Goal: Task Accomplishment & Management: Manage account settings

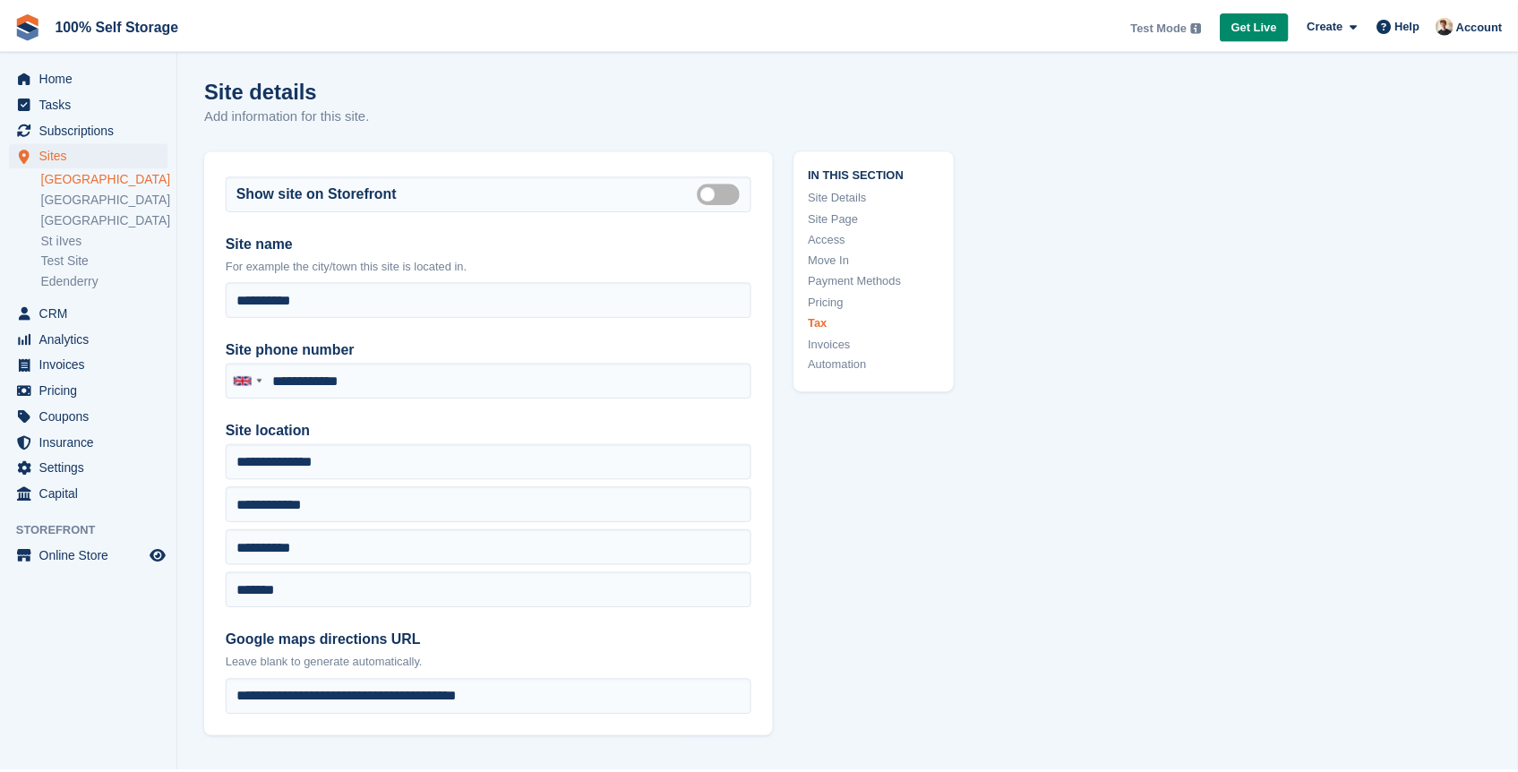
scroll to position [7247, 0]
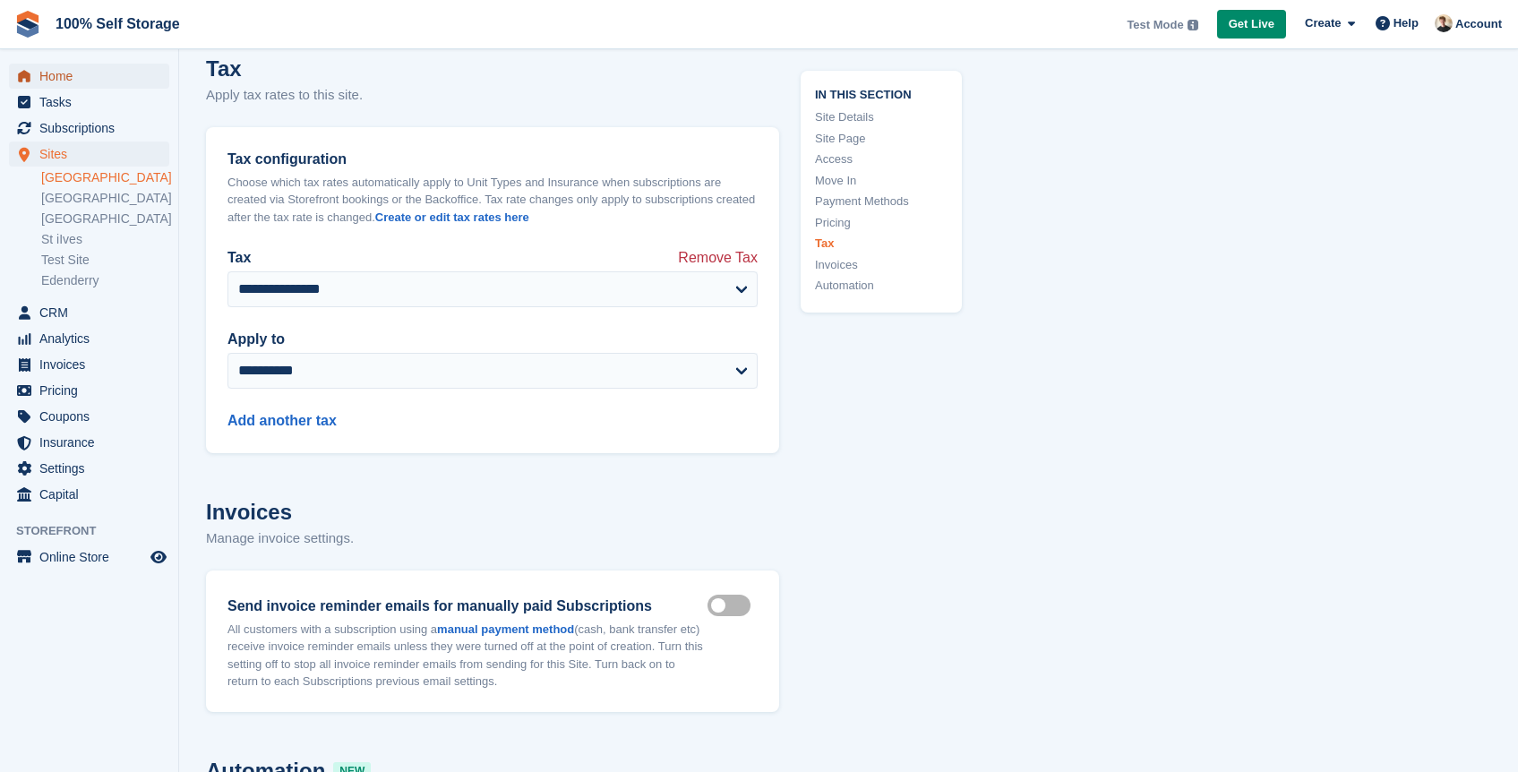
click at [60, 75] on span "Home" at bounding box center [92, 76] width 107 height 25
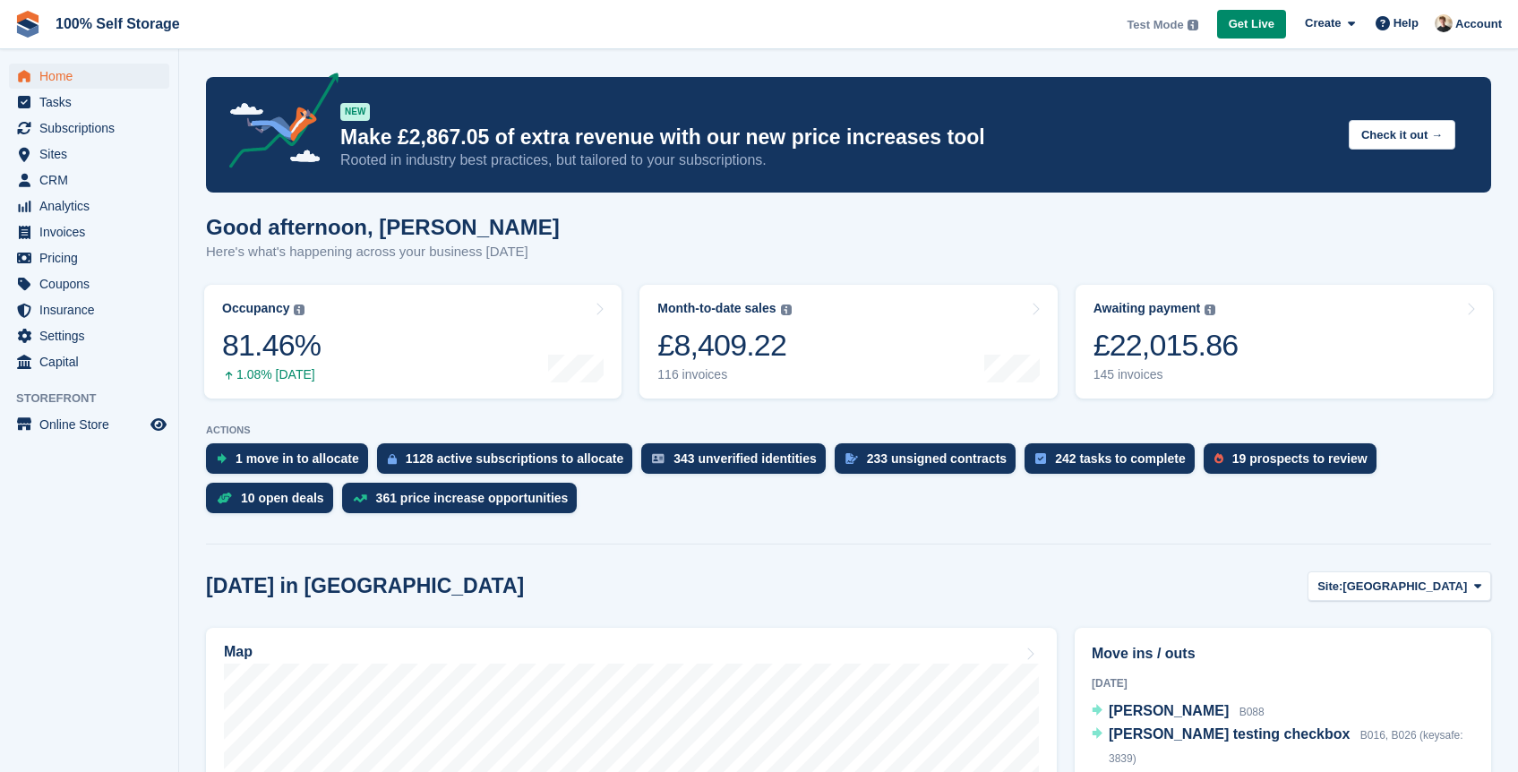
click at [578, 30] on span "100% Self Storage Test Mode Your account is currently in Test Mode. This allows…" at bounding box center [759, 24] width 1518 height 48
click at [732, 271] on div "Good afternoon, Oliver Here's what's happening across your business today" at bounding box center [848, 249] width 1285 height 69
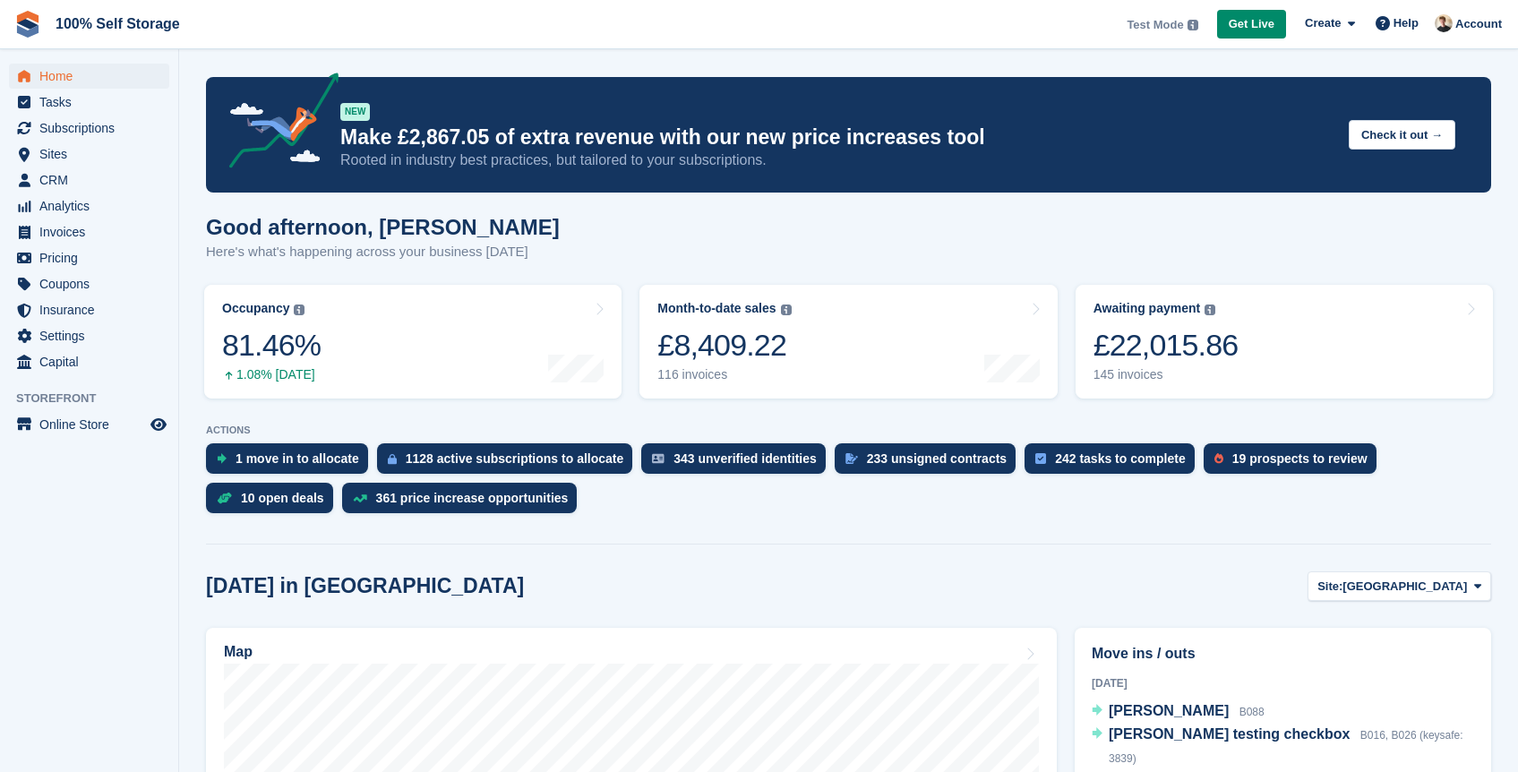
click at [380, 254] on p "Here's what's happening across your business today" at bounding box center [383, 252] width 354 height 21
click at [543, 247] on div "Good afternoon, Oliver Here's what's happening across your business today" at bounding box center [848, 249] width 1285 height 69
click at [70, 426] on span "Online Store" at bounding box center [92, 424] width 107 height 25
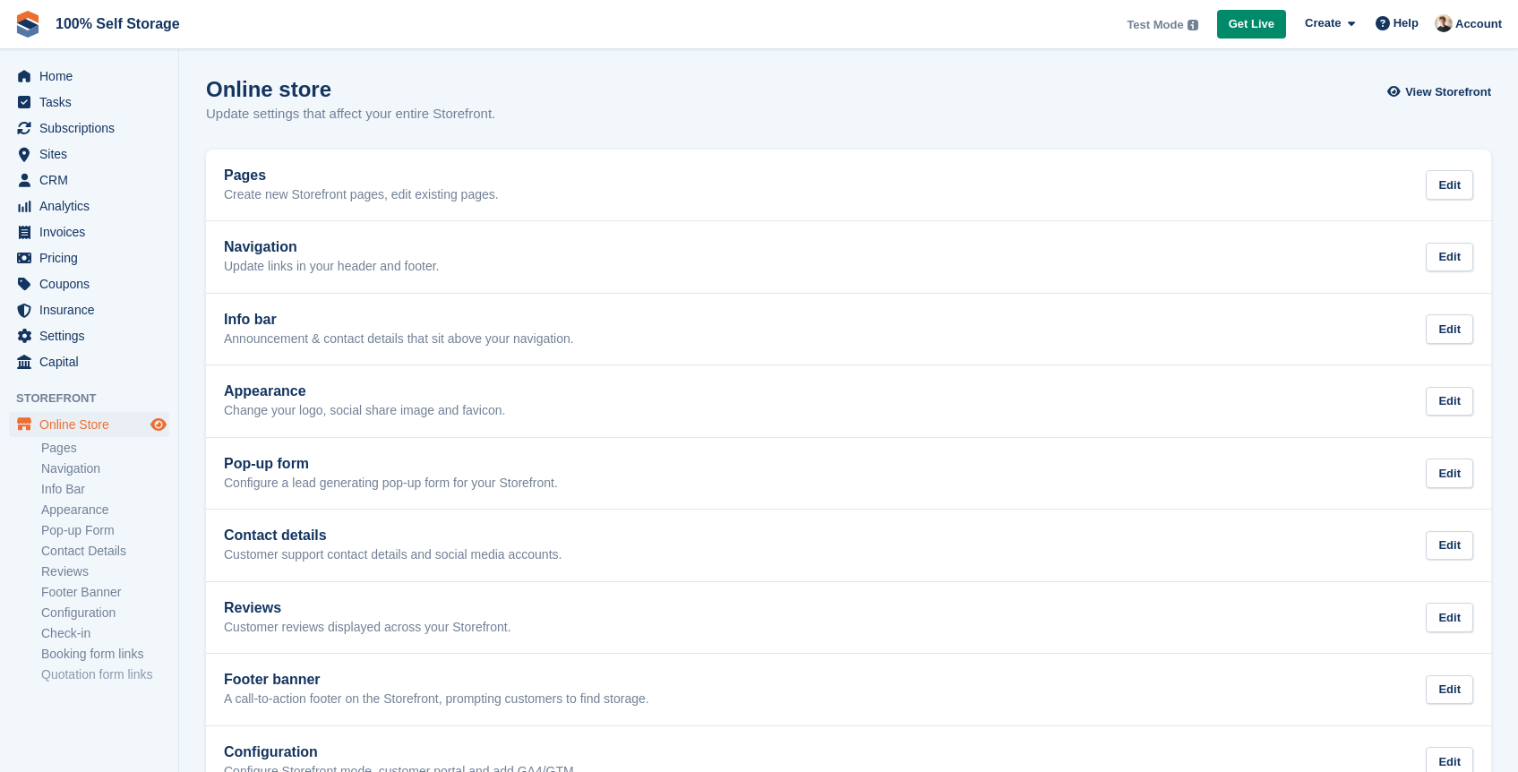
click at [154, 427] on icon "Preview store" at bounding box center [158, 424] width 16 height 14
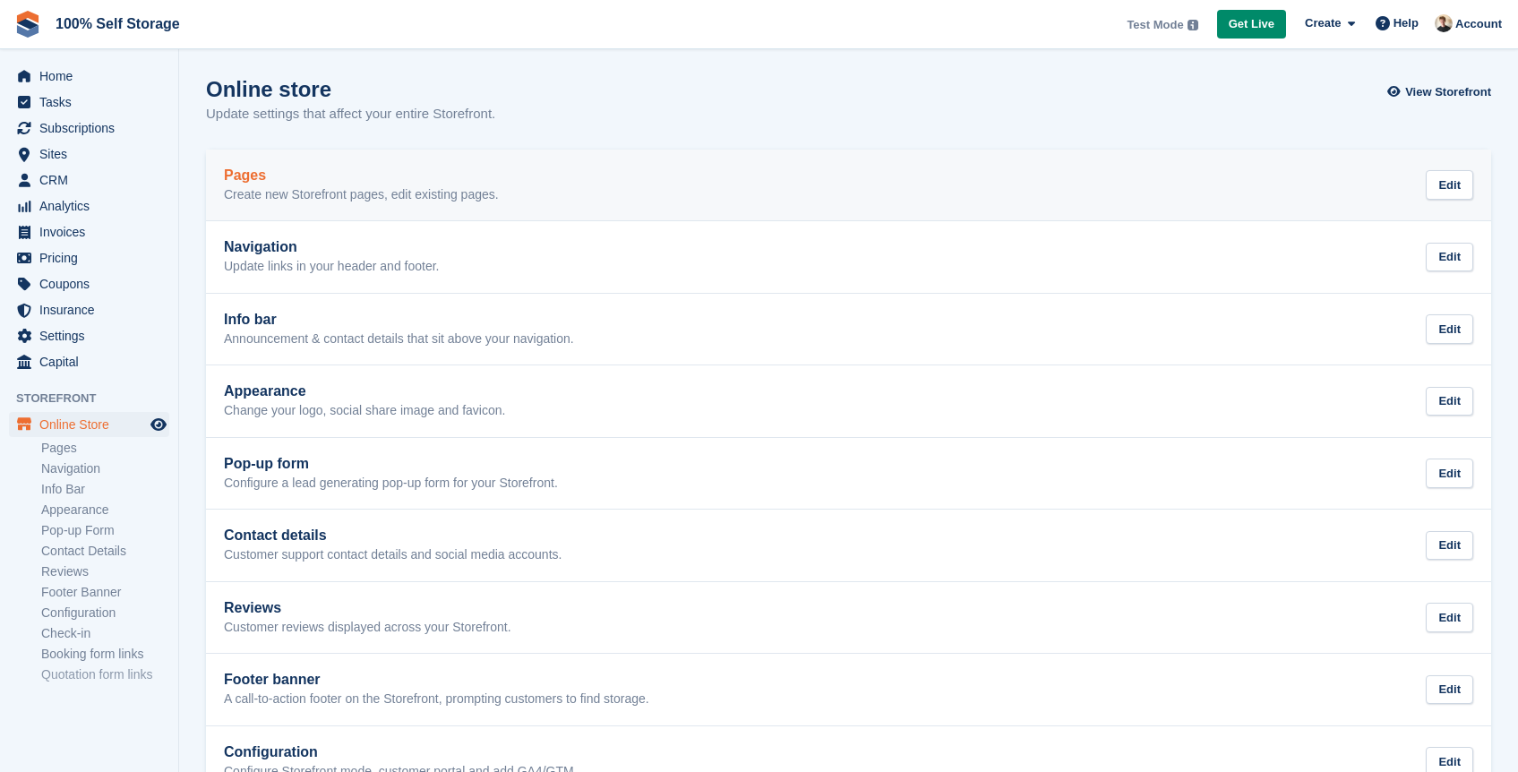
click at [363, 213] on link "Pages Create new Storefront pages, edit existing pages. Edit" at bounding box center [848, 186] width 1285 height 72
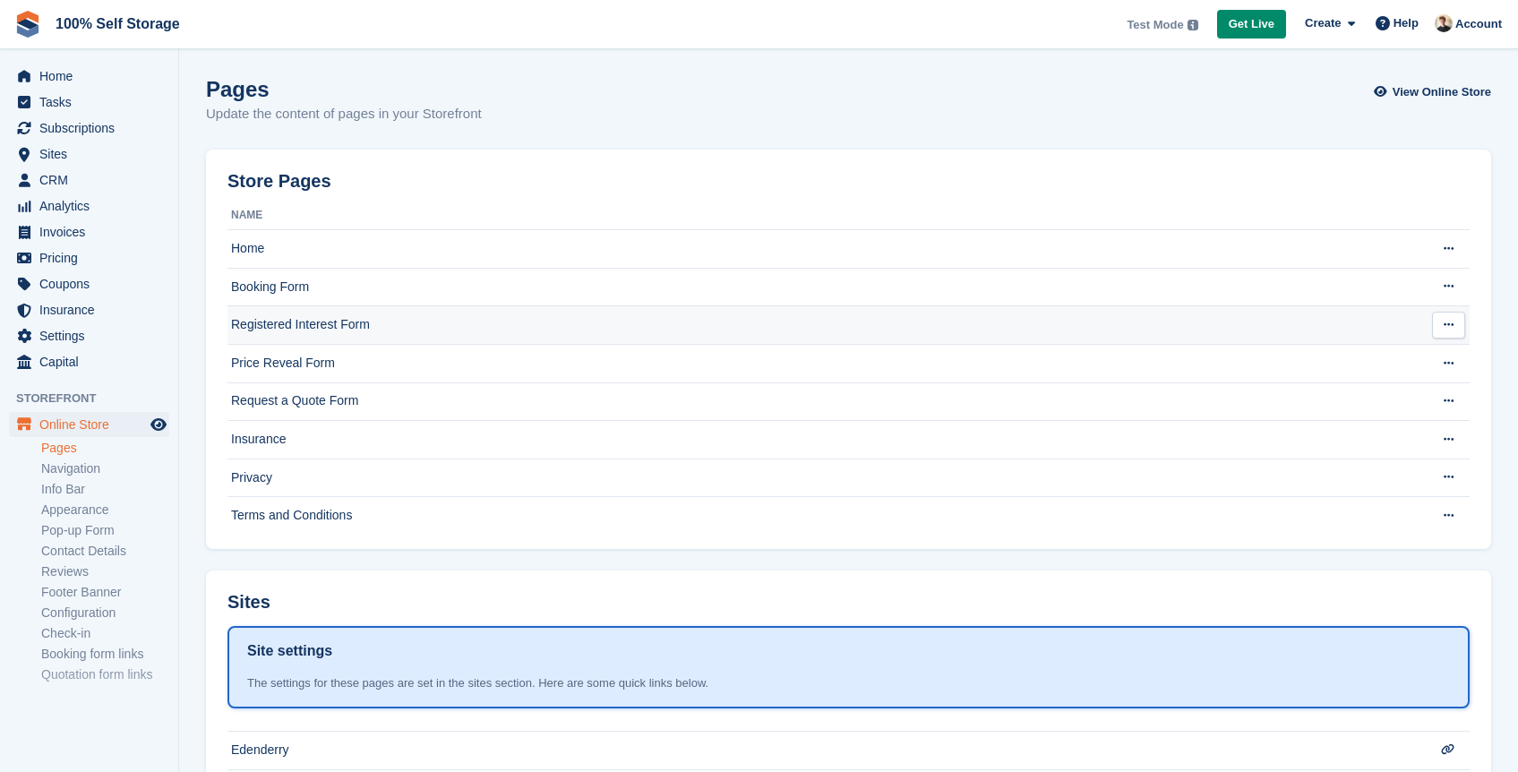
click at [296, 310] on td "Registered Interest Form" at bounding box center [818, 325] width 1181 height 39
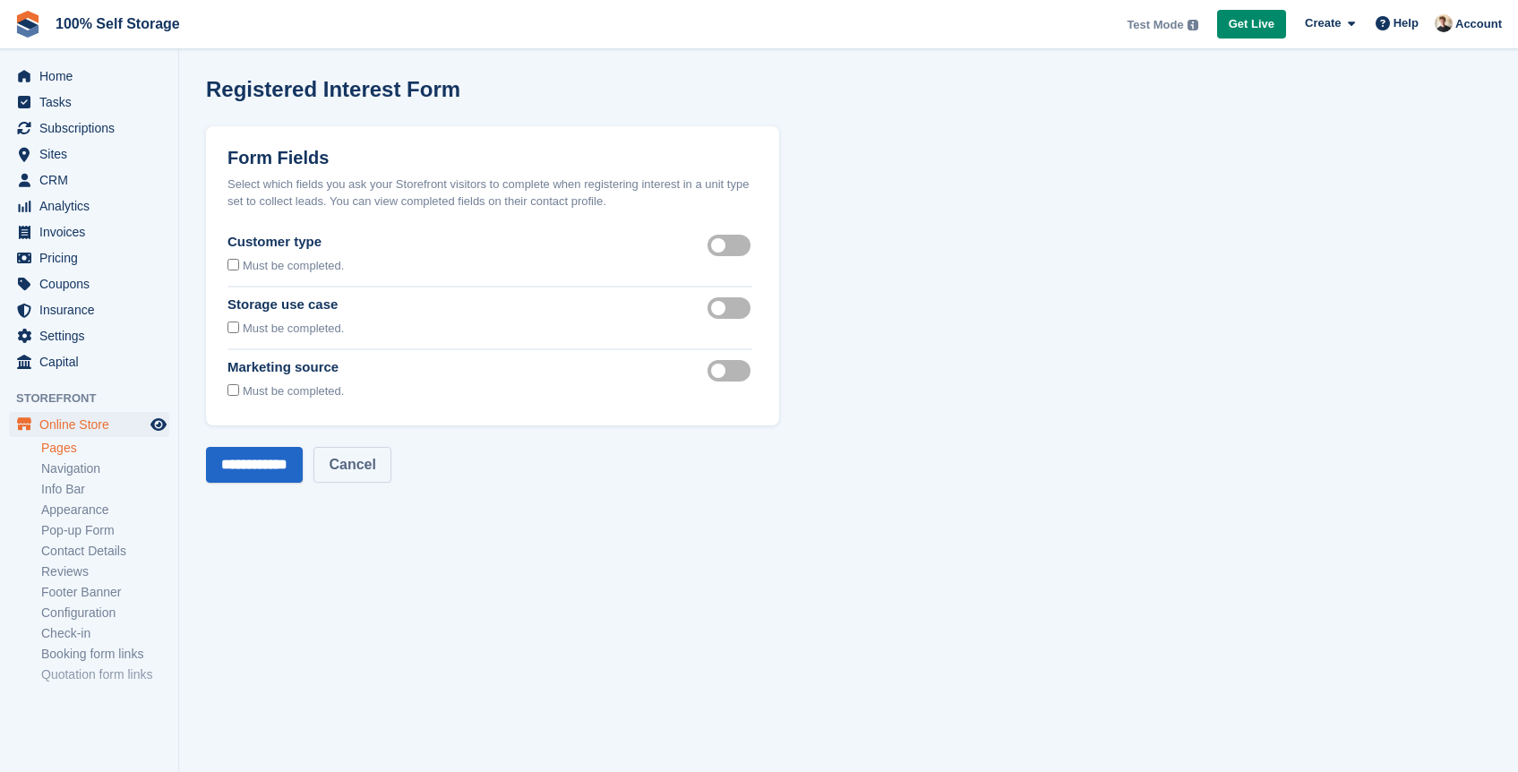
click at [374, 460] on link "Cancel" at bounding box center [352, 465] width 77 height 36
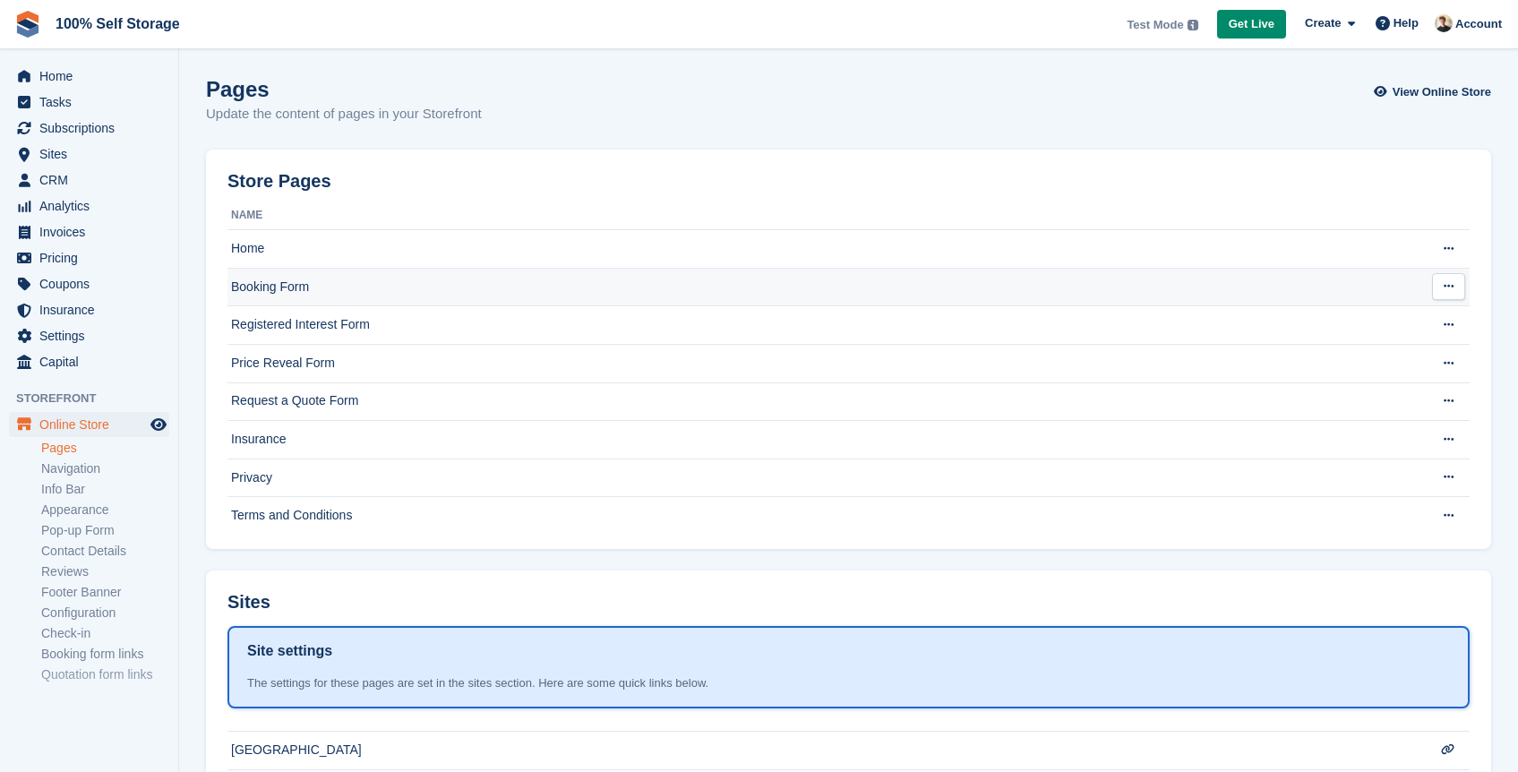
click at [320, 286] on td "Booking Form" at bounding box center [818, 287] width 1181 height 39
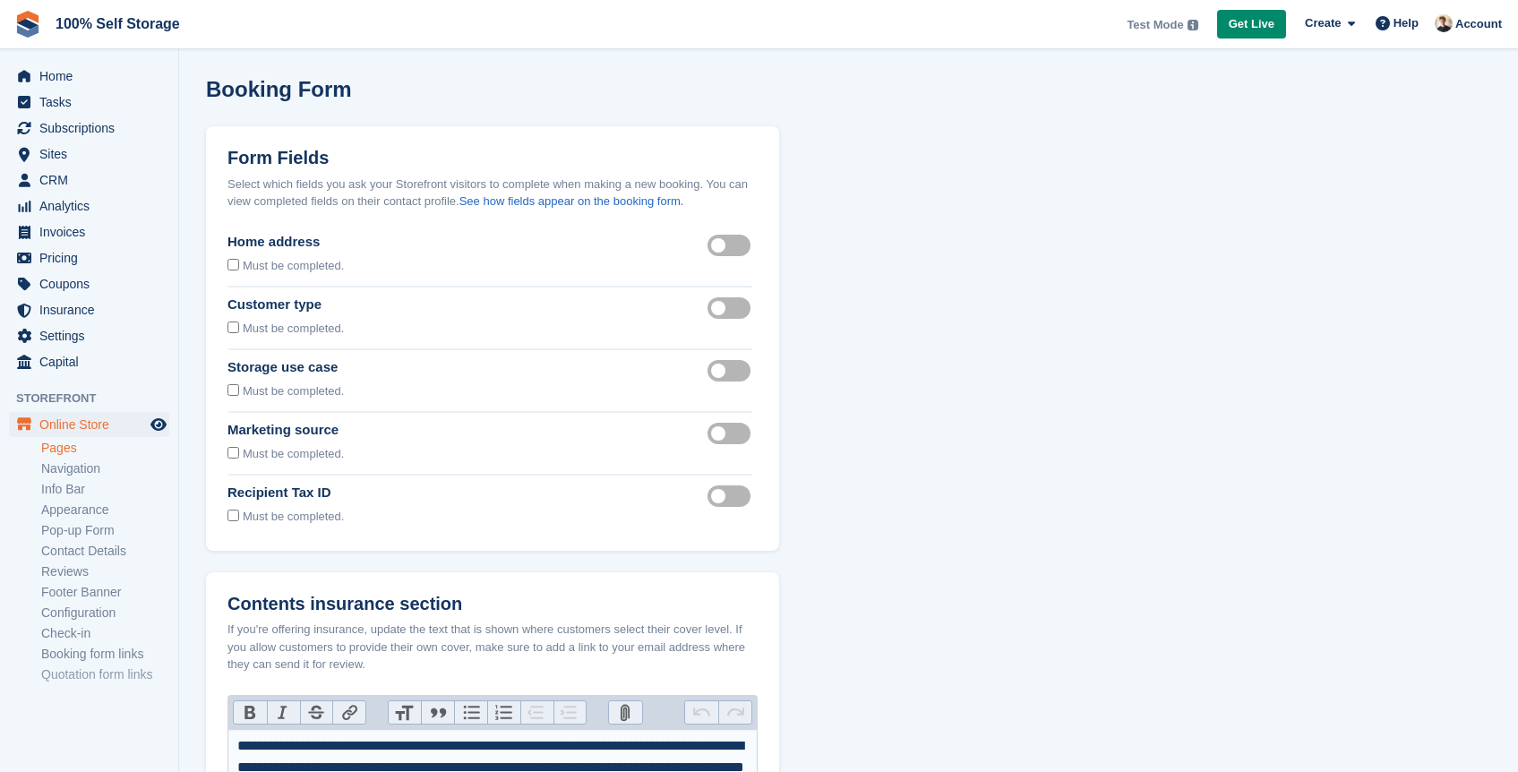
click at [723, 246] on label "Home address visible" at bounding box center [733, 245] width 50 height 3
click at [726, 309] on label "Customer type visible" at bounding box center [733, 307] width 50 height 3
click at [735, 372] on label "Storage use case visible" at bounding box center [733, 370] width 50 height 3
click at [726, 434] on label "Marketing source visible" at bounding box center [733, 433] width 50 height 3
click at [724, 514] on div "Recipient tax id visible" at bounding box center [733, 506] width 50 height 47
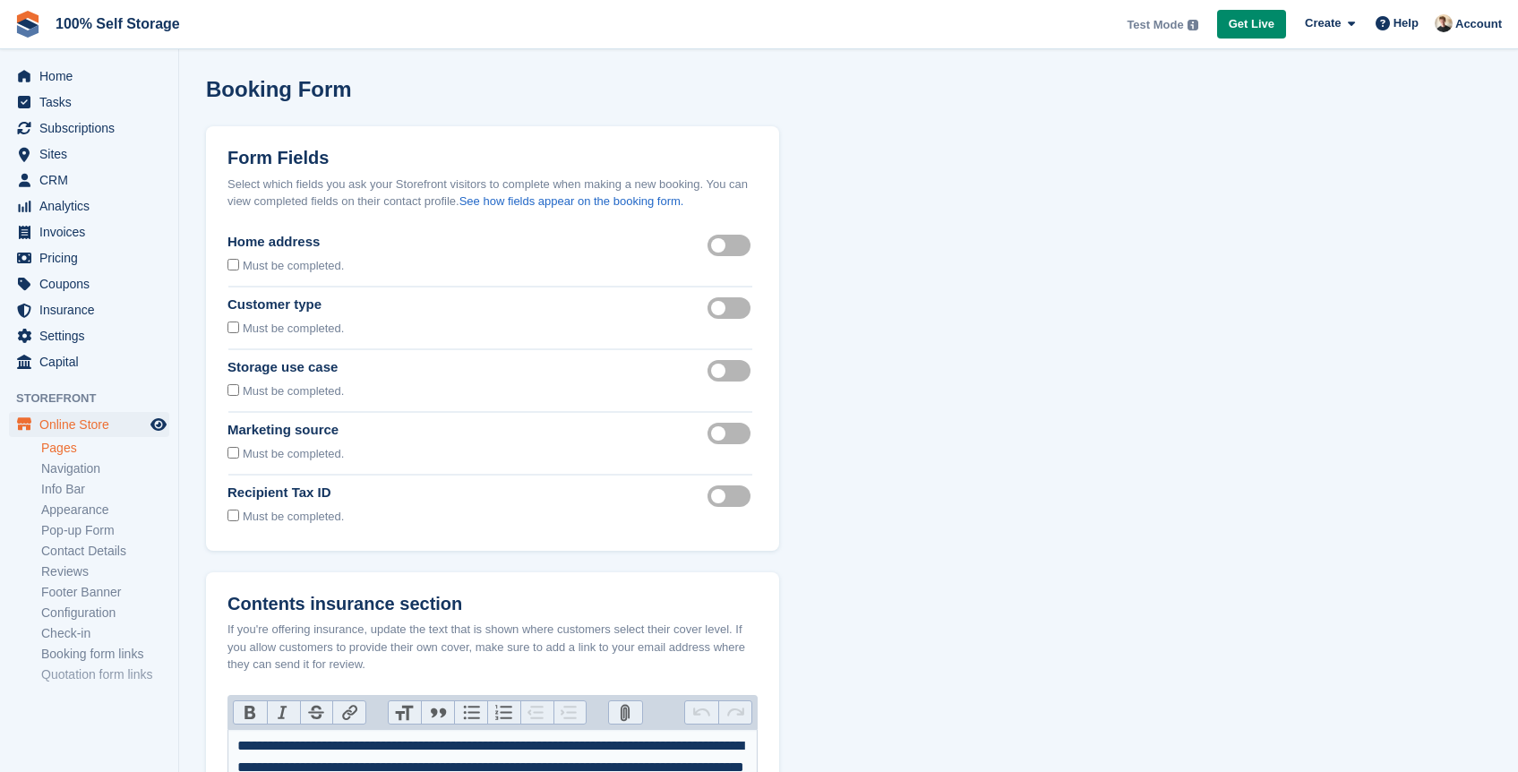
click at [735, 497] on label "Recipient tax id visible" at bounding box center [733, 495] width 50 height 3
click at [896, 555] on section "Booking Form Form Fields Select which fields you ask your Storefront visitors t…" at bounding box center [848, 741] width 1339 height 1483
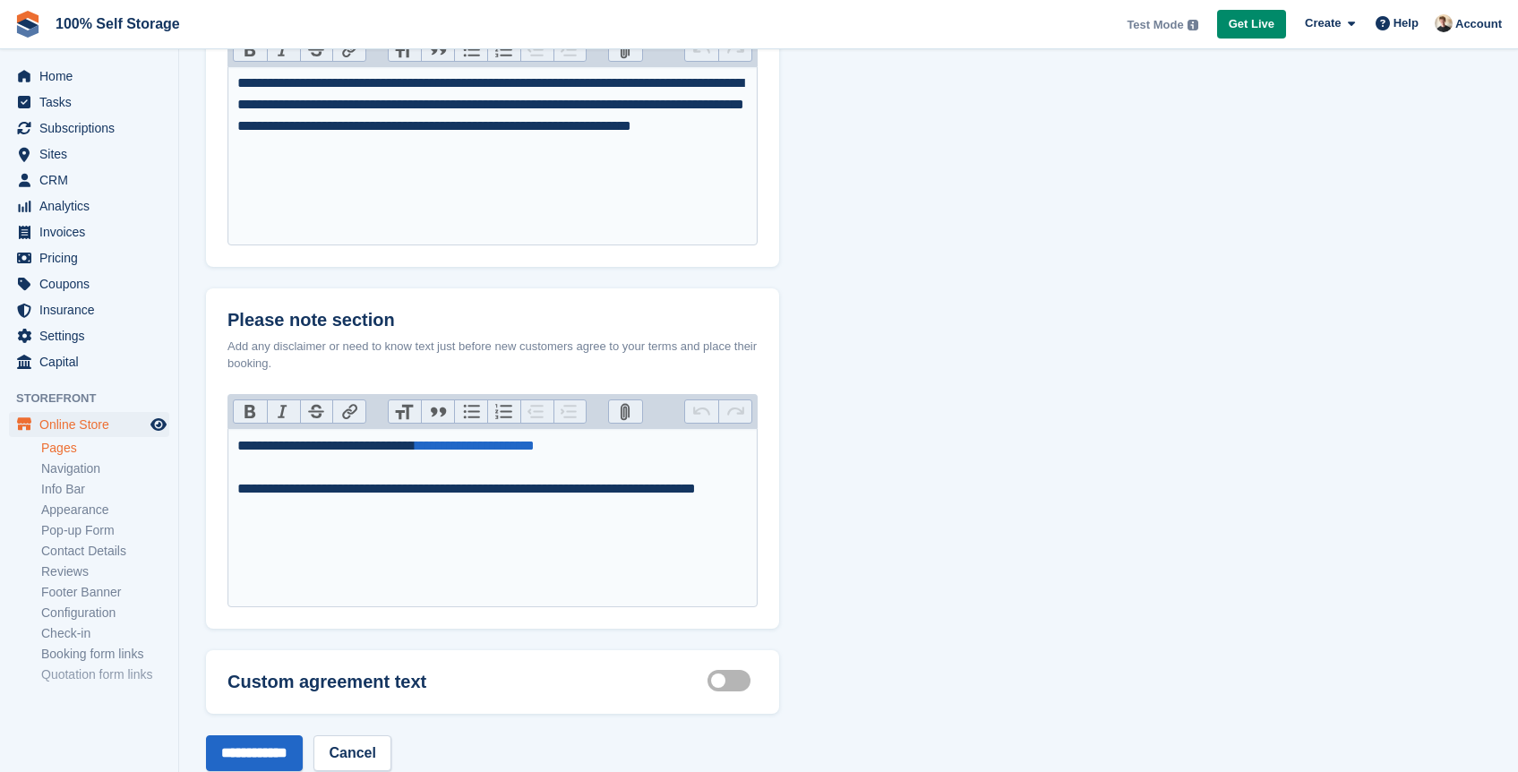
scroll to position [709, 0]
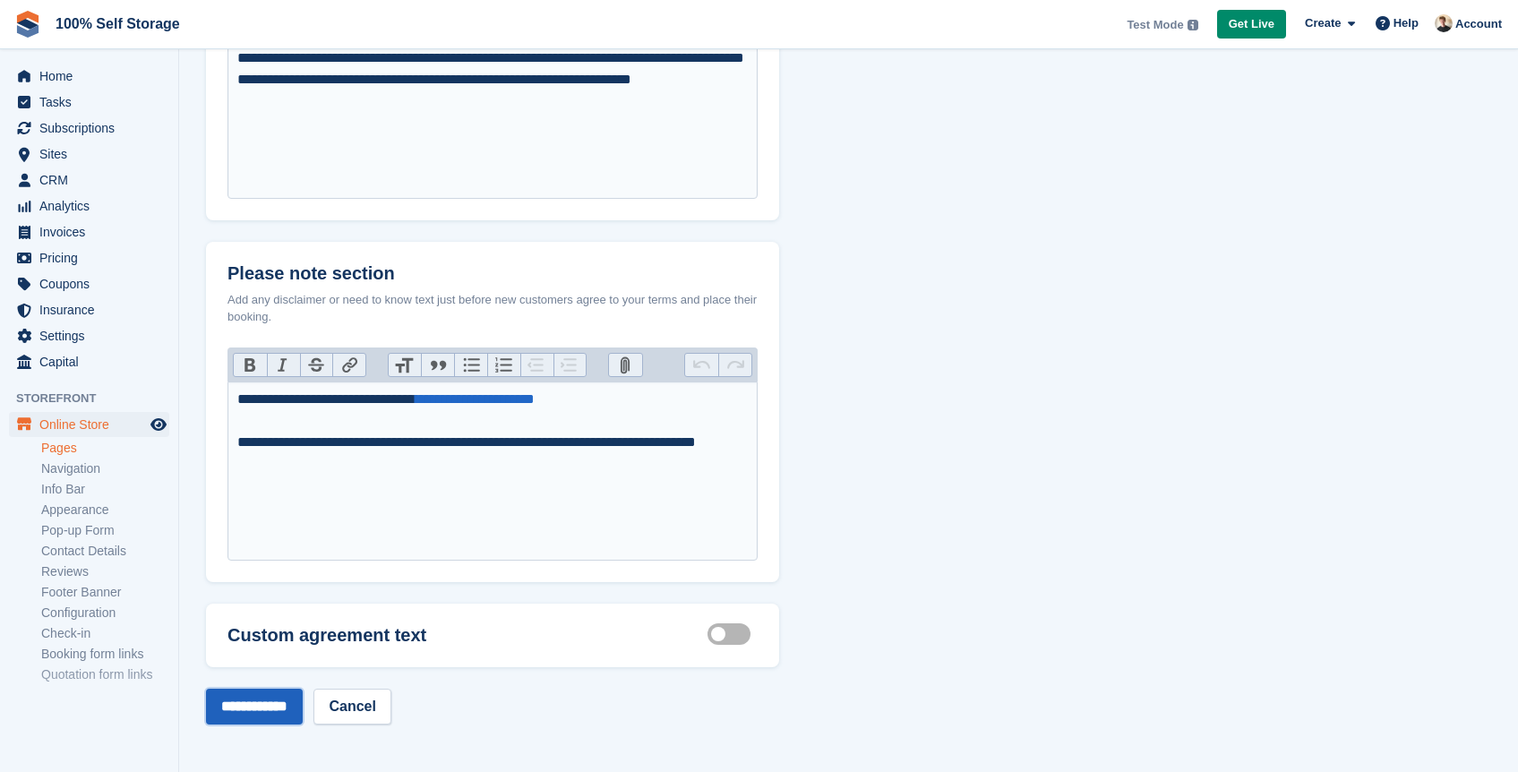
click at [261, 713] on input "**********" at bounding box center [254, 707] width 97 height 36
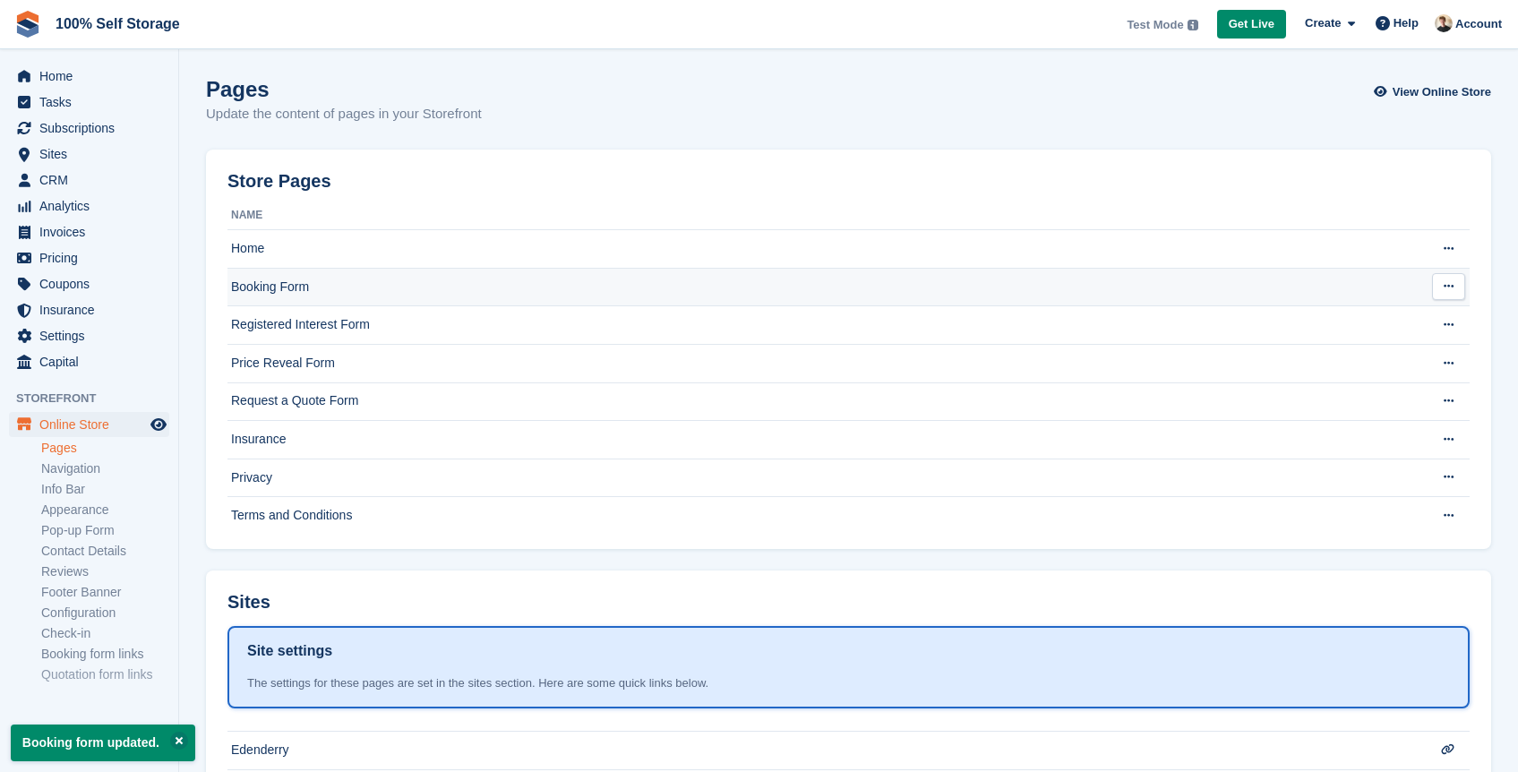
click at [385, 294] on td "Booking Form" at bounding box center [818, 287] width 1181 height 39
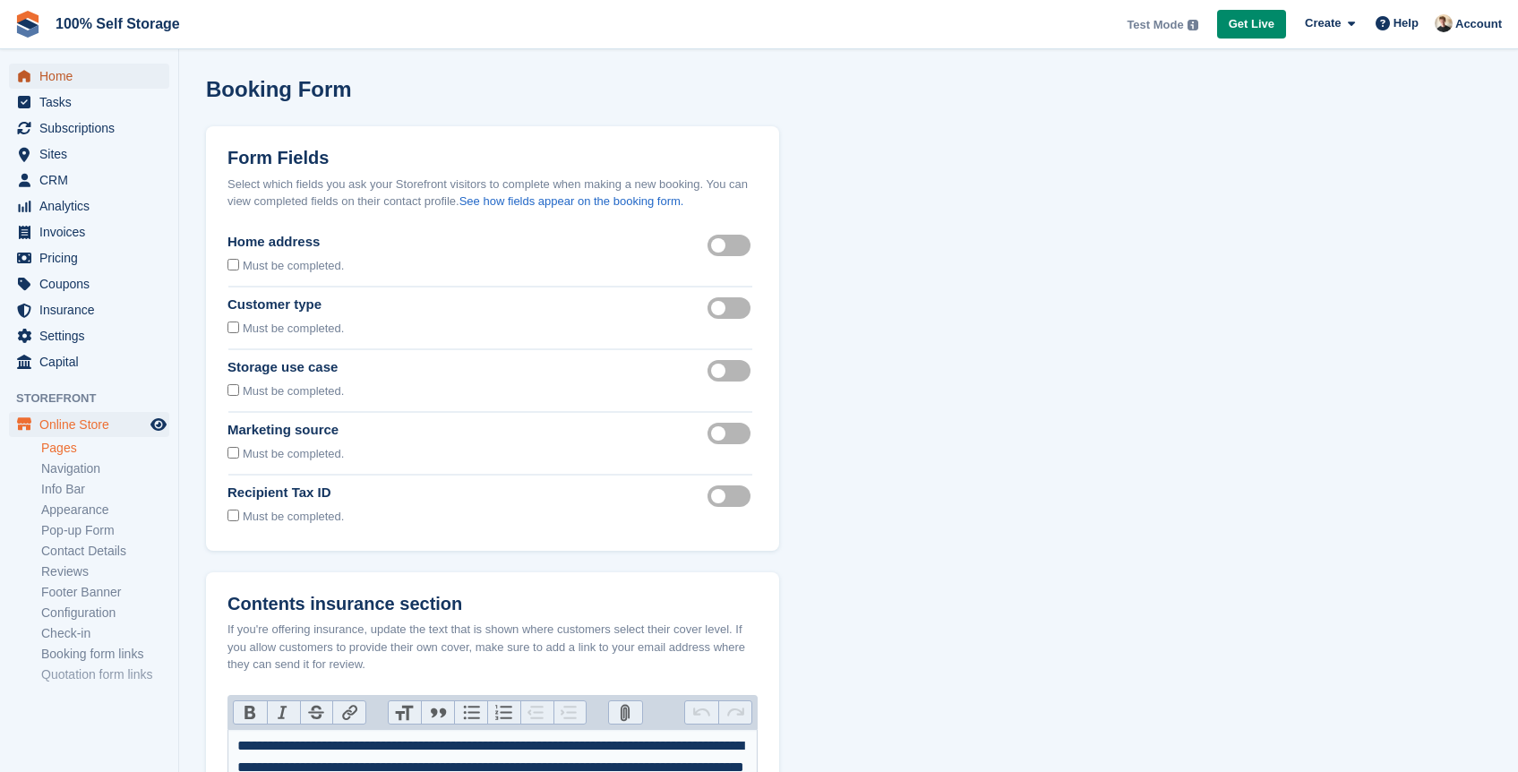
click at [48, 76] on span "Home" at bounding box center [92, 76] width 107 height 25
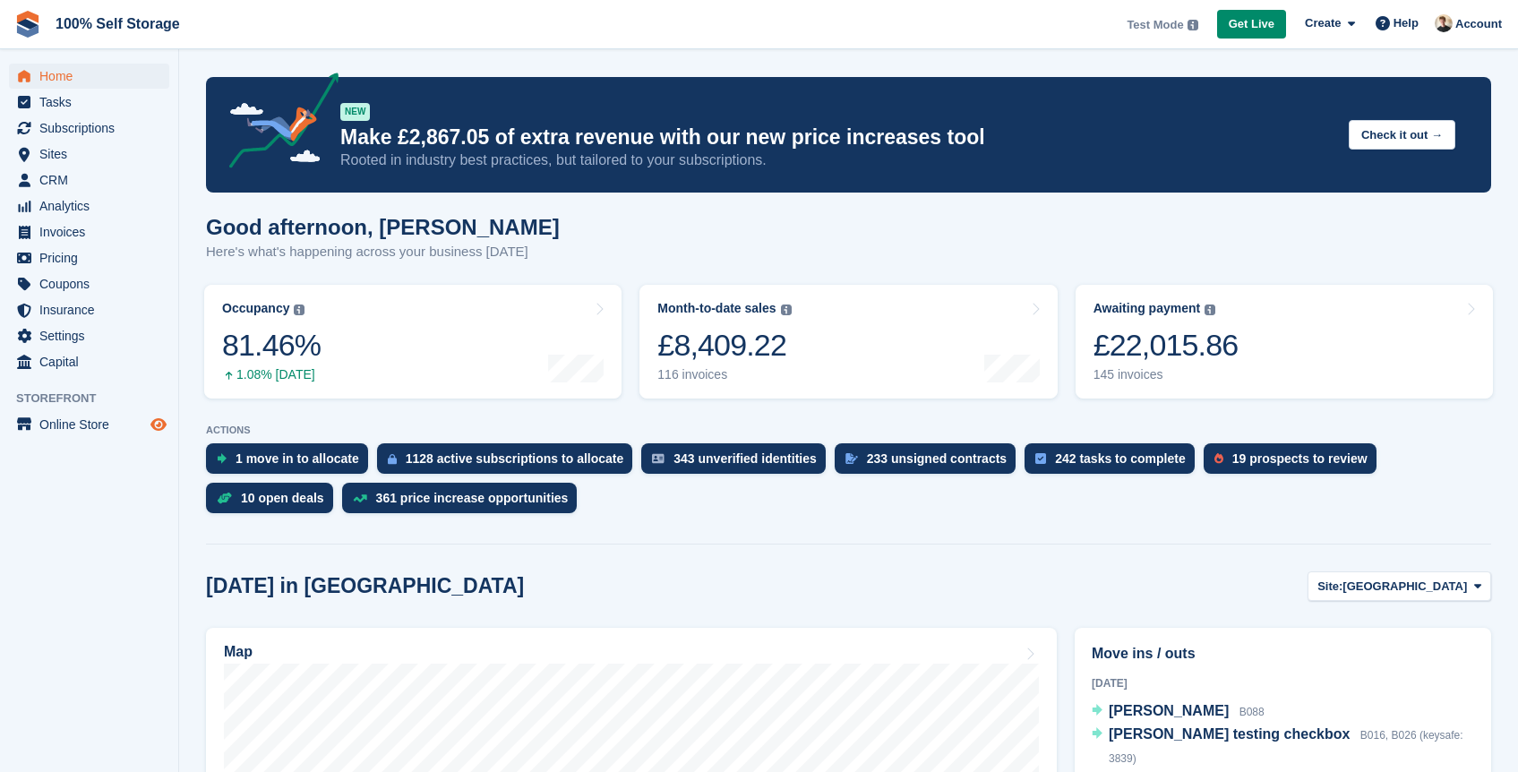
click at [159, 426] on icon "Preview store" at bounding box center [158, 424] width 16 height 14
click at [782, 258] on div "Good afternoon, Oliver Here's what's happening across your business today" at bounding box center [848, 249] width 1285 height 69
click at [141, 130] on span "Subscriptions" at bounding box center [92, 128] width 107 height 25
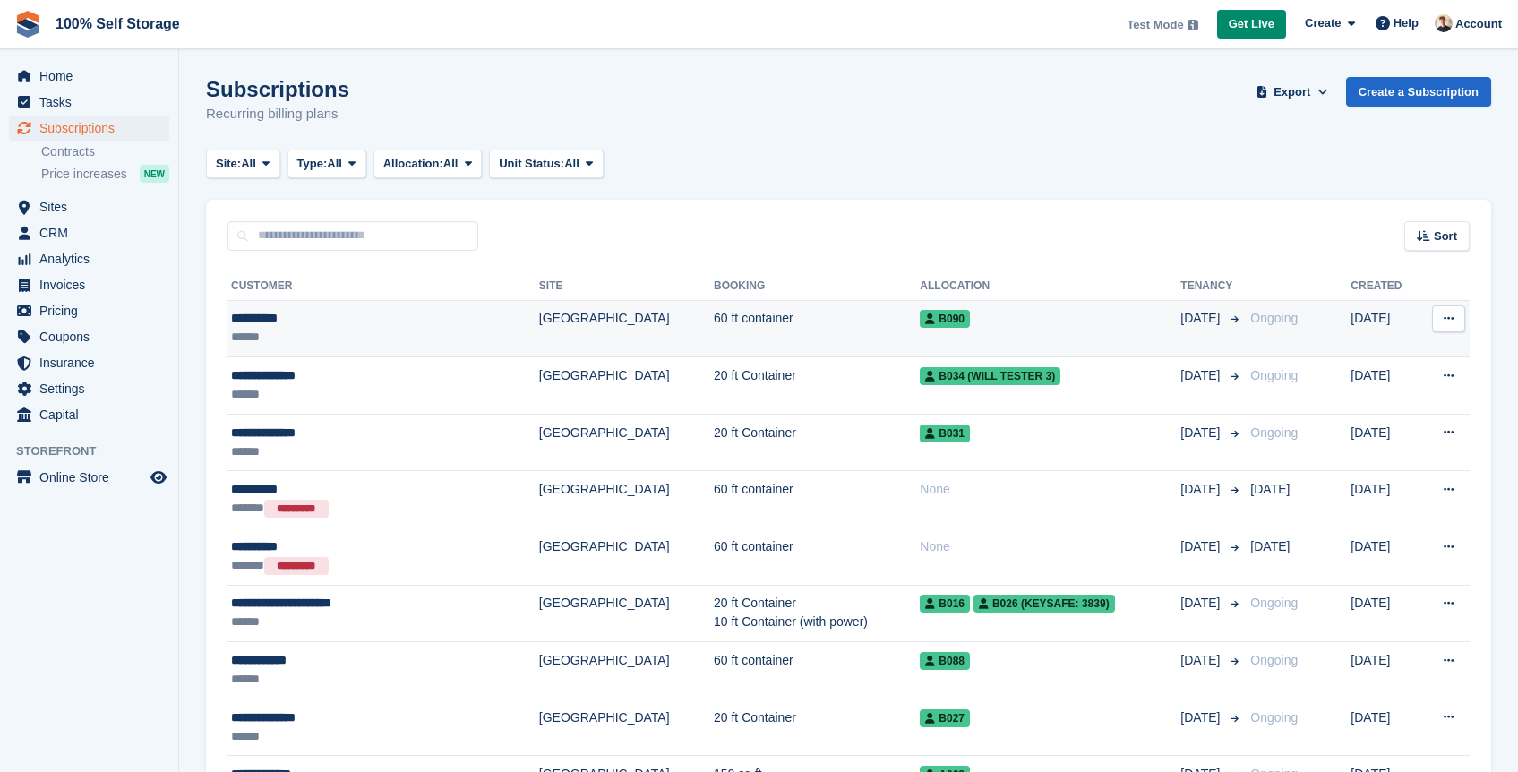
click at [428, 322] on div "**********" at bounding box center [345, 318] width 229 height 19
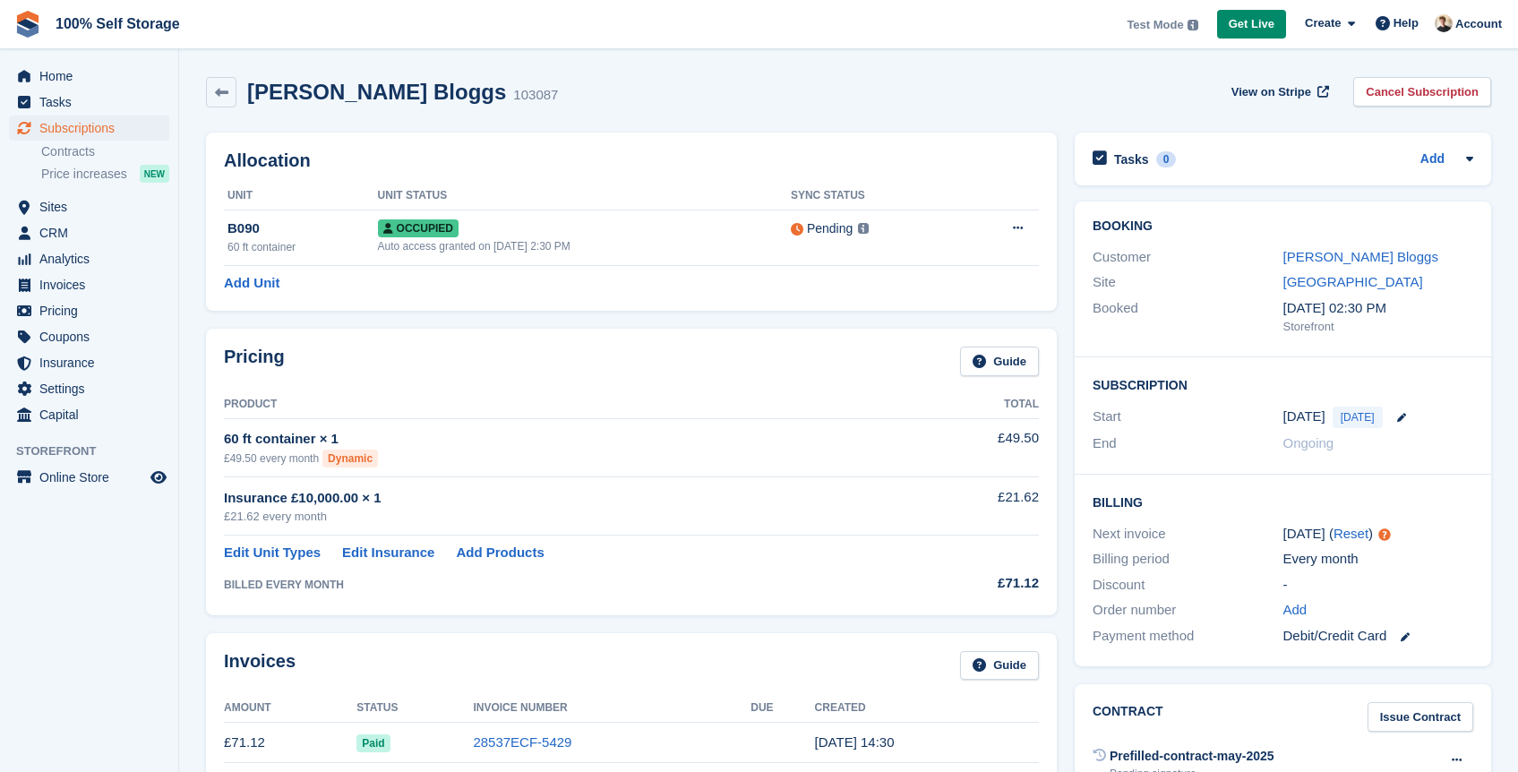
click at [512, 200] on th "Unit Status" at bounding box center [584, 196] width 413 height 29
click at [839, 683] on div "Invoices Guide" at bounding box center [631, 671] width 815 height 40
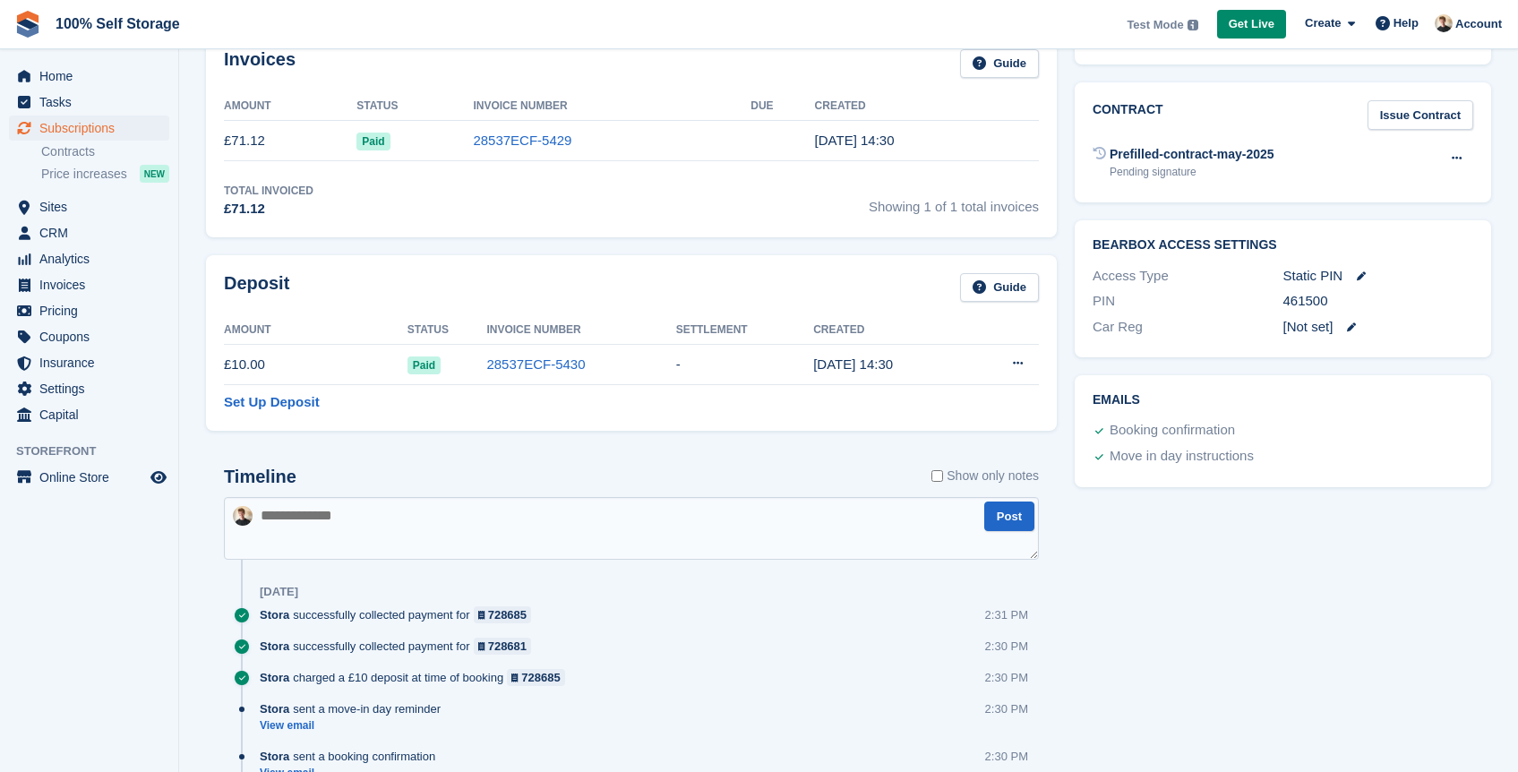
scroll to position [866, 0]
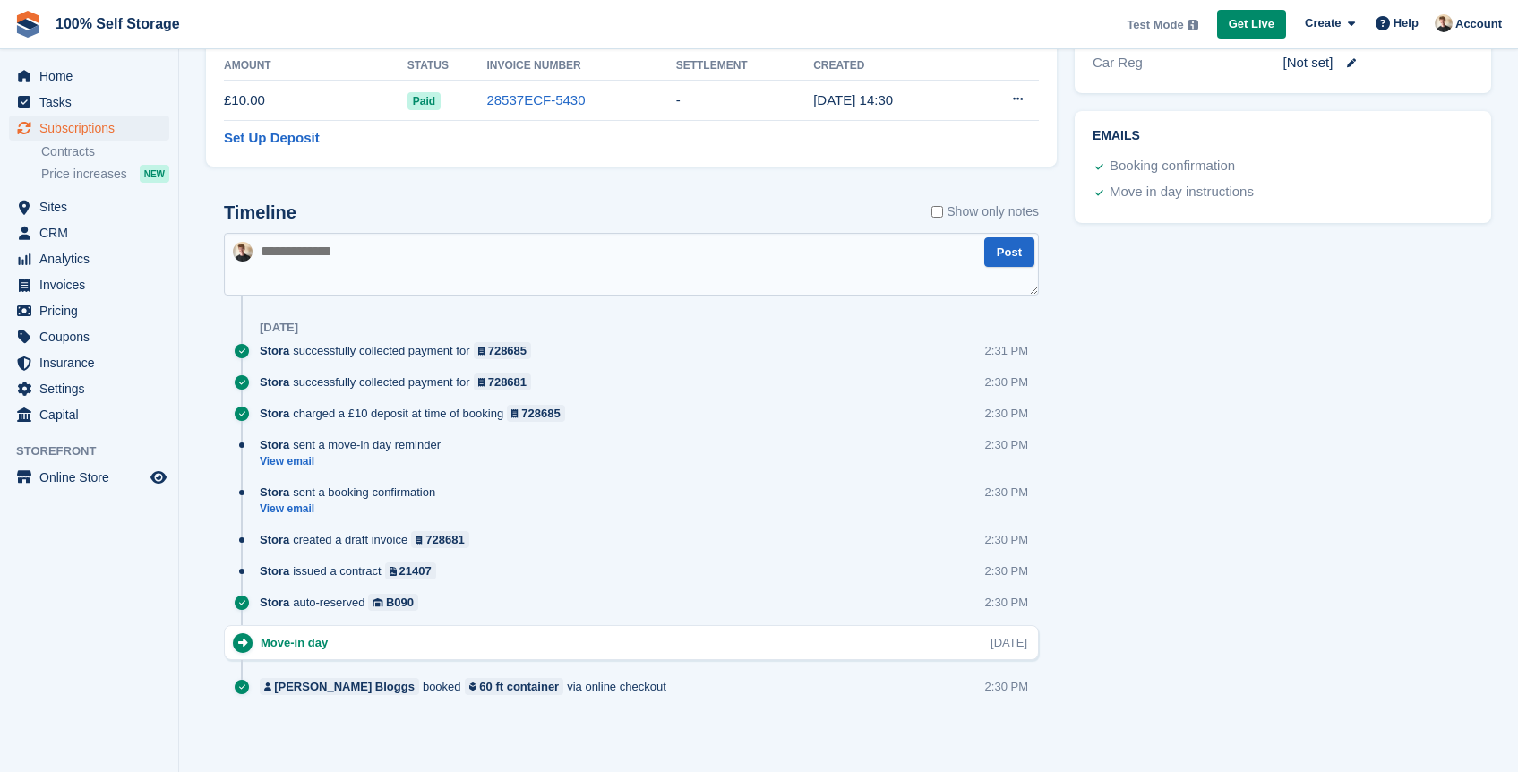
click at [610, 688] on div "Joe Bloggs booked 60 ft container via online checkout 2:30 PM" at bounding box center [649, 693] width 779 height 31
click at [445, 570] on div "Stora issued a contract 21407" at bounding box center [352, 571] width 185 height 17
click at [458, 493] on div "Stora sent a booking confirmation View email 2:30 PM" at bounding box center [649, 507] width 779 height 47
click at [107, 129] on span "Subscriptions" at bounding box center [92, 128] width 107 height 25
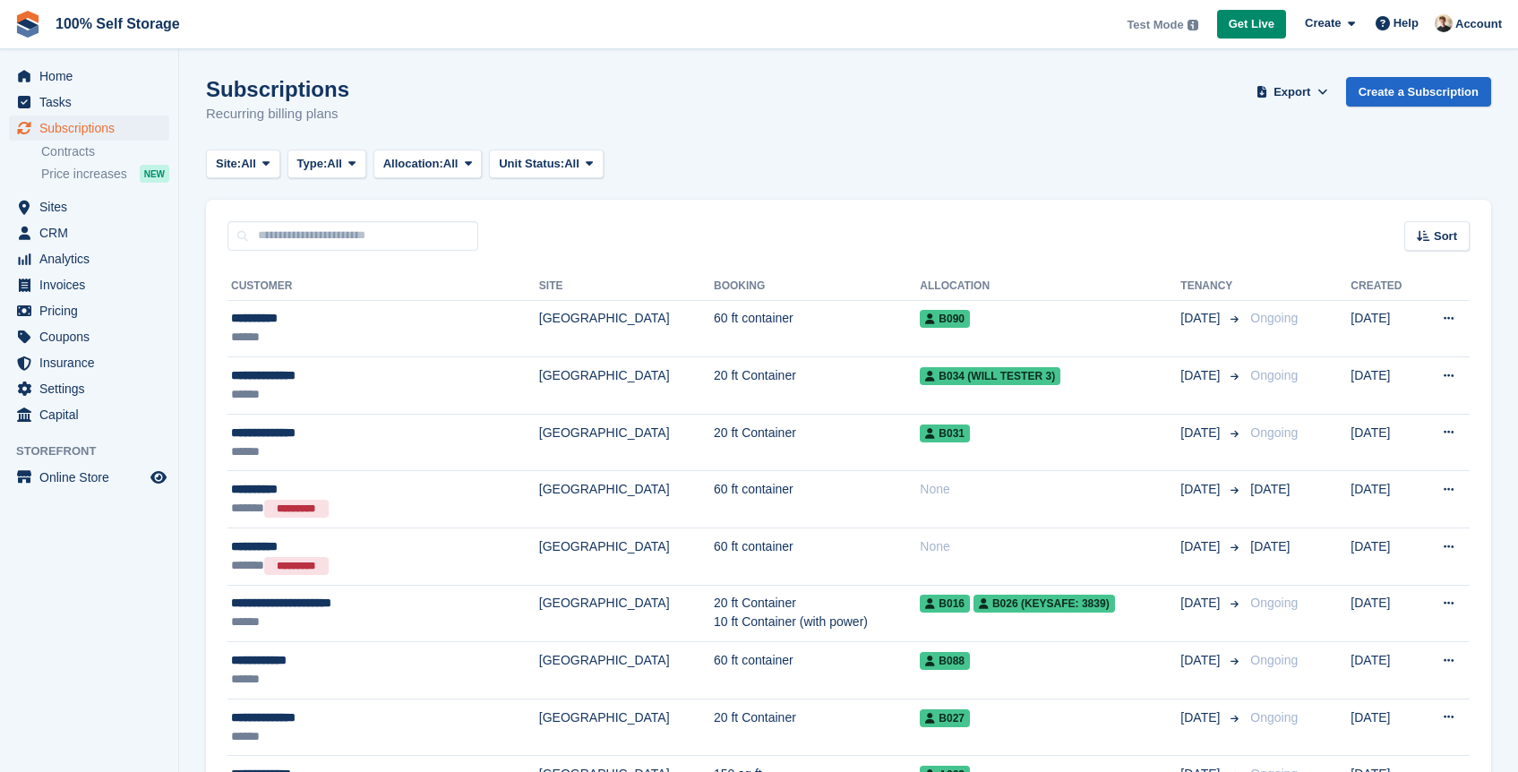
click at [1422, 110] on div "Subscriptions Recurring billing plans Export Export Subscriptions Export a CSV …" at bounding box center [848, 111] width 1285 height 69
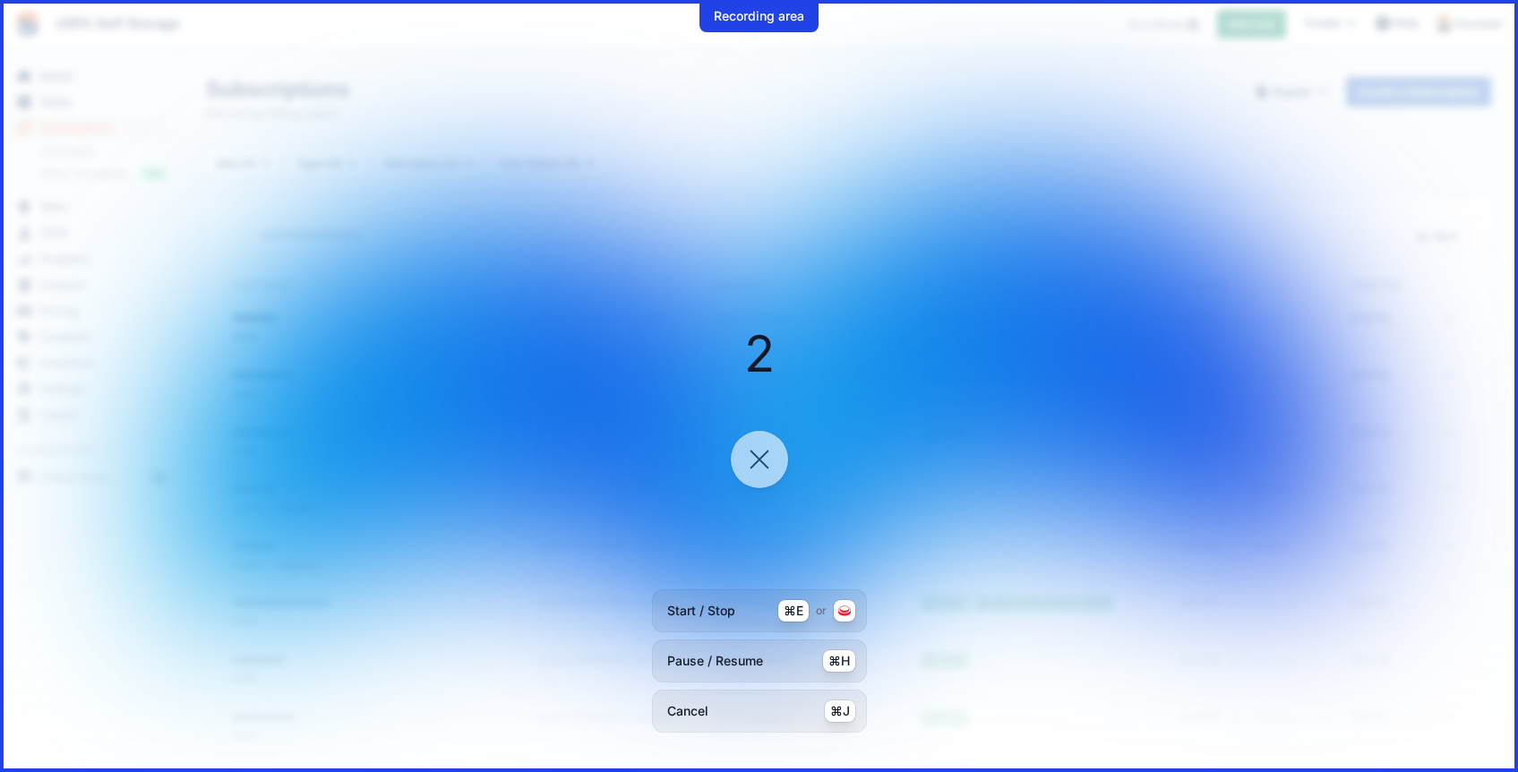
click at [759, 463] on icon at bounding box center [759, 459] width 29 height 29
click at [764, 454] on icon at bounding box center [759, 459] width 17 height 17
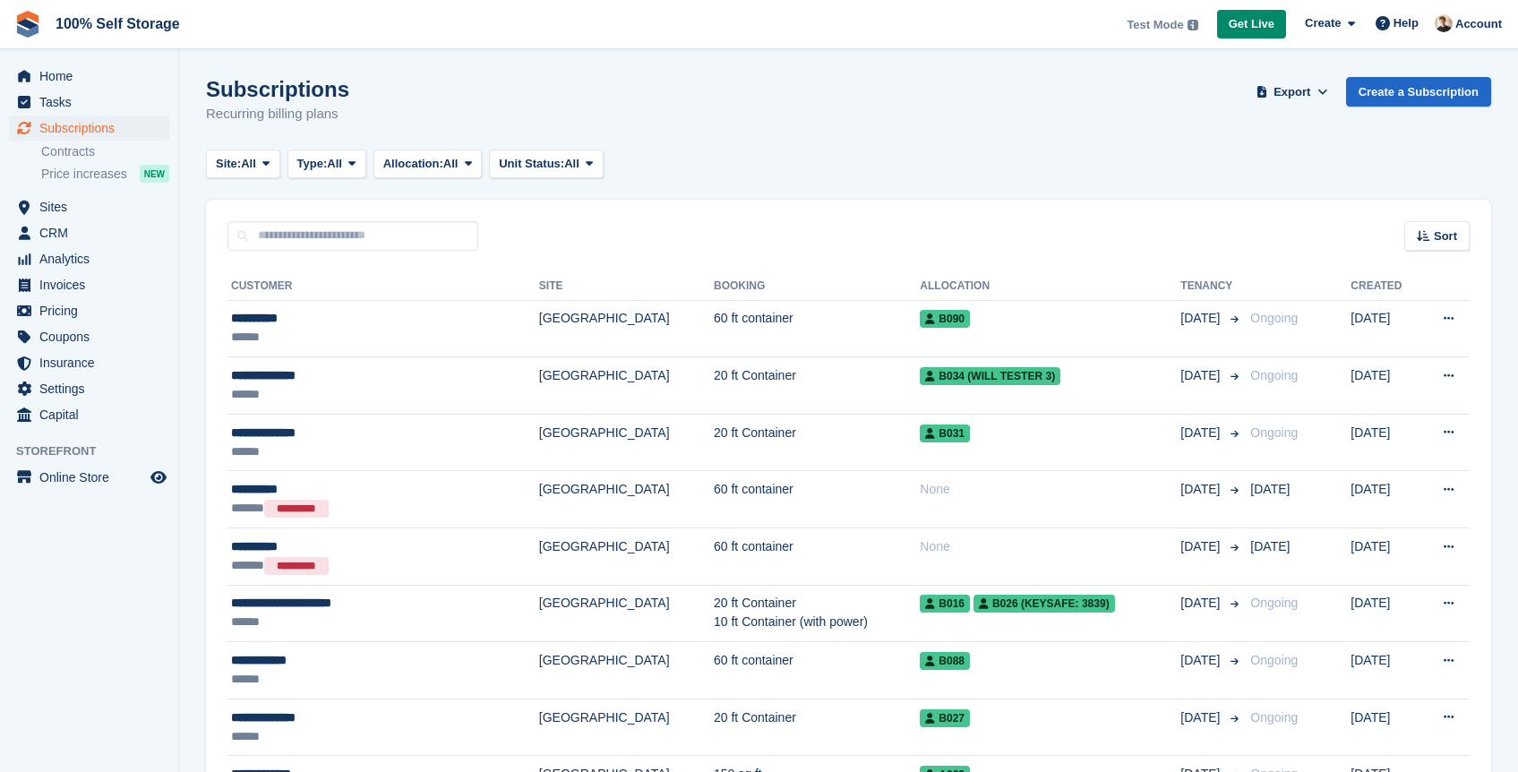
click at [666, 105] on div "Subscriptions Recurring billing plans Export Export Subscriptions Export a CSV …" at bounding box center [848, 111] width 1285 height 69
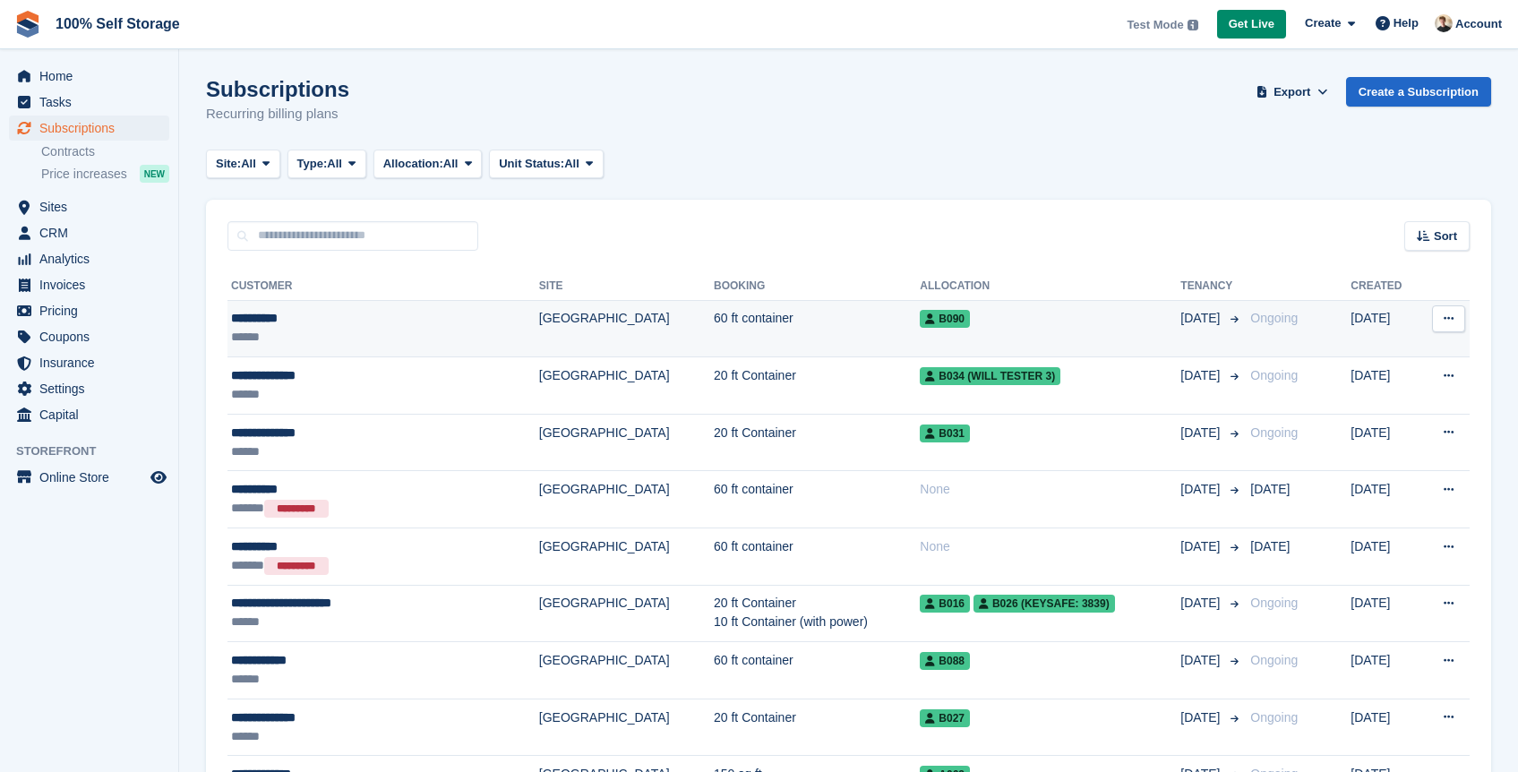
click at [1443, 315] on button at bounding box center [1448, 318] width 33 height 27
click at [1345, 423] on p "Cancel subscription" at bounding box center [1380, 415] width 156 height 23
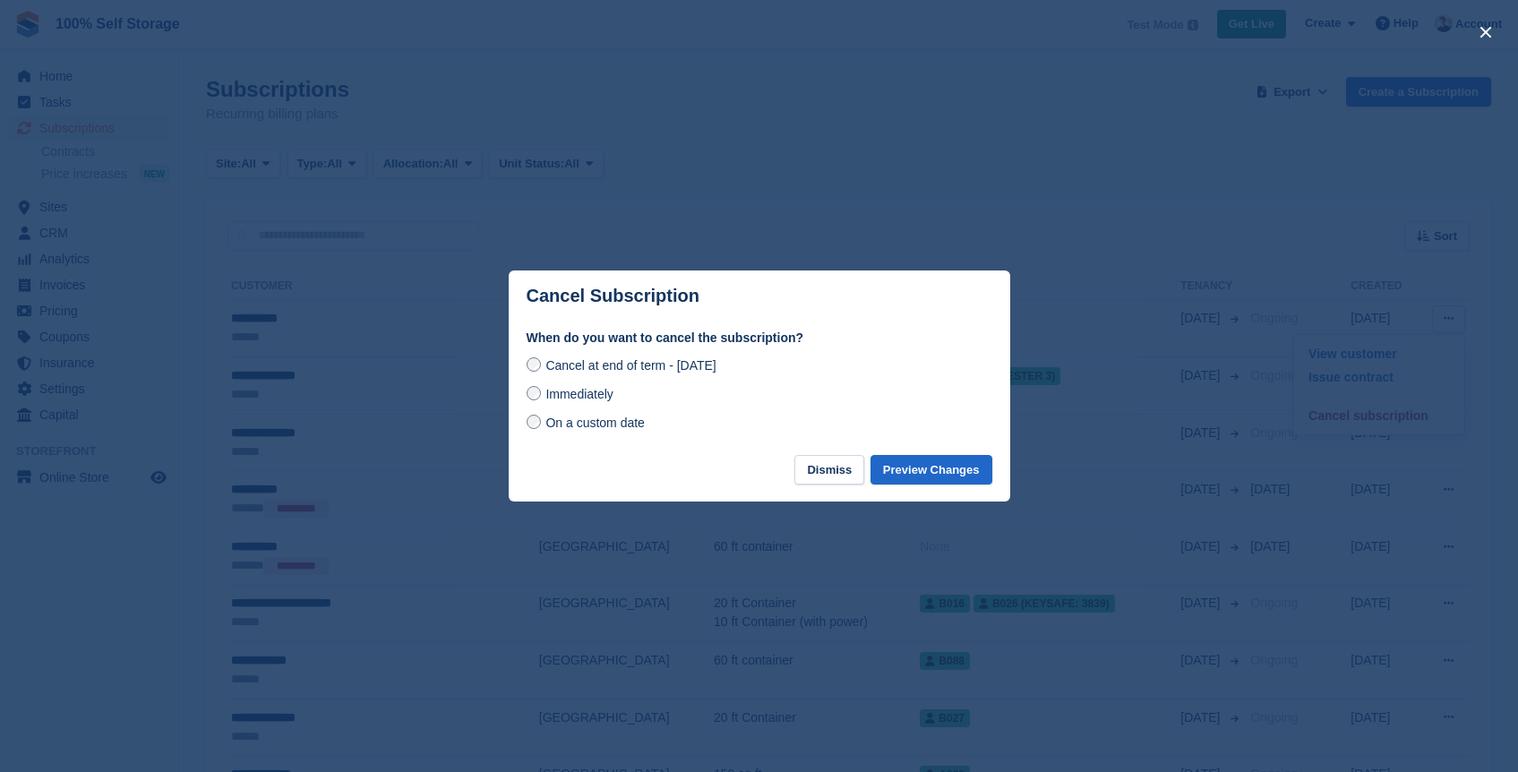
click at [544, 407] on div "Cancel at end of term - Monday, 22nd September, 2025 Immediately On a custom da…" at bounding box center [760, 394] width 466 height 79
click at [543, 403] on div "Immediately" at bounding box center [760, 393] width 466 height 21
click at [538, 399] on label "Immediately" at bounding box center [570, 393] width 87 height 19
click at [928, 473] on button "Preview Changes" at bounding box center [932, 470] width 122 height 30
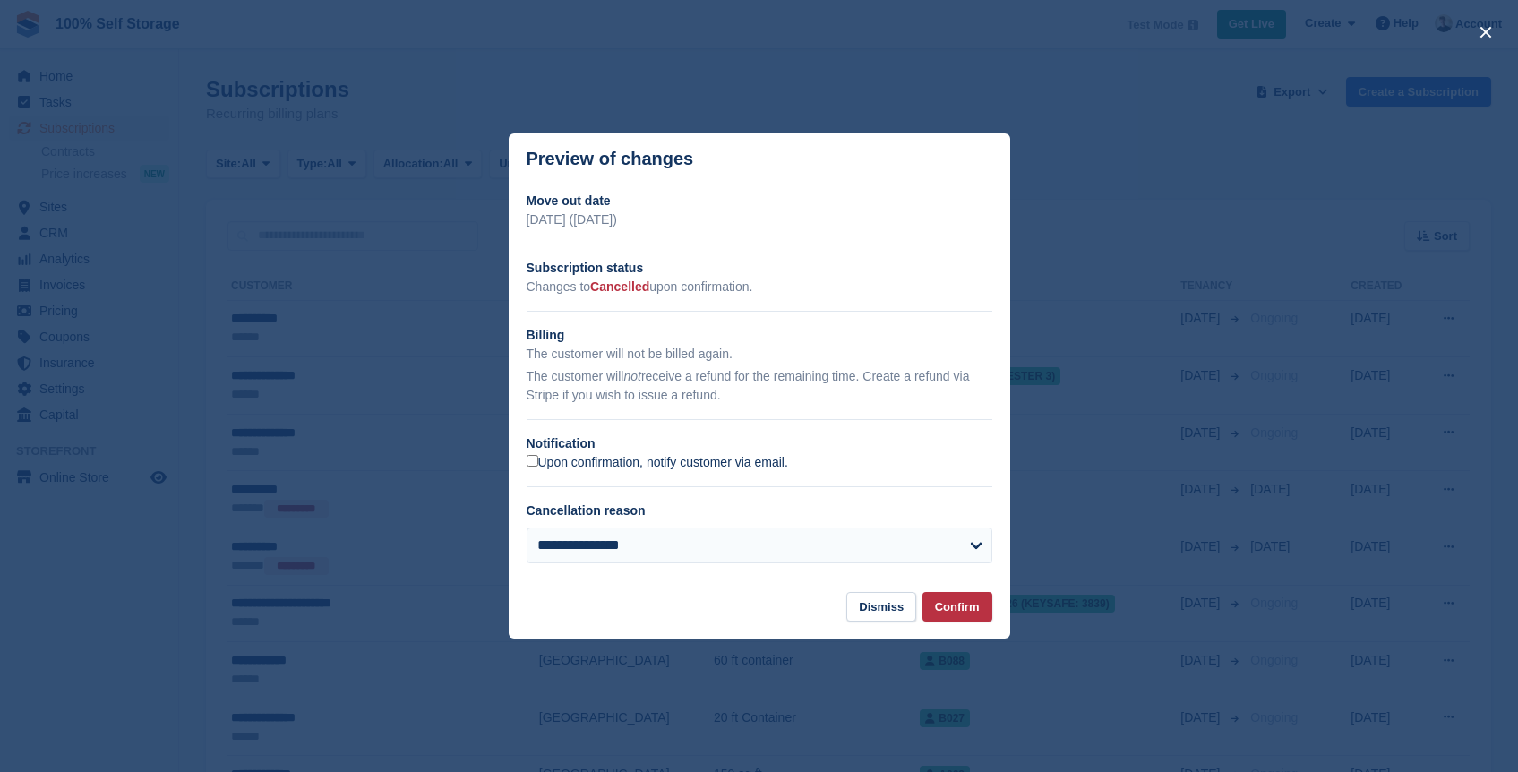
click at [683, 460] on label "Upon confirmation, notify customer via email." at bounding box center [658, 463] width 262 height 16
click at [955, 613] on button "Confirm" at bounding box center [958, 607] width 70 height 30
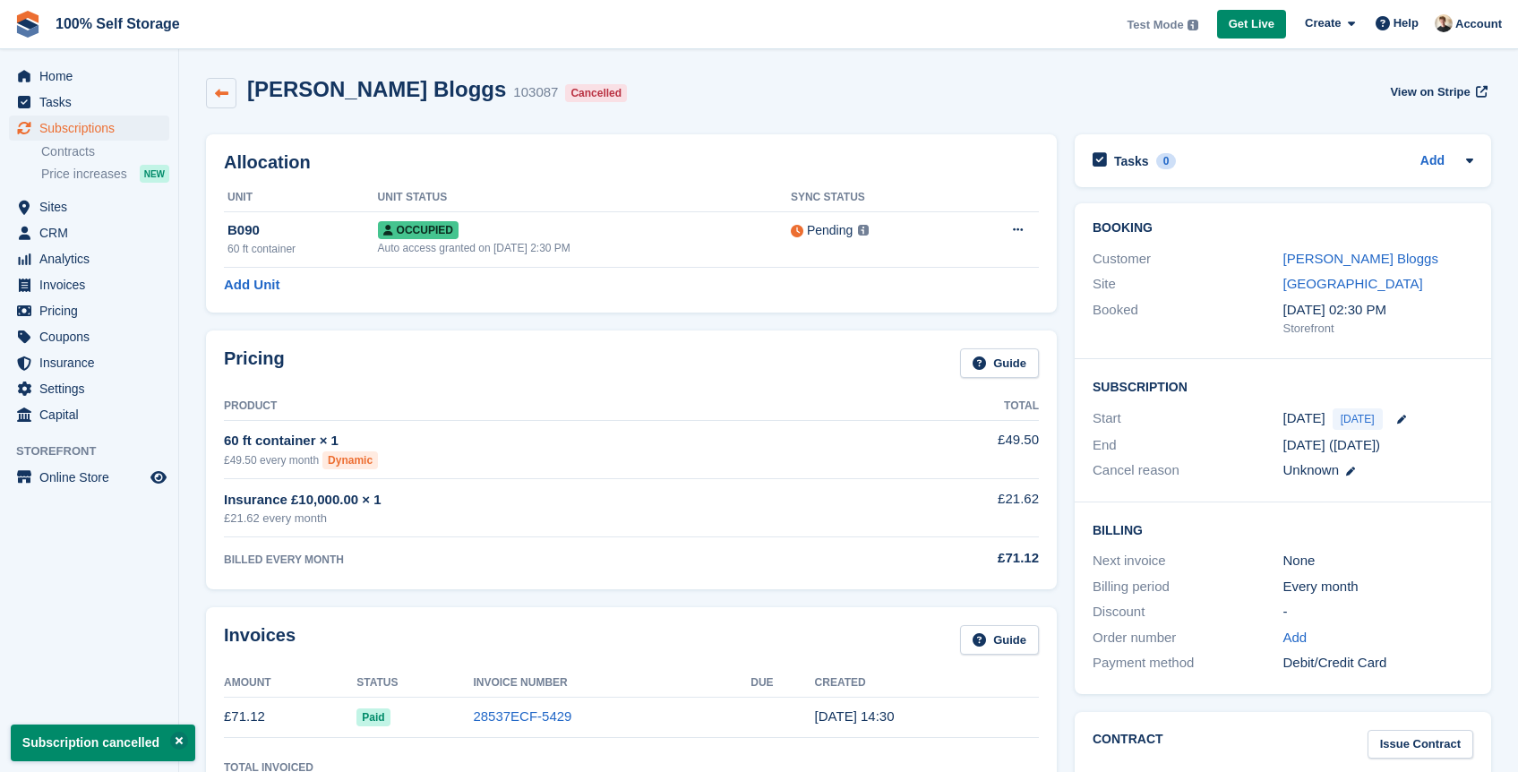
click at [212, 90] on link at bounding box center [221, 93] width 30 height 30
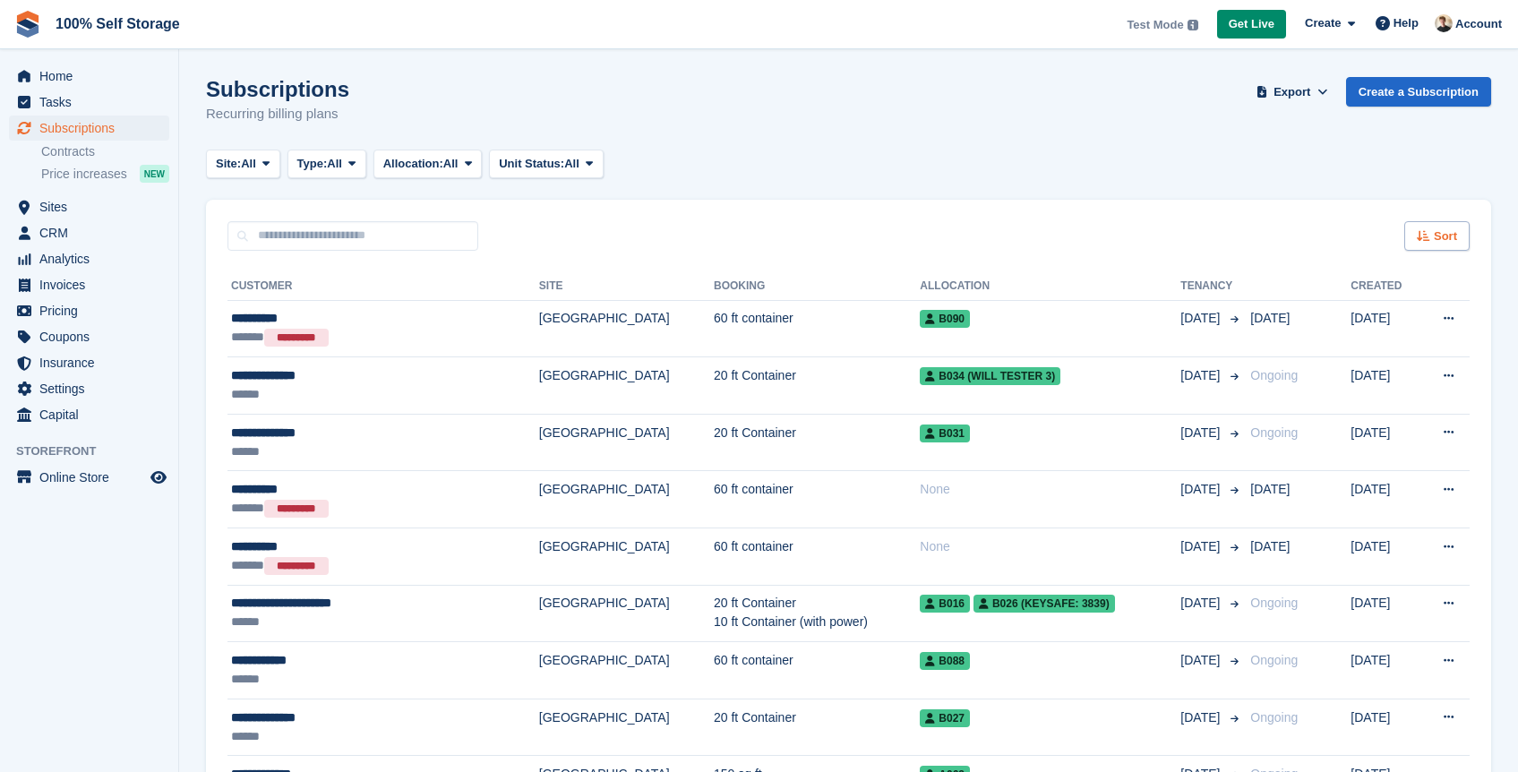
click at [1438, 236] on span "Sort" at bounding box center [1445, 237] width 23 height 18
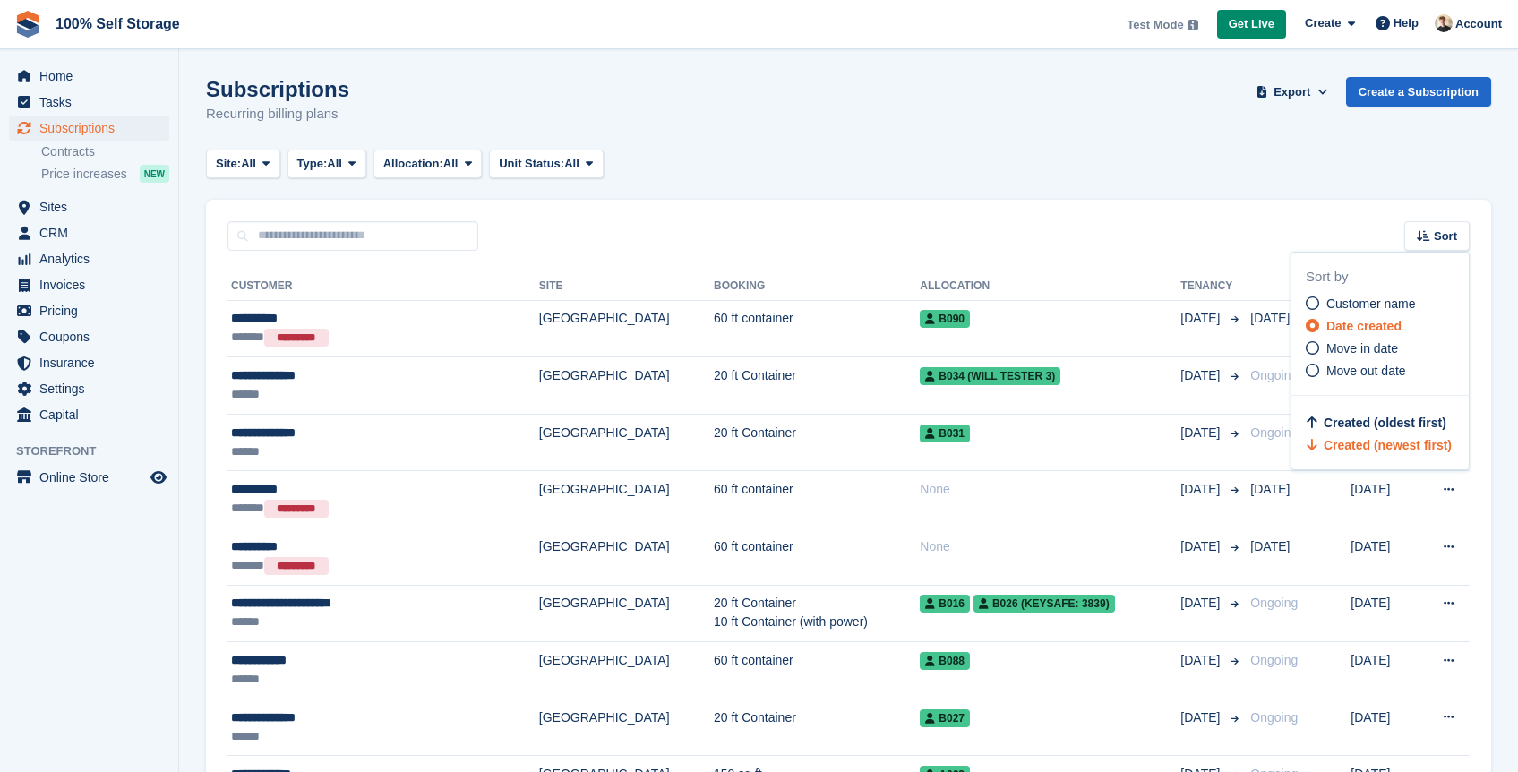
click at [1331, 212] on div "Sort Sort by Customer name Date created Move in date Move out date Created (old…" at bounding box center [848, 225] width 1285 height 51
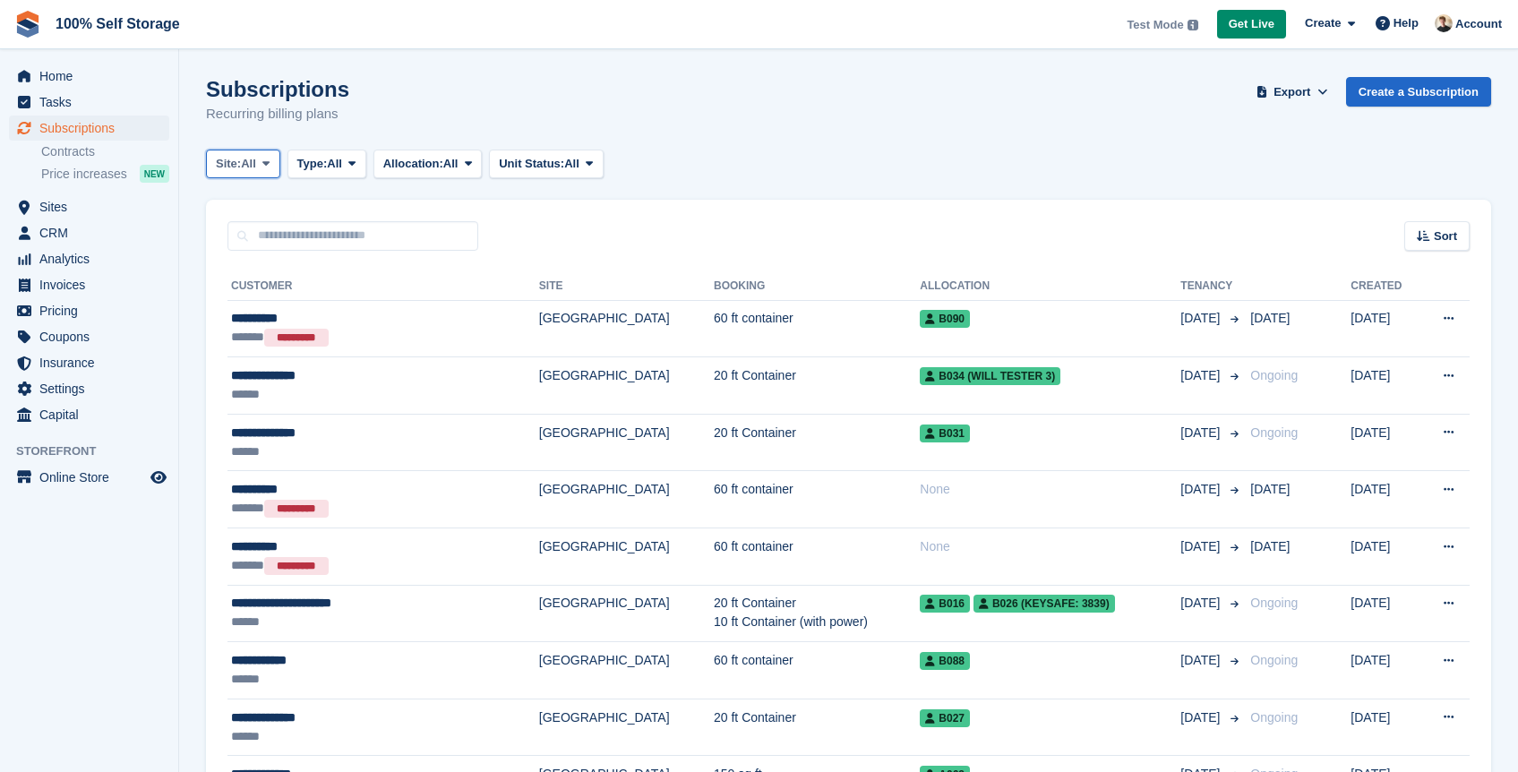
click at [266, 162] on span at bounding box center [266, 164] width 14 height 14
click at [256, 164] on span "All" at bounding box center [248, 164] width 15 height 18
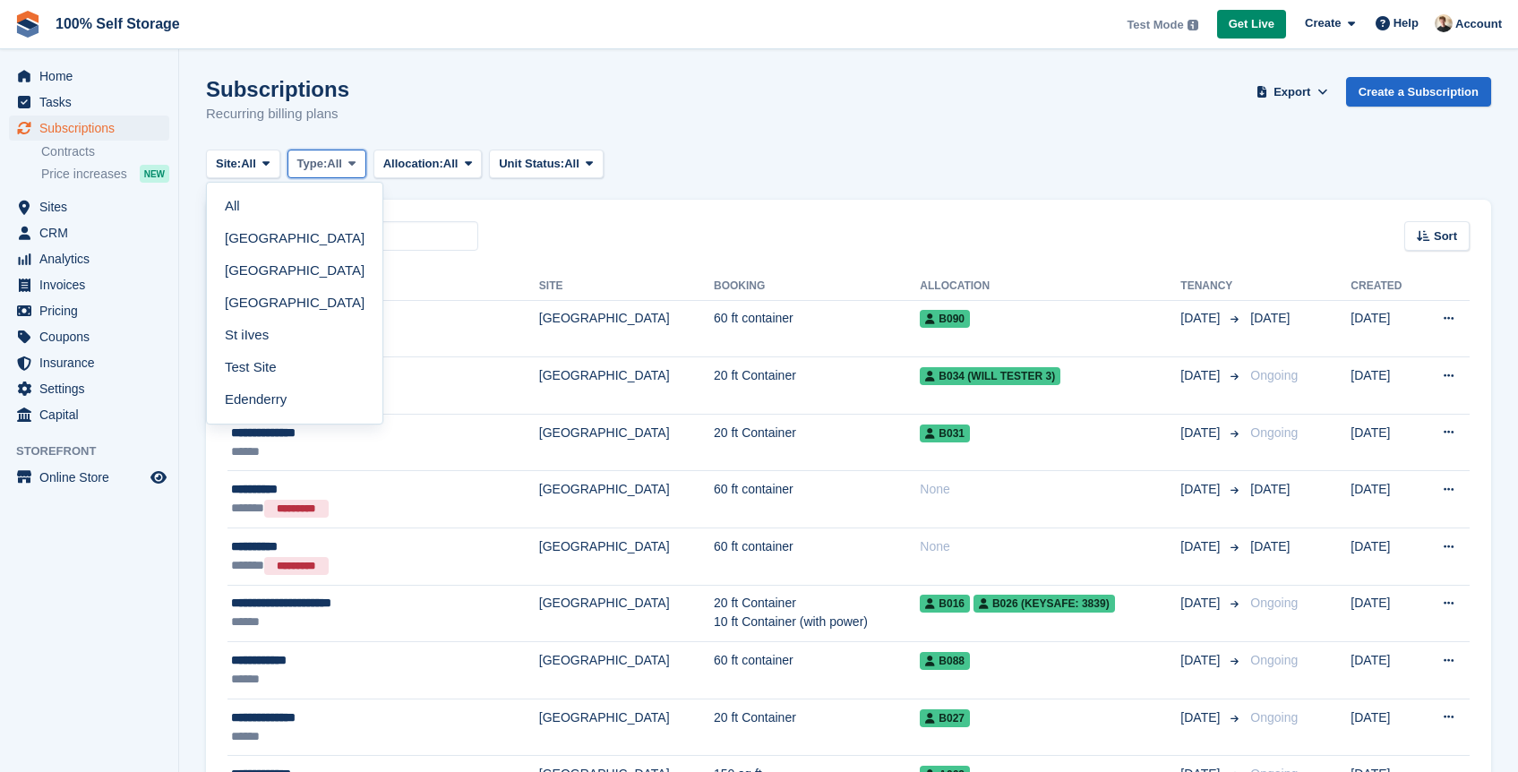
click at [328, 172] on span "Type:" at bounding box center [312, 164] width 30 height 18
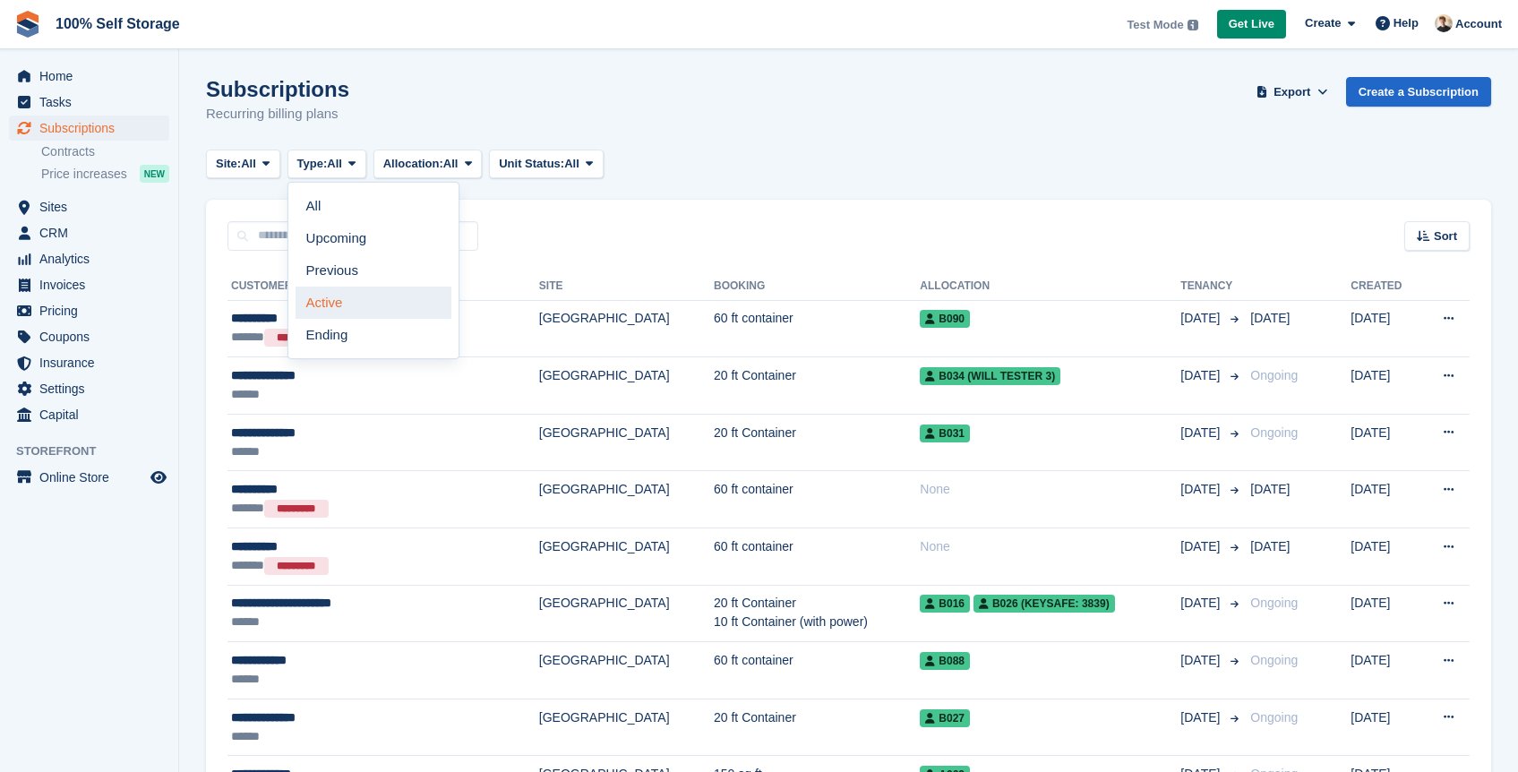
click at [385, 305] on link "Active" at bounding box center [374, 303] width 156 height 32
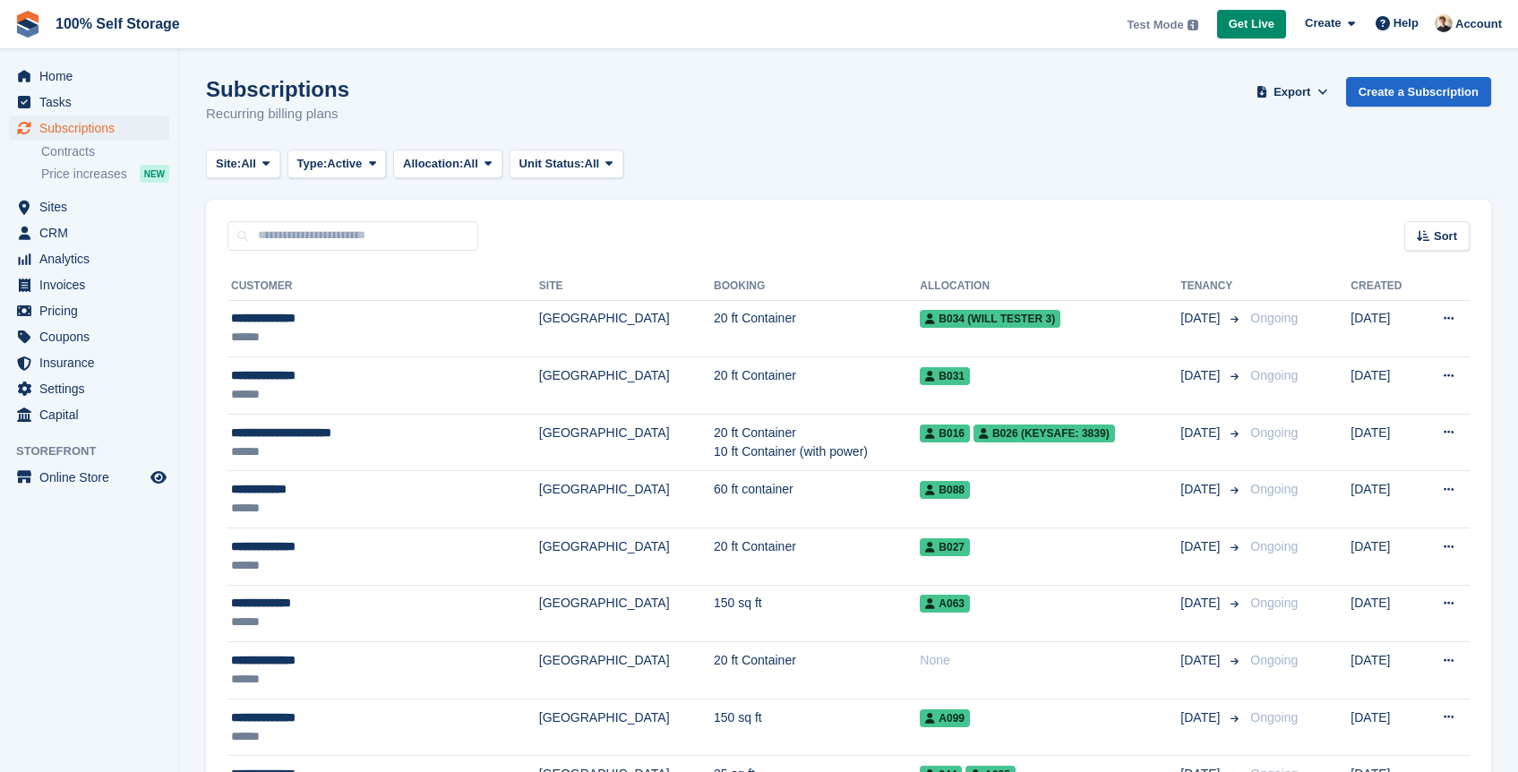
click at [82, 149] on link "Contracts" at bounding box center [105, 151] width 128 height 17
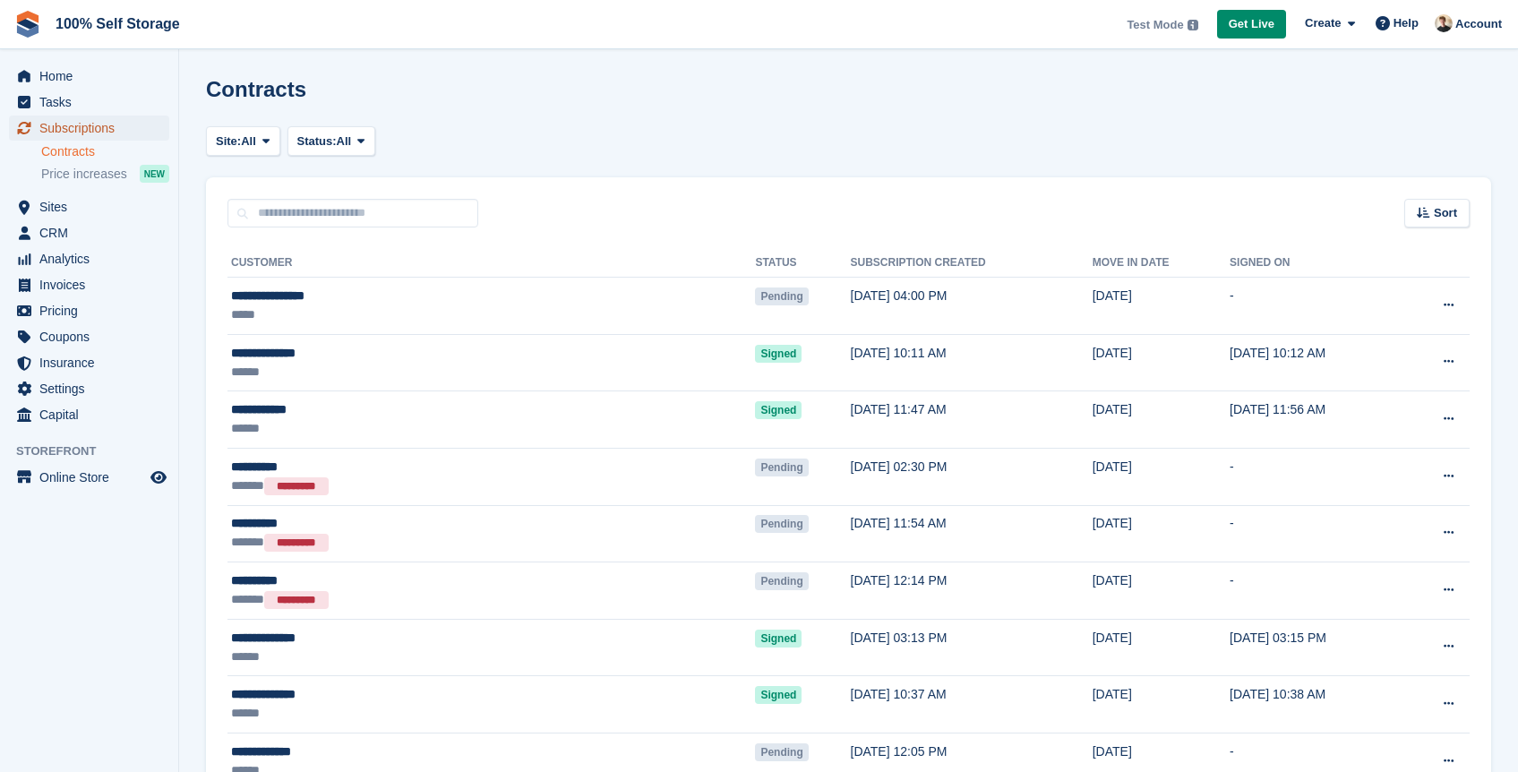
click at [89, 127] on span "Subscriptions" at bounding box center [92, 128] width 107 height 25
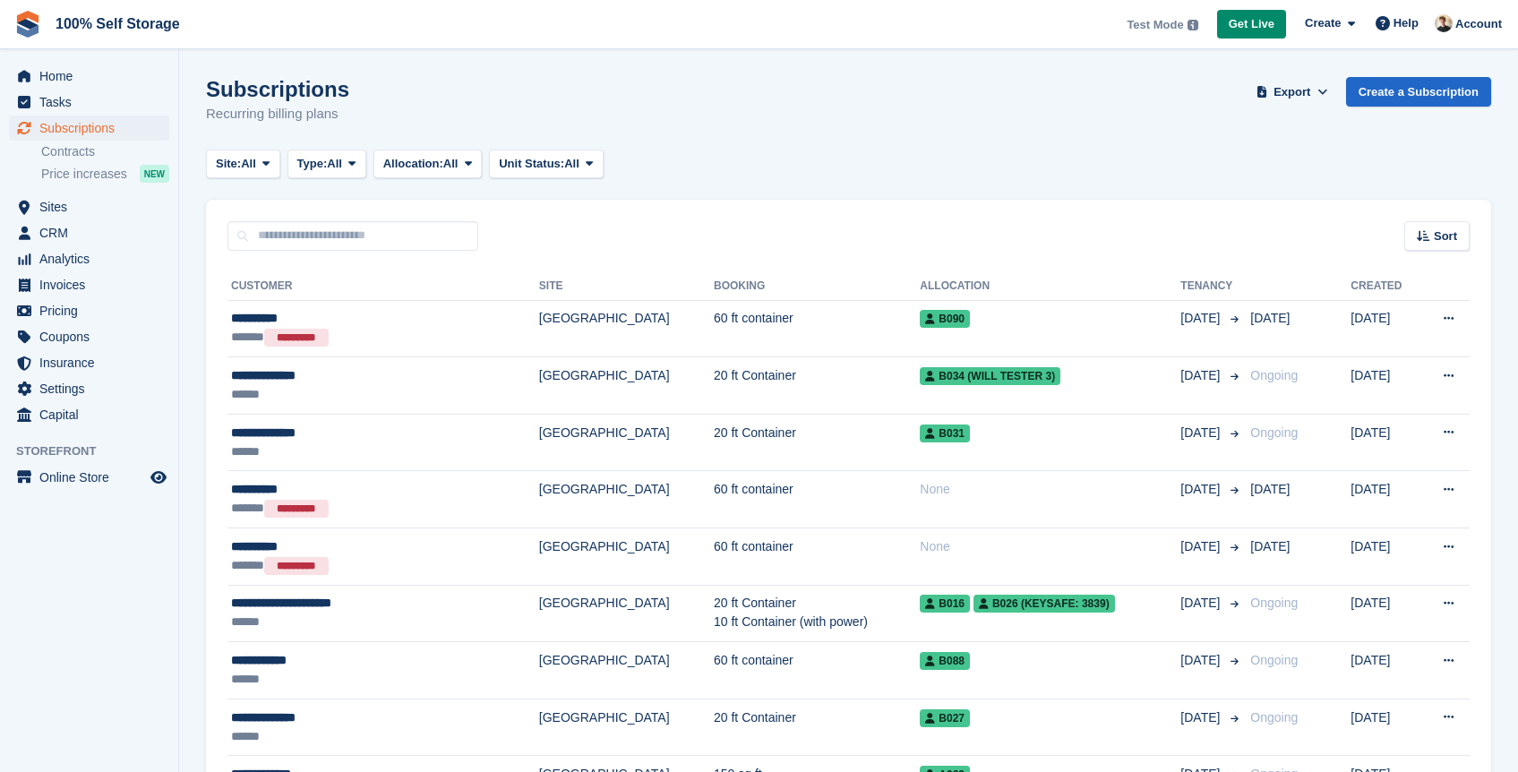
click at [857, 151] on div "Site: All All Nottingham Leicester Richmond Main St iIves Test Site Edenderry T…" at bounding box center [848, 165] width 1285 height 30
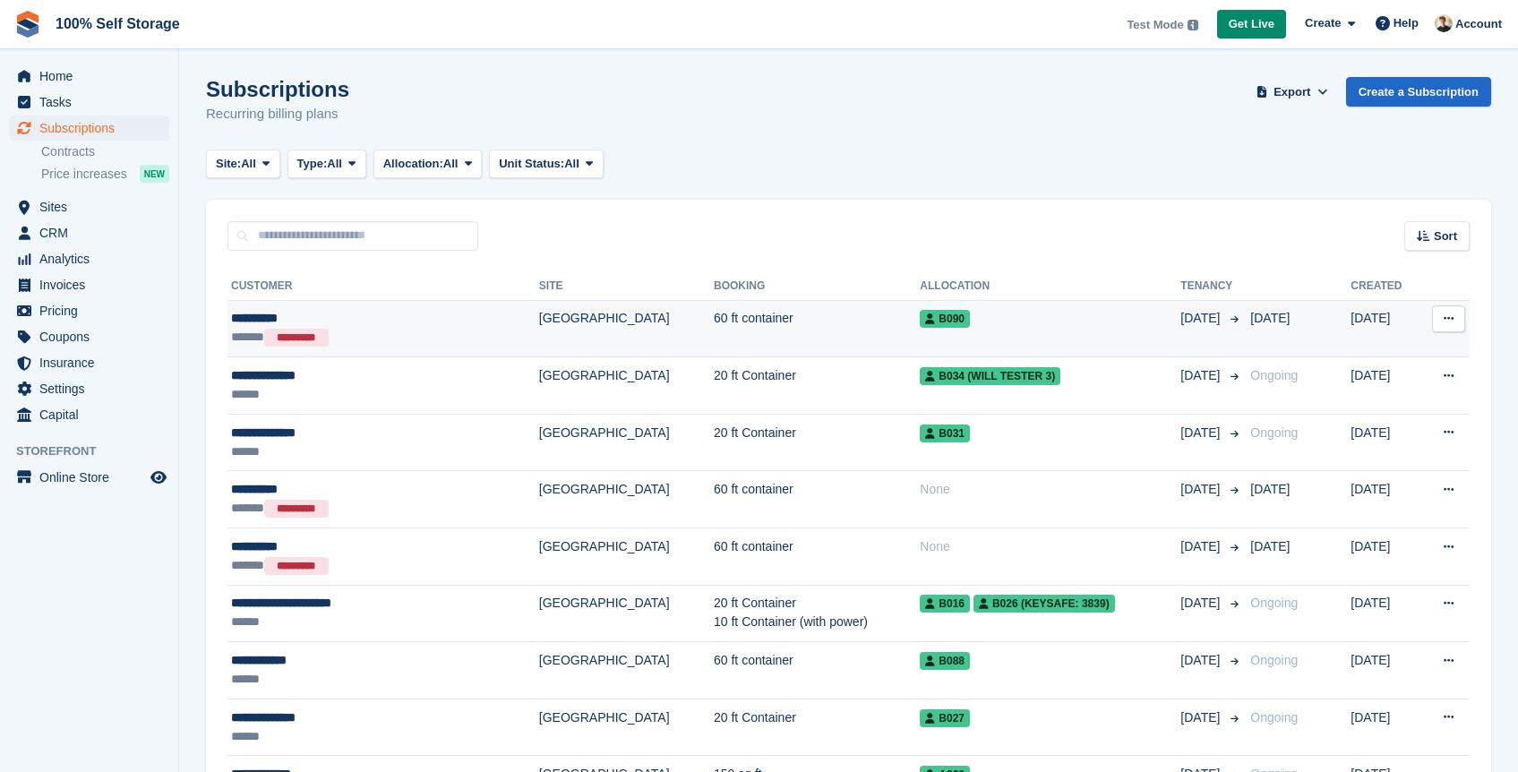
click at [1466, 317] on td "View customer Issue contract Cancelled This subscription has already been cance…" at bounding box center [1445, 328] width 50 height 57
click at [1457, 321] on button at bounding box center [1448, 318] width 33 height 27
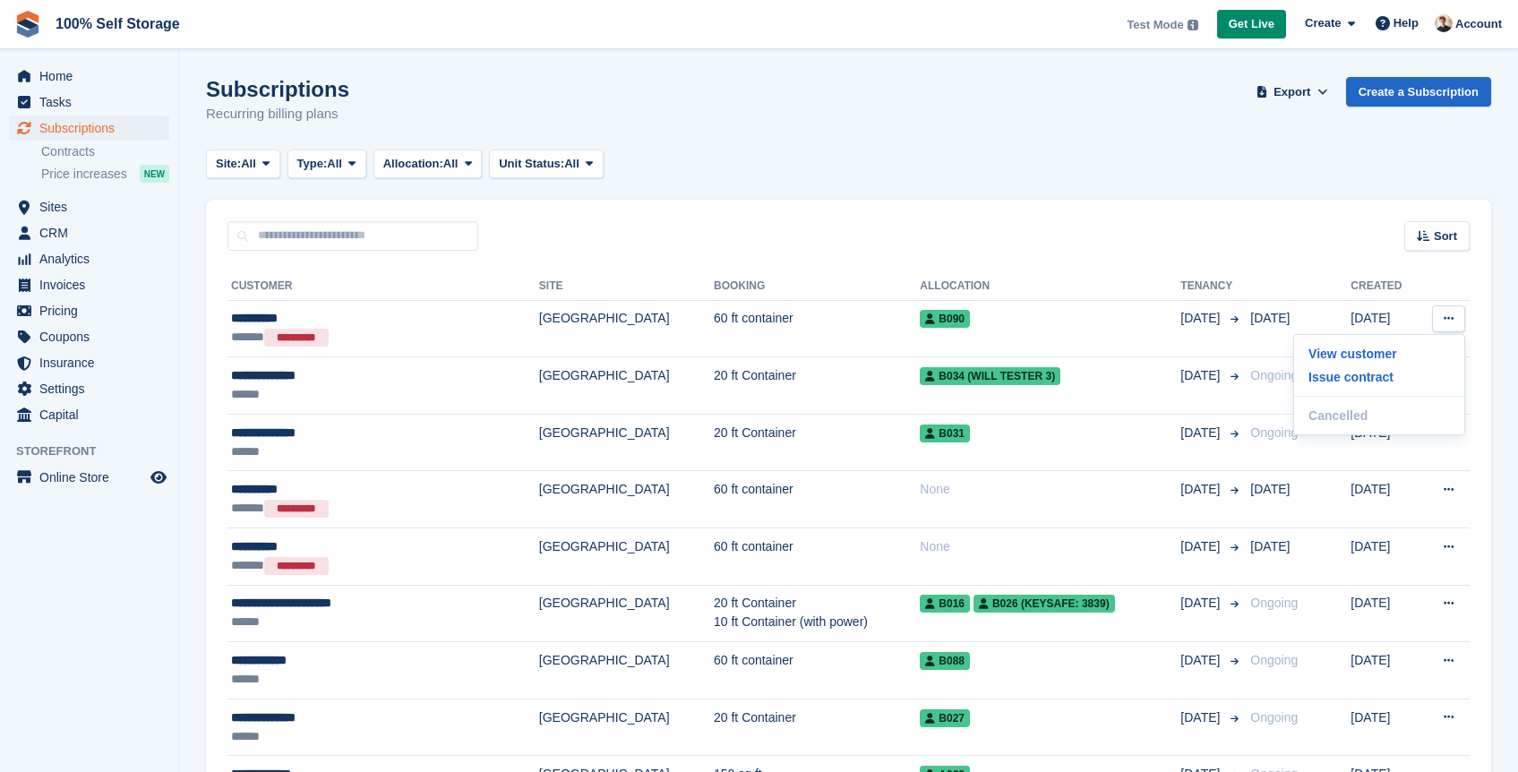
click at [1253, 240] on div "Sort Sort by Customer name Date created Move in date Move out date Created (old…" at bounding box center [848, 225] width 1285 height 51
click at [1435, 234] on span "Sort" at bounding box center [1445, 237] width 23 height 18
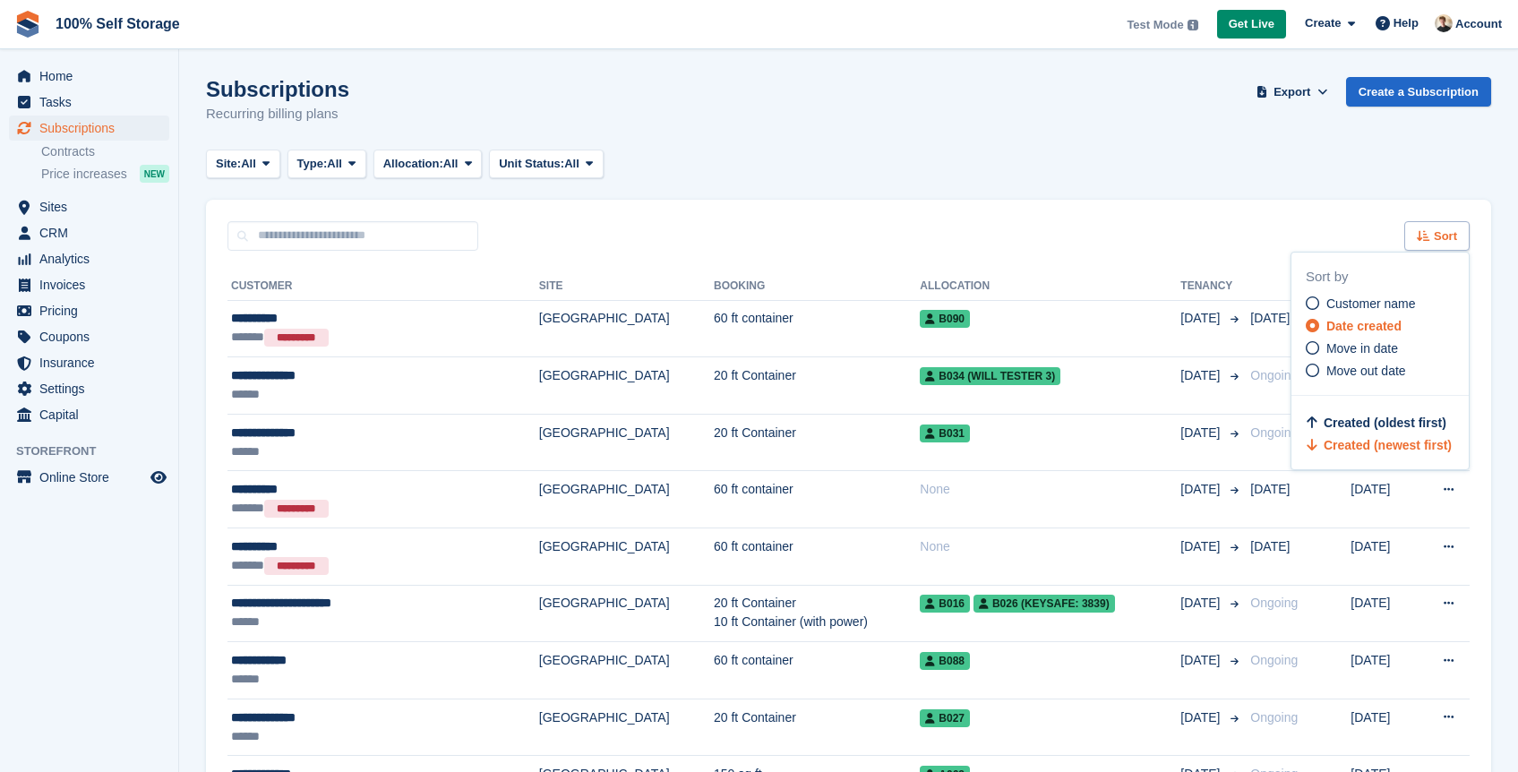
click at [1435, 234] on span "Sort" at bounding box center [1445, 237] width 23 height 18
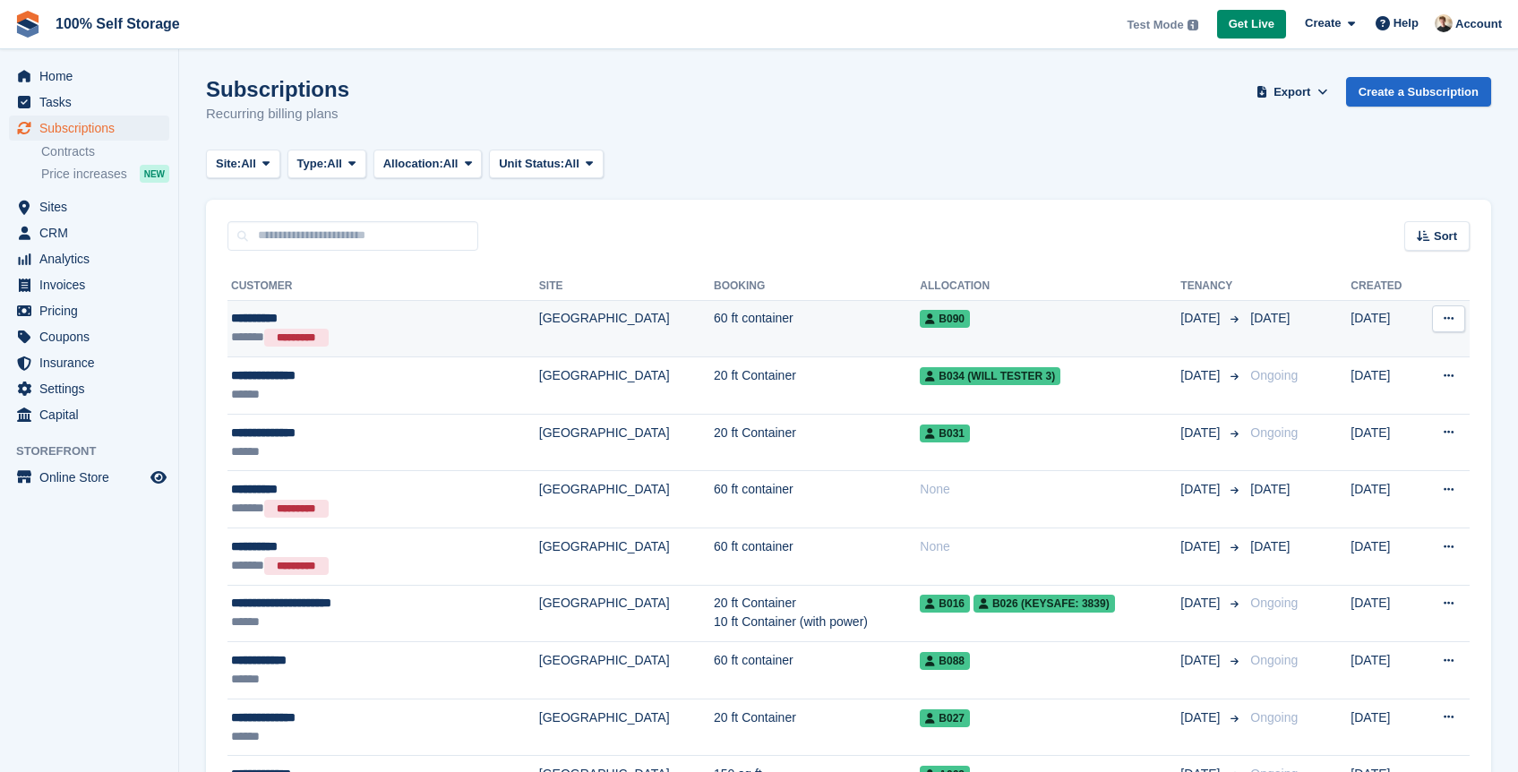
click at [563, 336] on td "[GEOGRAPHIC_DATA]" at bounding box center [626, 328] width 175 height 57
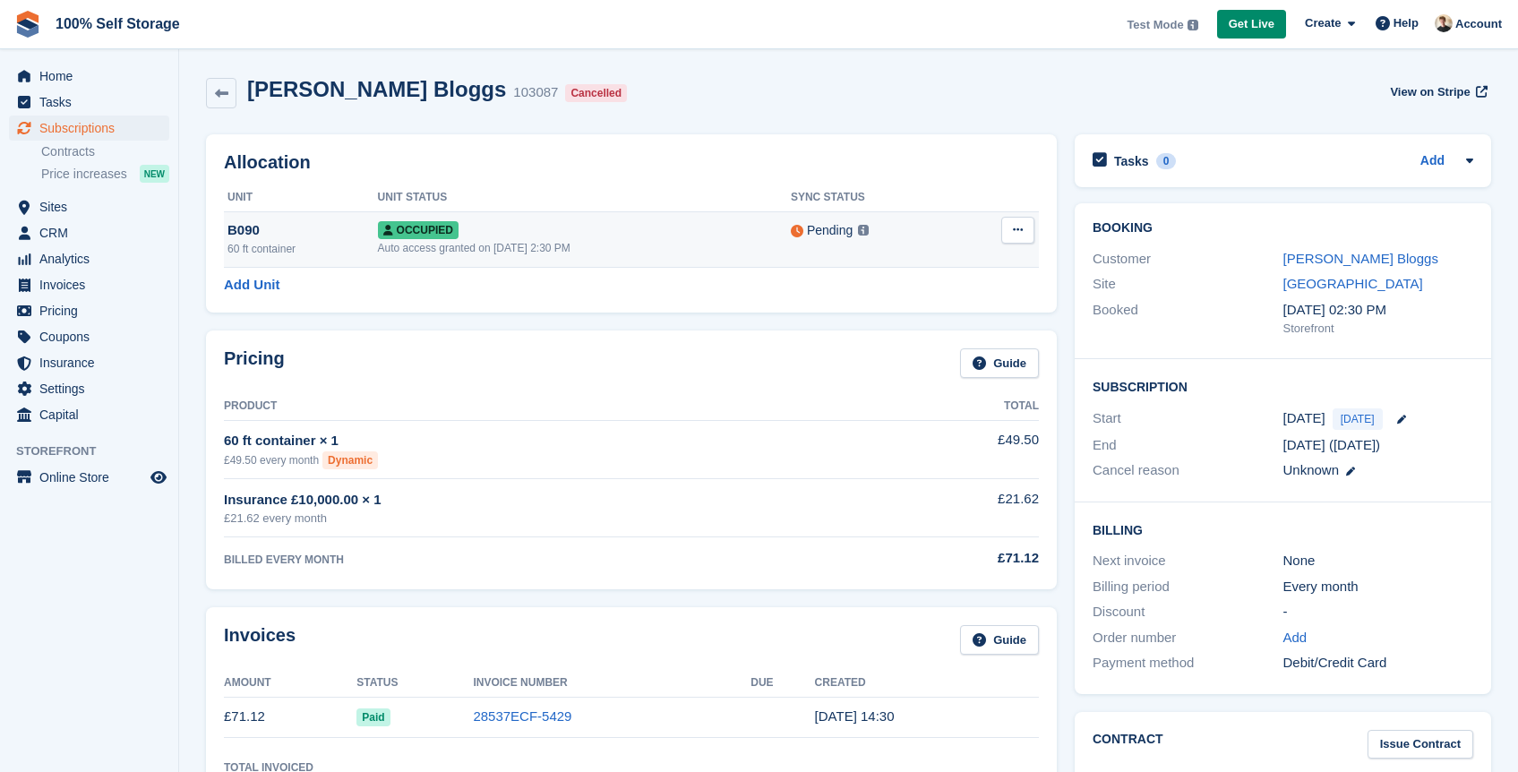
click at [251, 229] on div "B090" at bounding box center [303, 230] width 150 height 21
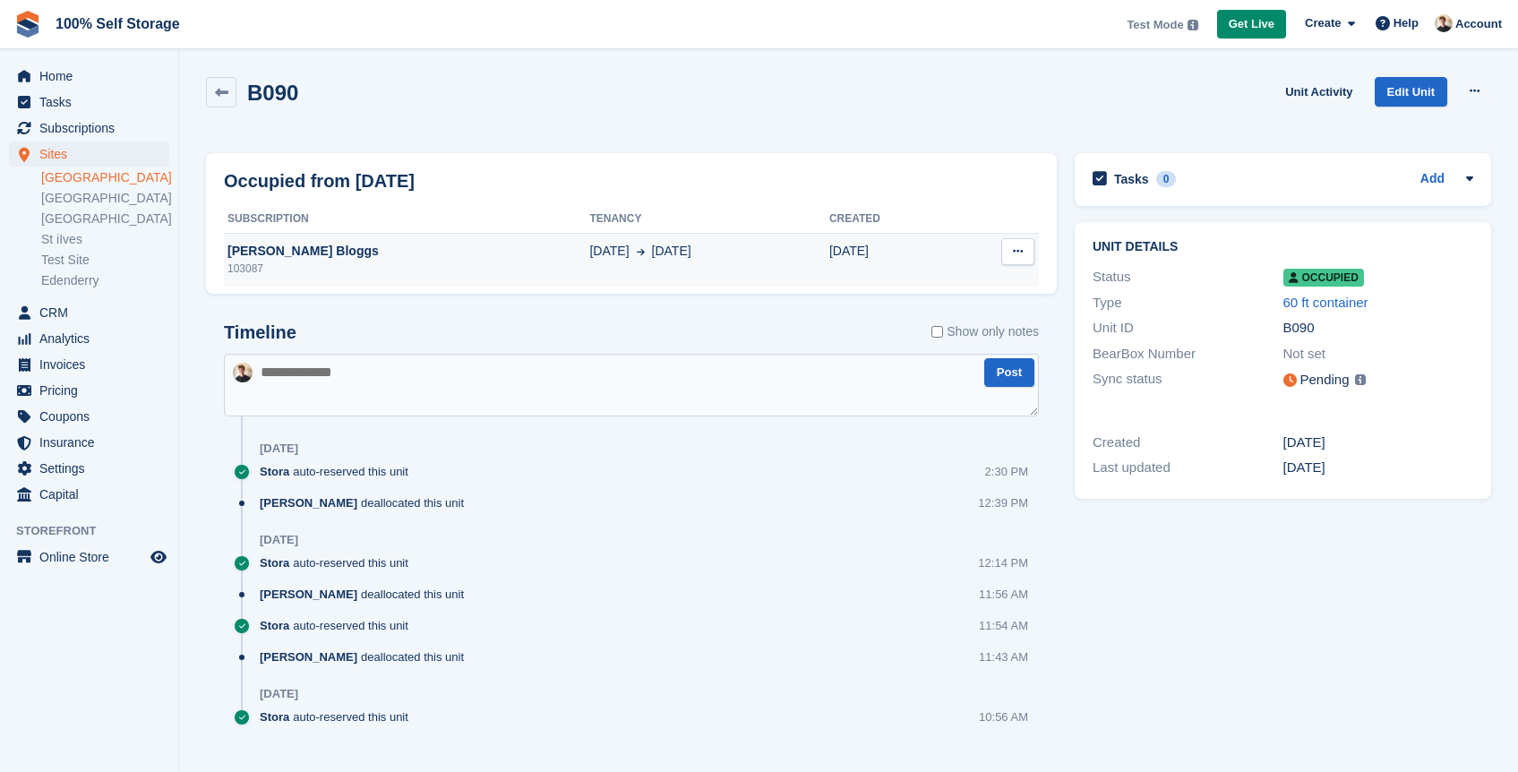
click at [1027, 259] on button at bounding box center [1018, 251] width 33 height 27
click at [951, 290] on p "Deallocate" at bounding box center [949, 286] width 156 height 23
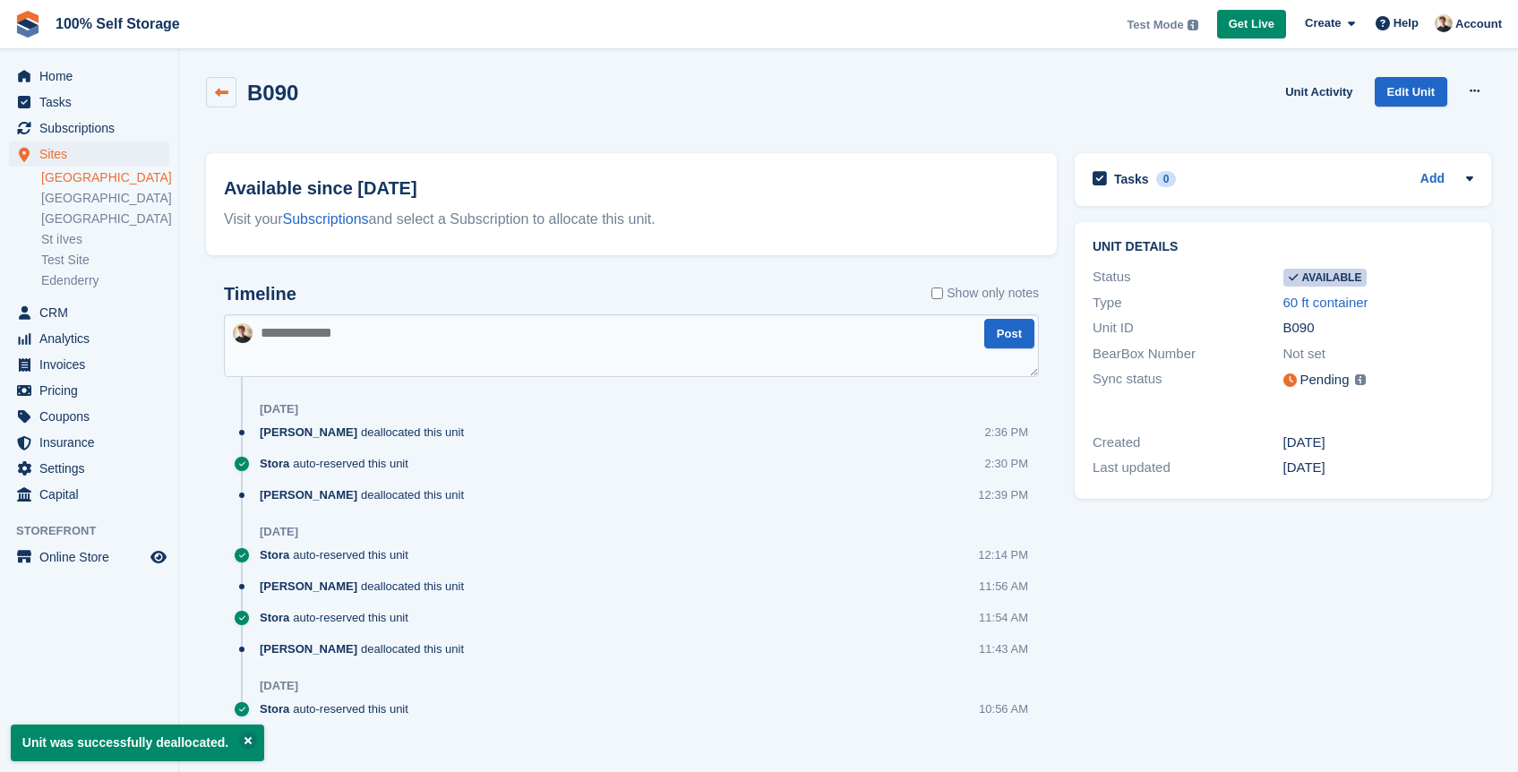
click at [231, 100] on link at bounding box center [221, 92] width 30 height 30
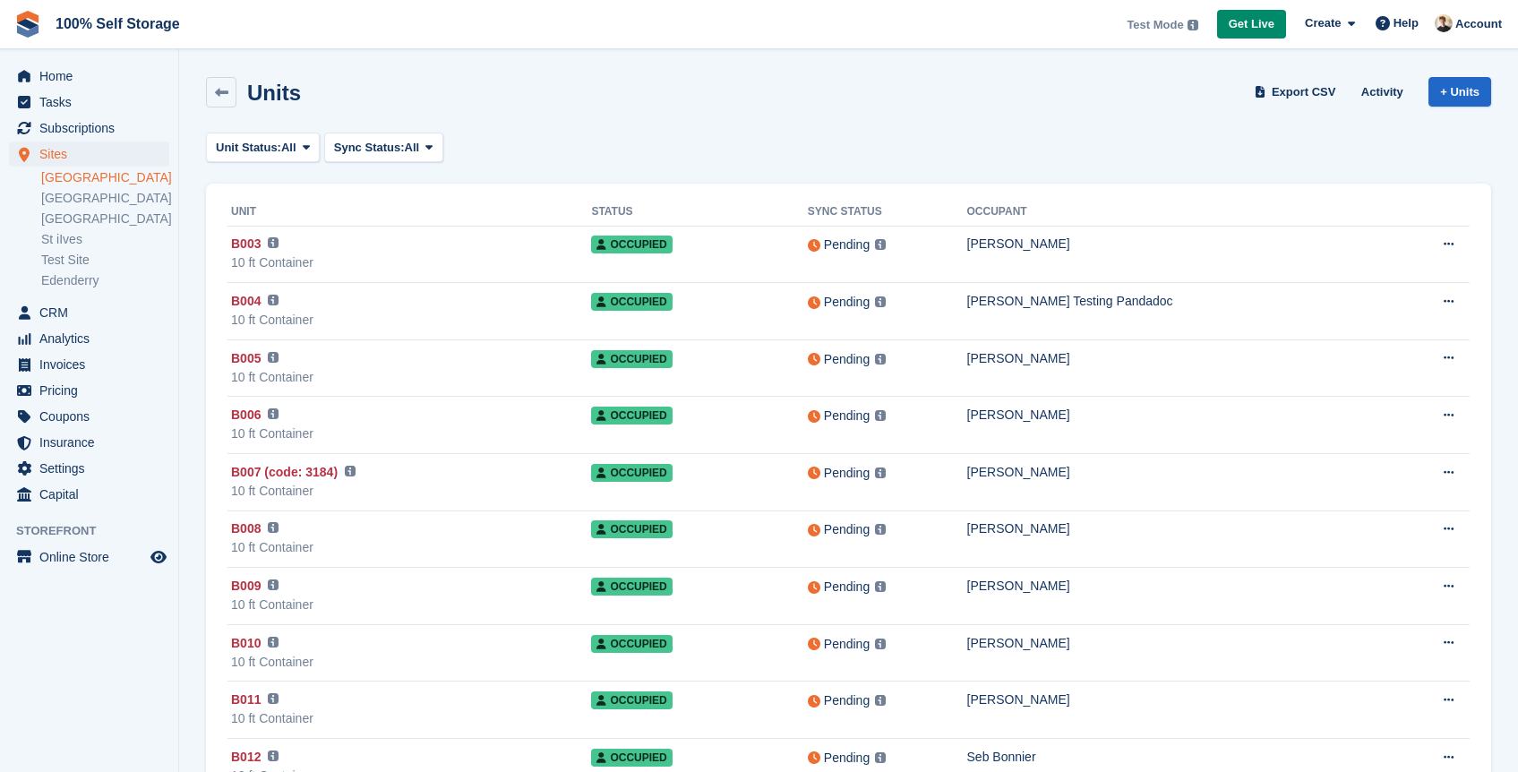
click at [562, 82] on div "Units Export CSV Activity + Units" at bounding box center [848, 92] width 1285 height 30
click at [57, 82] on span "Home" at bounding box center [92, 76] width 107 height 25
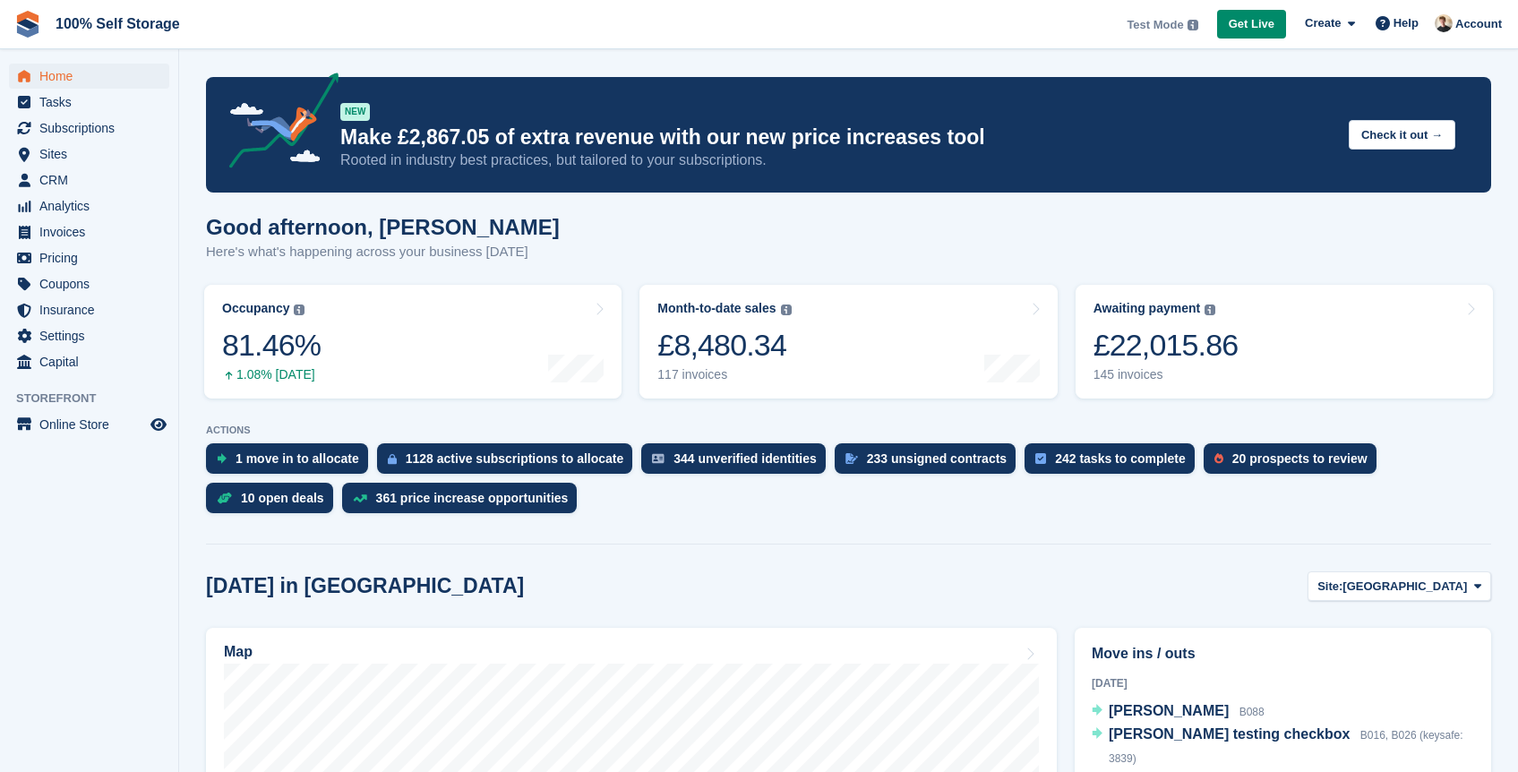
click at [1198, 242] on div "Good afternoon, Oliver Here's what's happening across your business today" at bounding box center [848, 249] width 1285 height 69
click at [151, 425] on icon "Preview store" at bounding box center [158, 424] width 16 height 14
click at [780, 231] on div "Good afternoon, Oliver Here's what's happening across your business today" at bounding box center [848, 249] width 1285 height 69
click at [155, 420] on icon "Preview store" at bounding box center [158, 424] width 16 height 14
click at [807, 258] on div "Good afternoon, Oliver Here's what's happening across your business today" at bounding box center [848, 249] width 1285 height 69
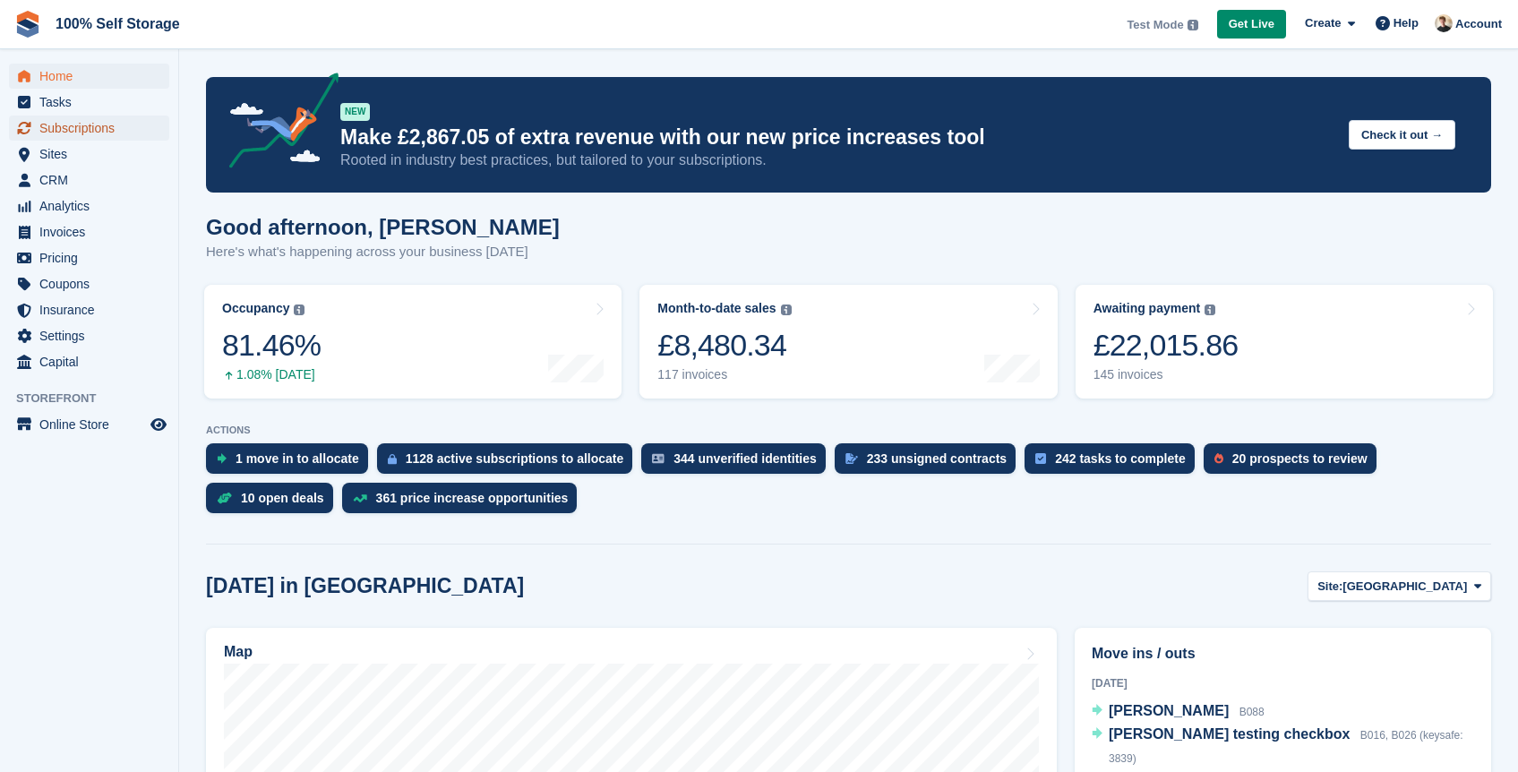
click at [144, 133] on span "Subscriptions" at bounding box center [92, 128] width 107 height 25
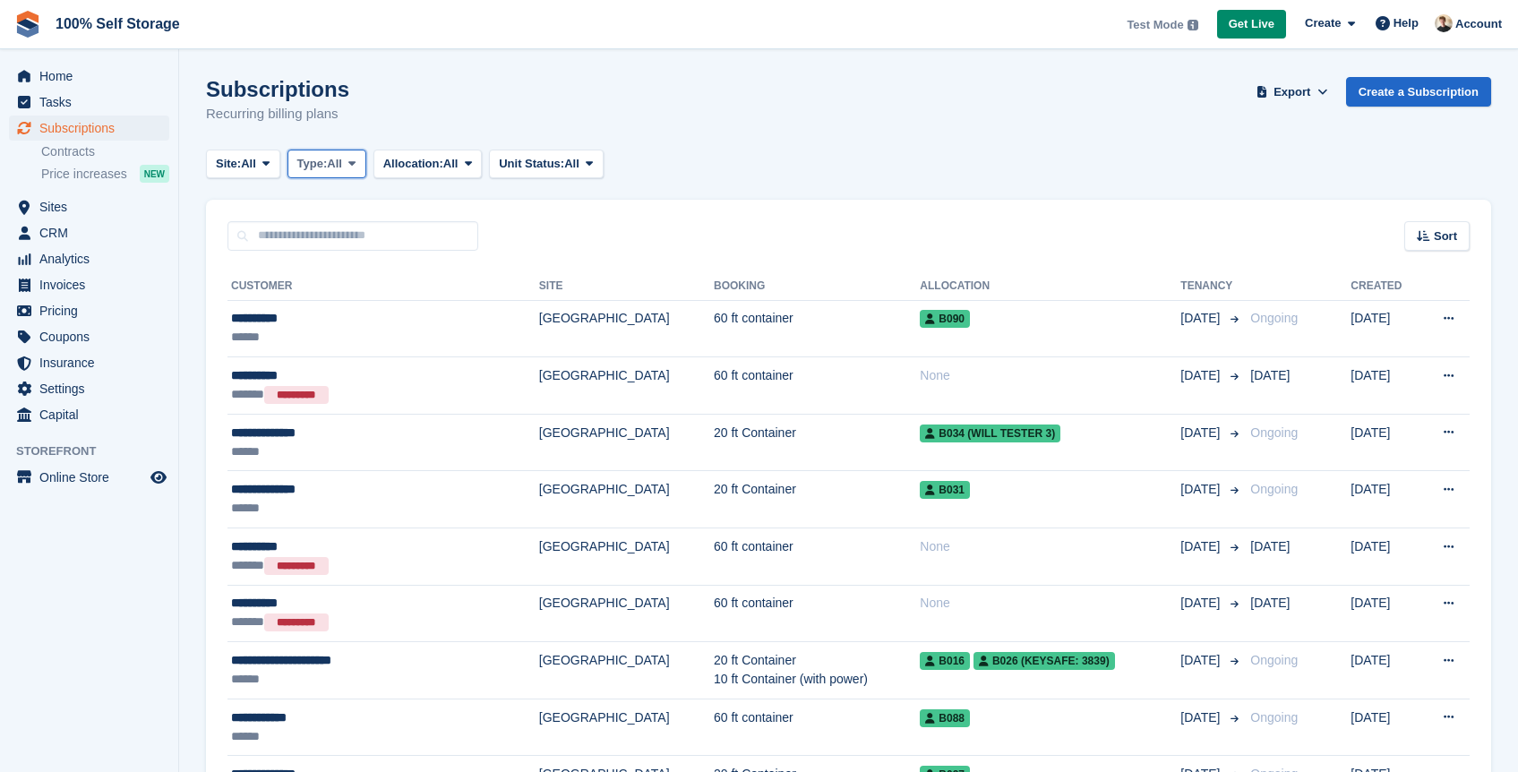
click at [357, 173] on button "Type: All" at bounding box center [327, 165] width 79 height 30
click at [338, 298] on link "Active" at bounding box center [374, 303] width 156 height 32
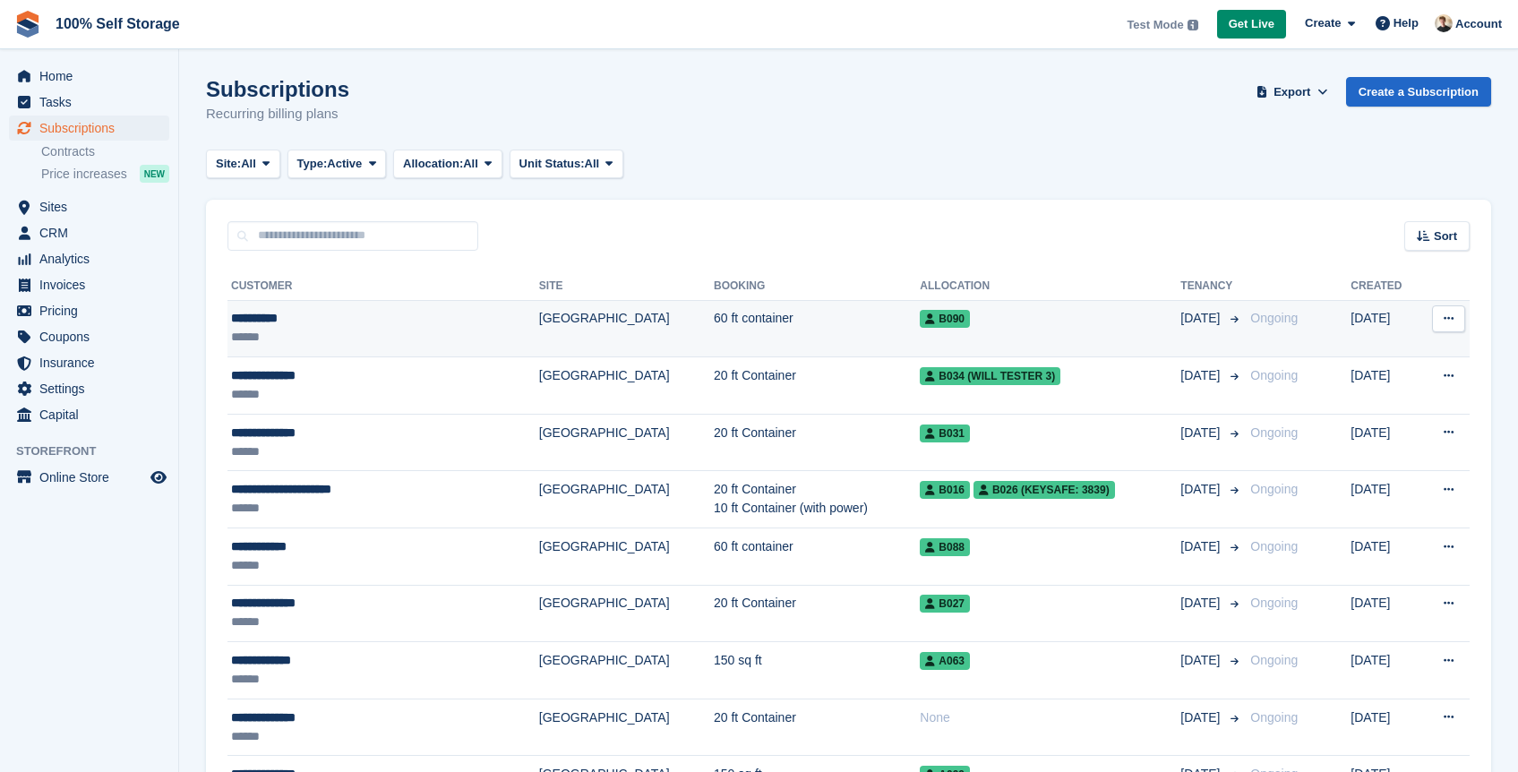
click at [810, 328] on td "60 ft container" at bounding box center [817, 328] width 206 height 57
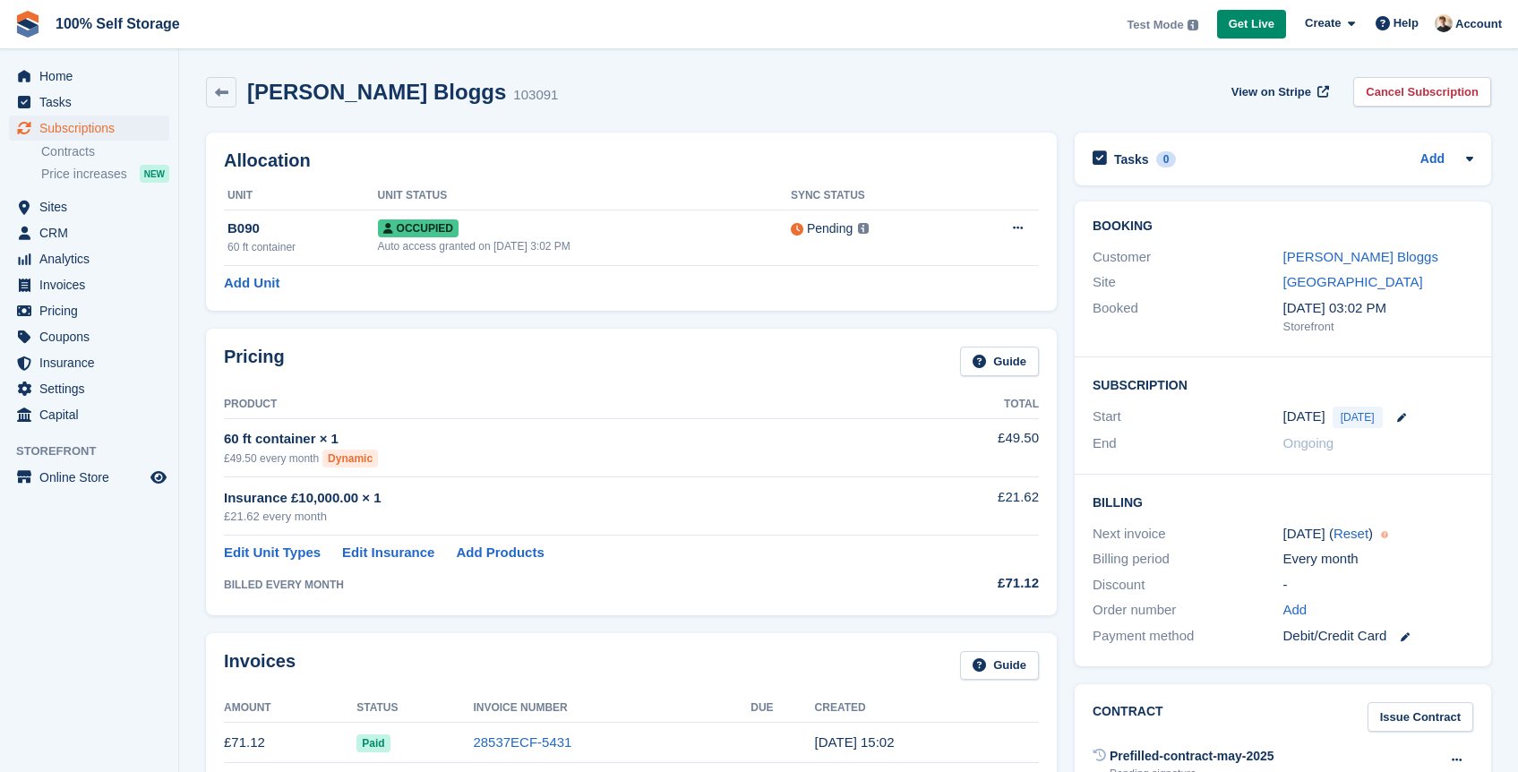
click at [469, 196] on th "Unit Status" at bounding box center [584, 196] width 413 height 29
click at [878, 665] on div "Invoices Guide" at bounding box center [631, 671] width 815 height 40
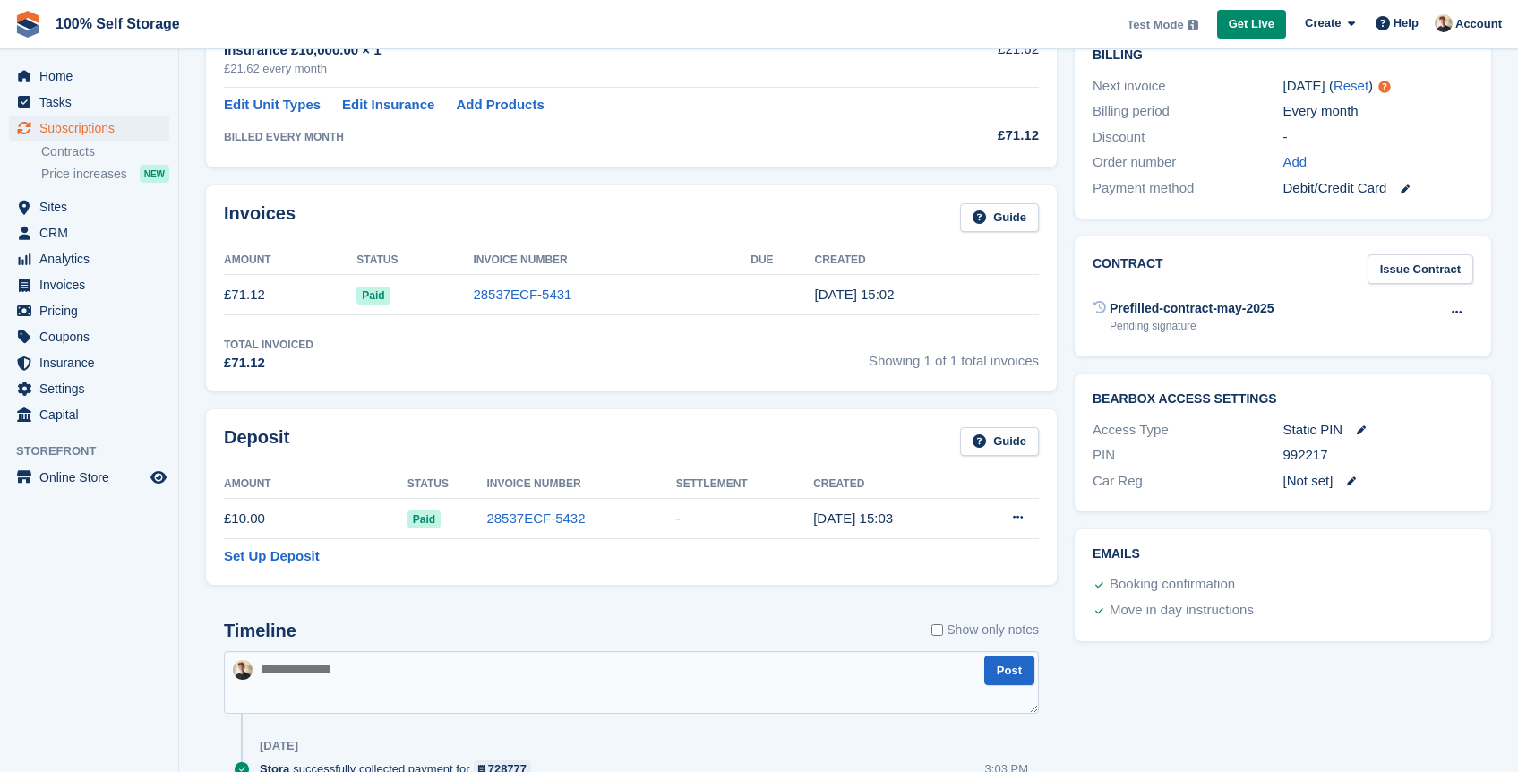
scroll to position [866, 0]
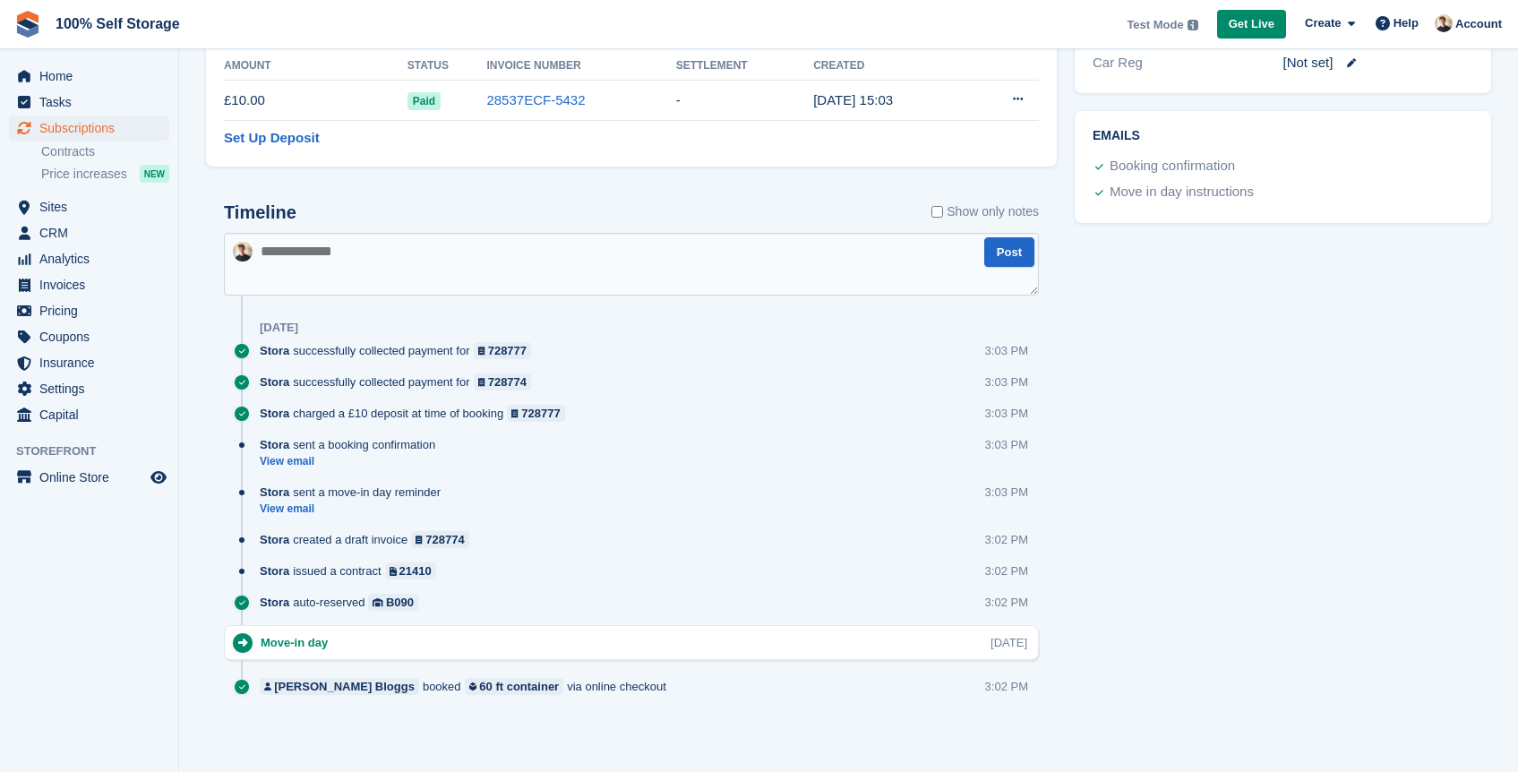
click at [660, 683] on div "[PERSON_NAME] Bloggs booked 60 ft container via online checkout 3:02 PM" at bounding box center [649, 693] width 779 height 31
click at [445, 570] on div "Stora issued a contract 21410" at bounding box center [352, 571] width 185 height 17
click at [393, 442] on div "Stora sent a booking confirmation" at bounding box center [352, 444] width 185 height 17
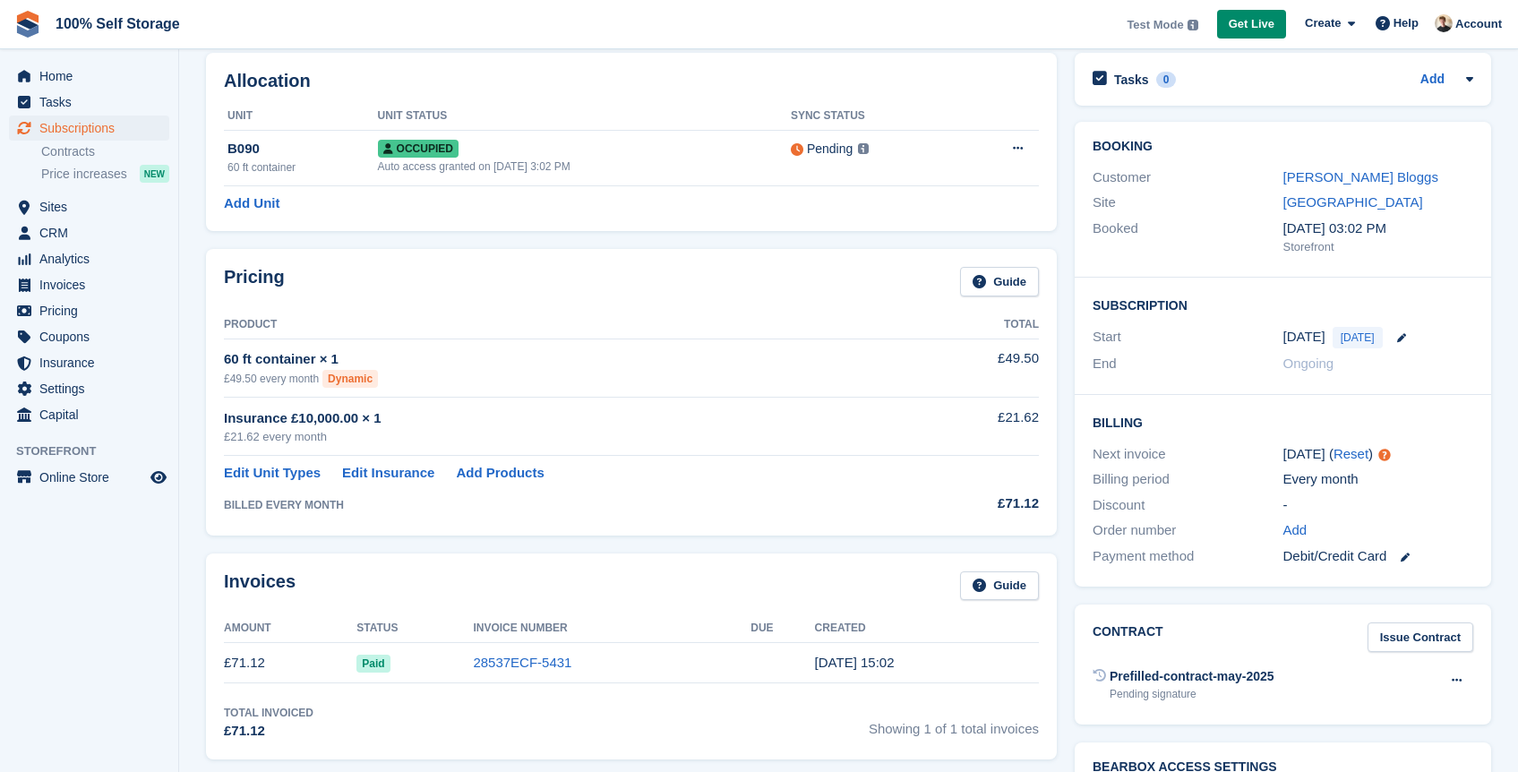
scroll to position [0, 0]
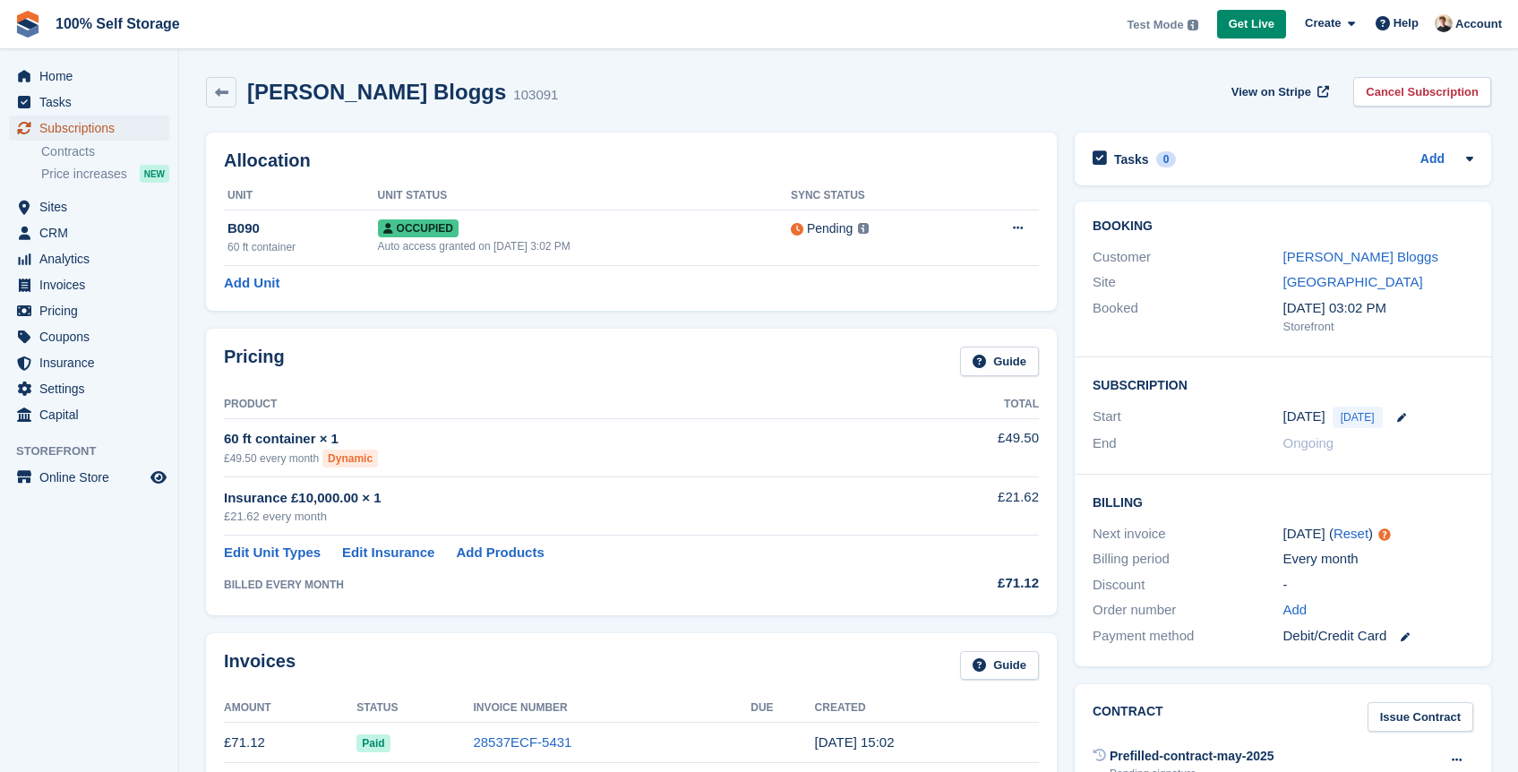
click at [87, 126] on span "Subscriptions" at bounding box center [92, 128] width 107 height 25
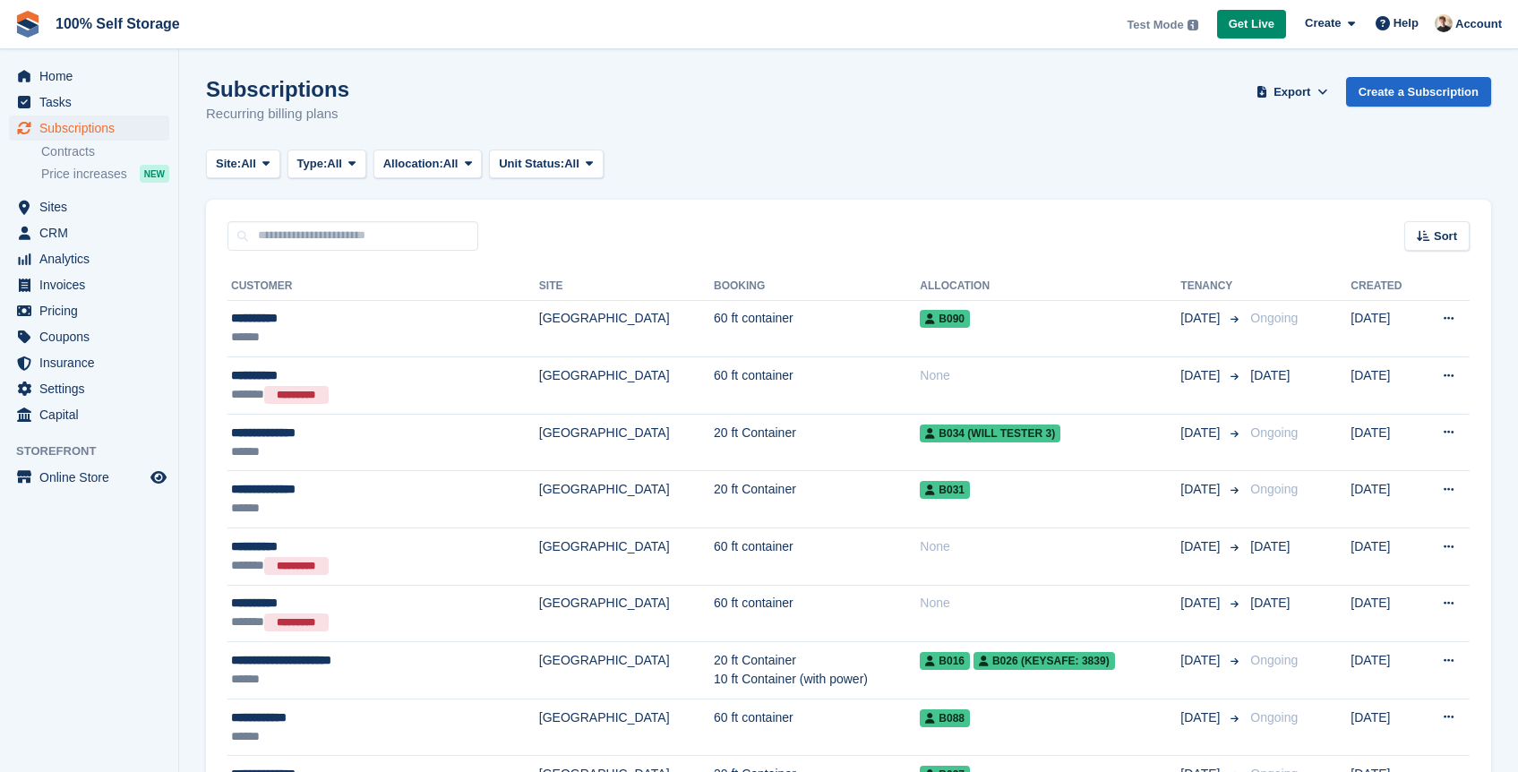
click at [1490, 110] on div "Subscriptions Recurring billing plans Export Export Subscriptions Export a CSV …" at bounding box center [848, 111] width 1285 height 69
click at [342, 167] on span "All" at bounding box center [334, 164] width 15 height 18
click at [65, 85] on span "Home" at bounding box center [92, 76] width 107 height 25
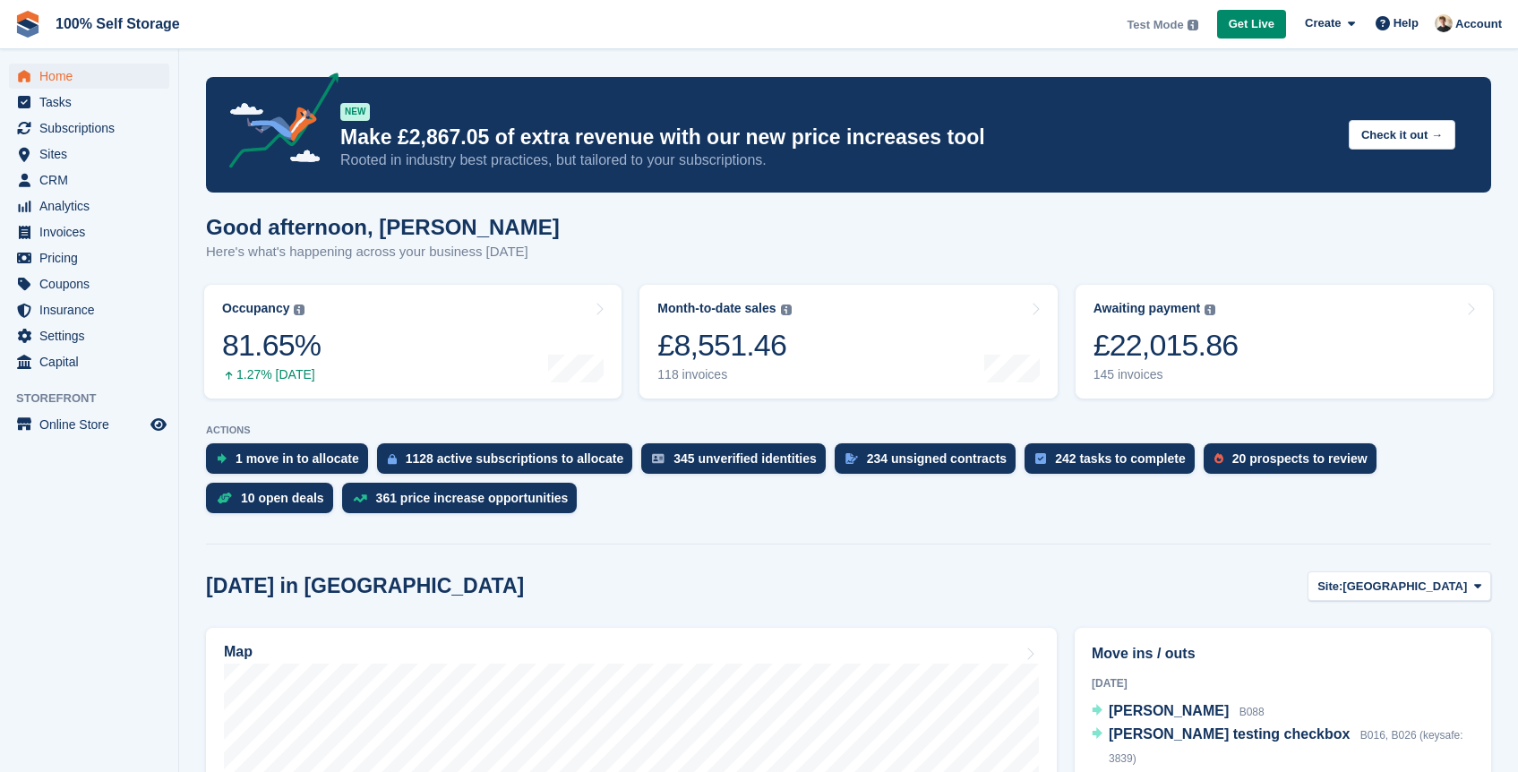
click at [137, 129] on span "Subscriptions" at bounding box center [92, 128] width 107 height 25
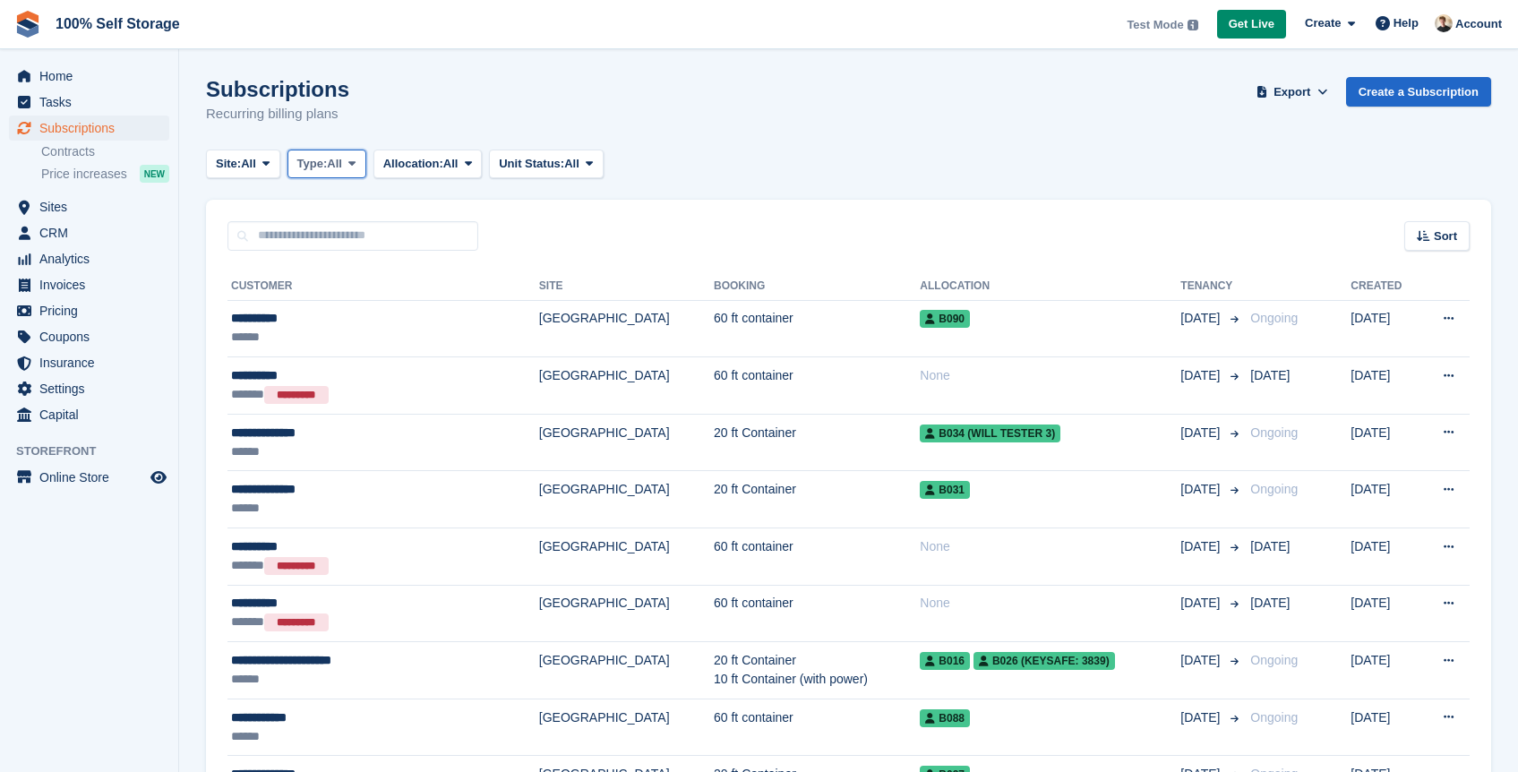
click at [342, 167] on span "All" at bounding box center [334, 164] width 15 height 18
click at [340, 303] on link "Active" at bounding box center [374, 303] width 156 height 32
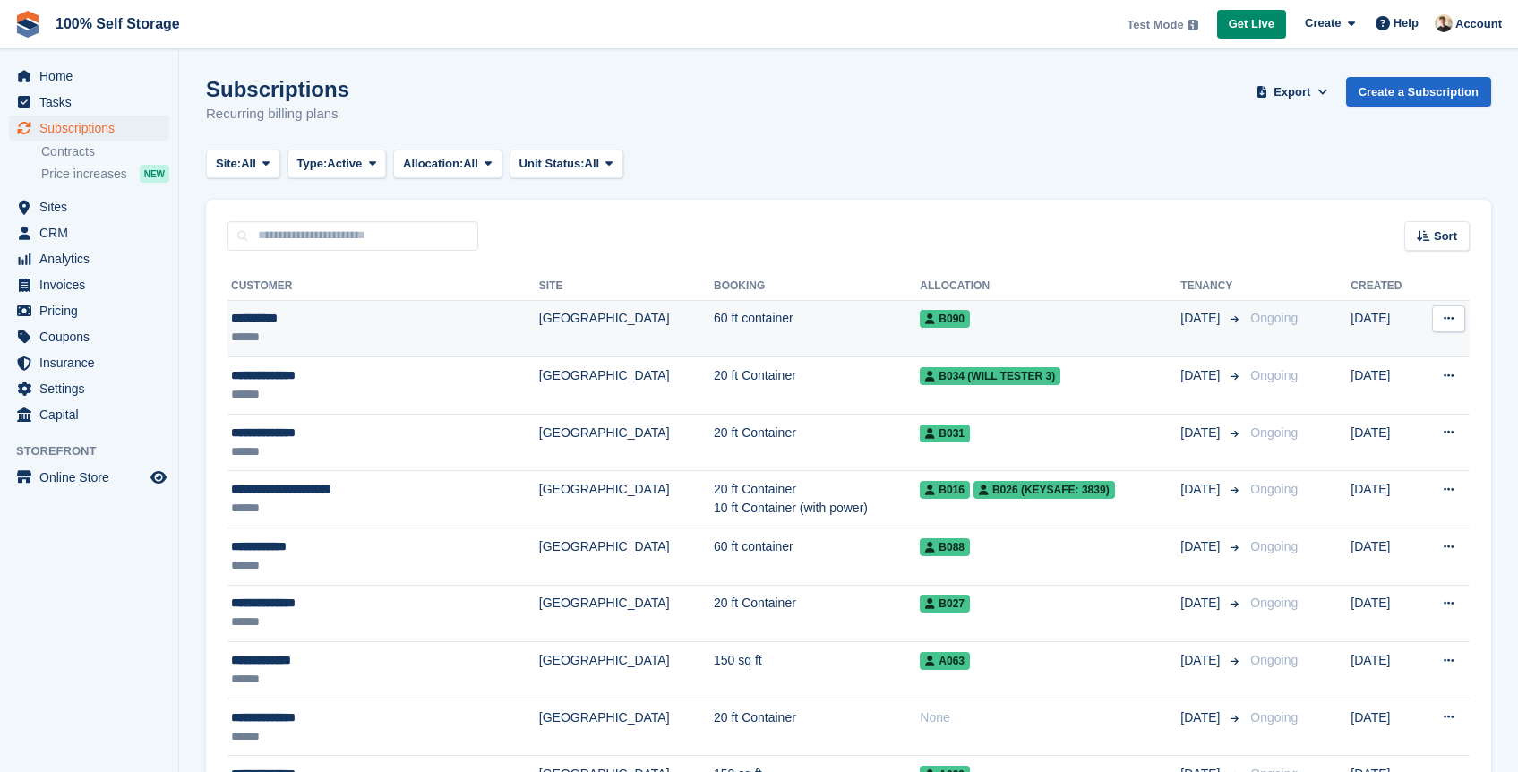
click at [714, 335] on td "60 ft container" at bounding box center [817, 328] width 206 height 57
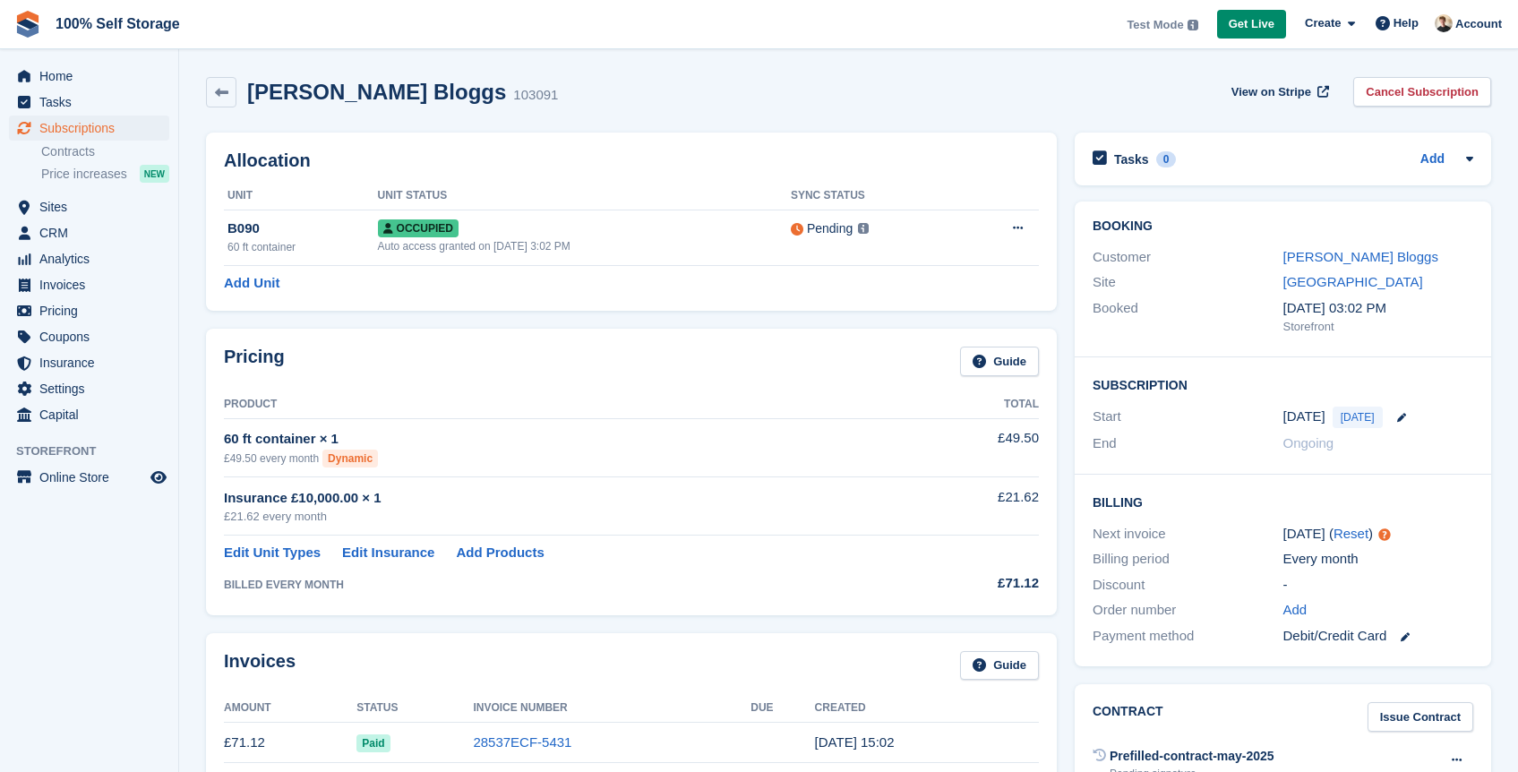
click at [470, 198] on th "Unit Status" at bounding box center [584, 196] width 413 height 29
click at [831, 656] on div "Invoices Guide" at bounding box center [631, 671] width 815 height 40
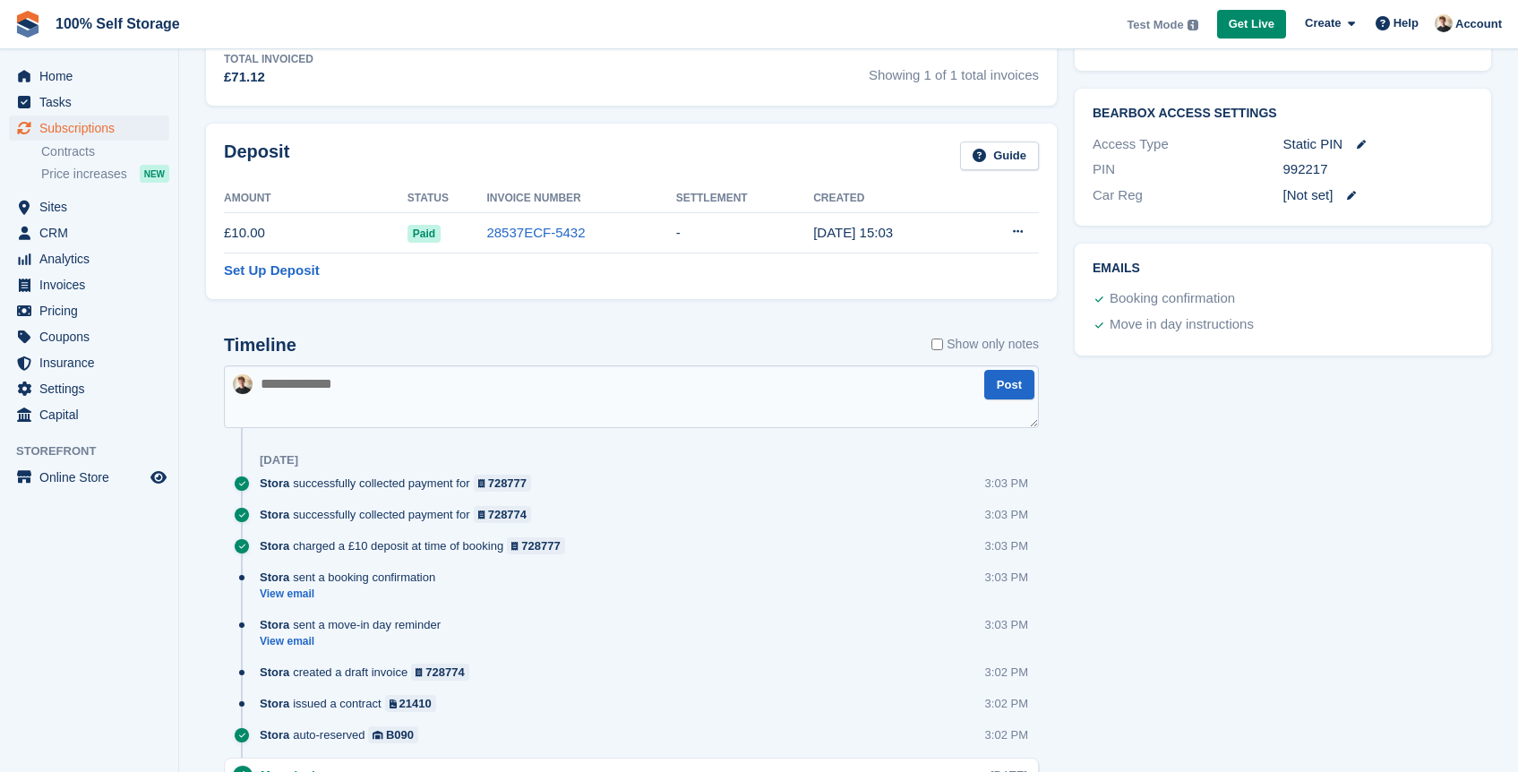
scroll to position [866, 0]
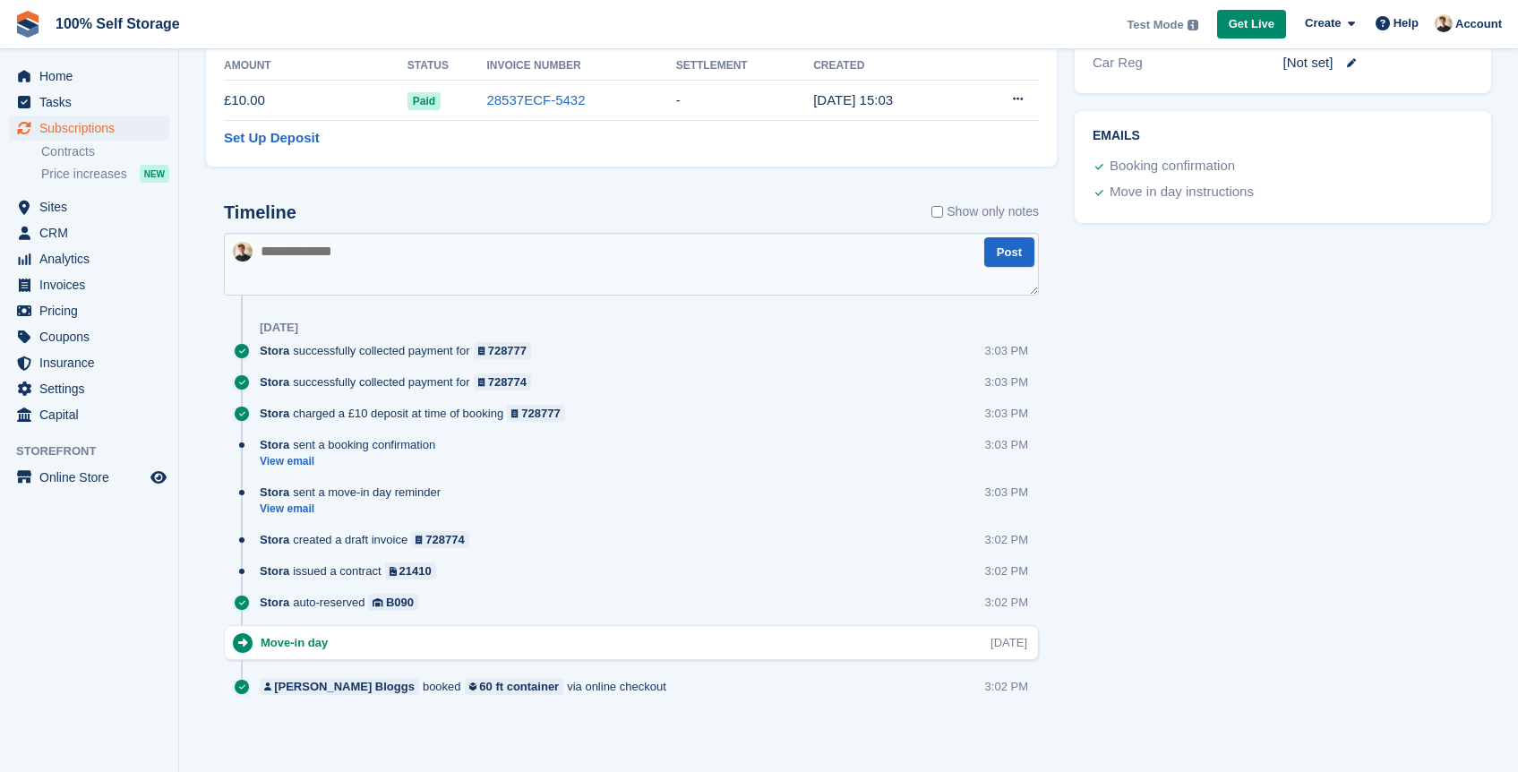
click at [618, 690] on div "[PERSON_NAME] Bloggs booked 60 ft container via online checkout 3:02 PM" at bounding box center [649, 693] width 779 height 31
click at [454, 572] on div "Stora issued a contract 21410 3:02 PM" at bounding box center [649, 578] width 779 height 31
click at [455, 445] on div "Stora sent a booking confirmation View email 3:03 PM" at bounding box center [649, 459] width 779 height 47
click at [73, 125] on span "Subscriptions" at bounding box center [92, 128] width 107 height 25
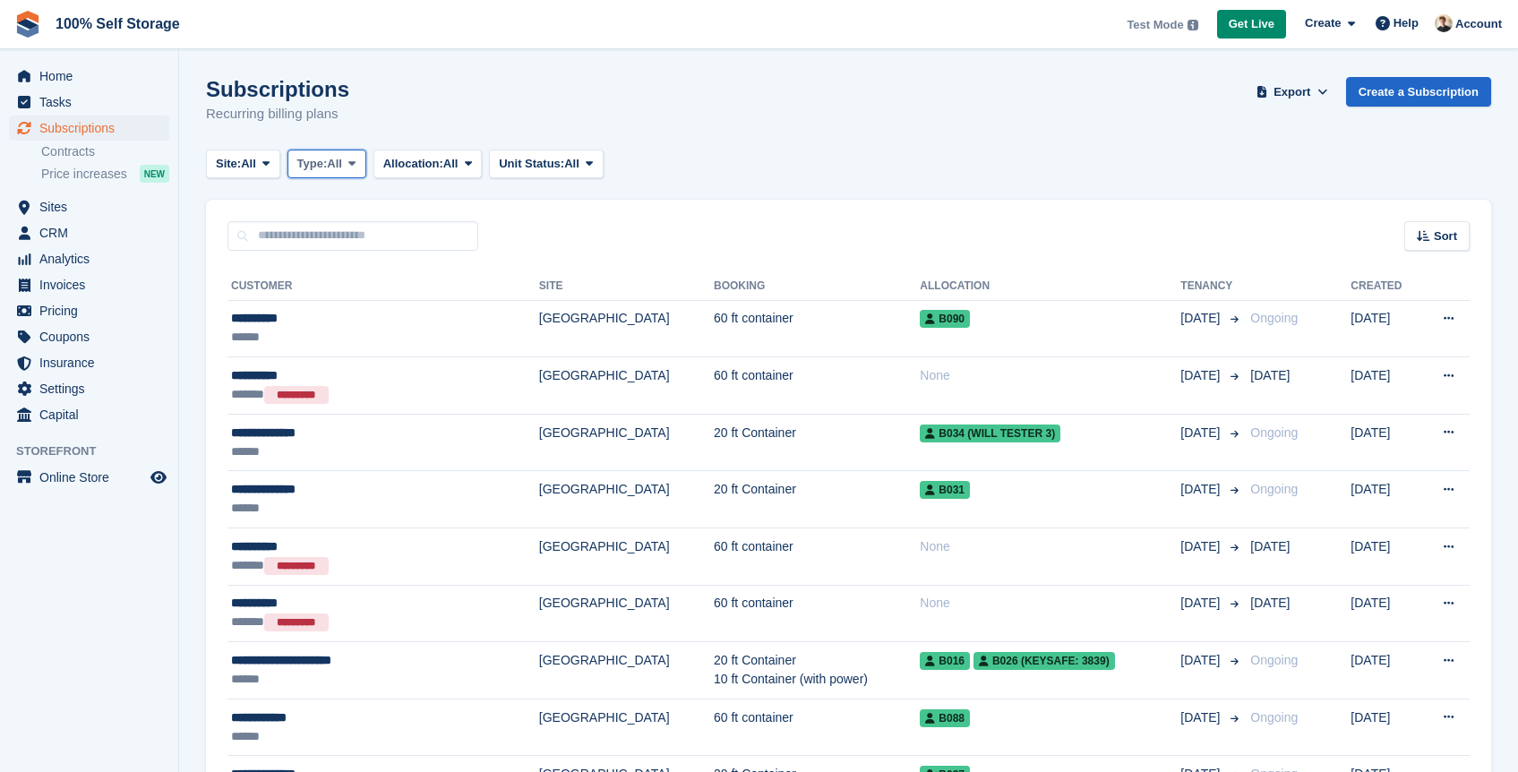
click at [323, 168] on span "Type:" at bounding box center [312, 164] width 30 height 18
click at [353, 308] on link "Active" at bounding box center [374, 303] width 156 height 32
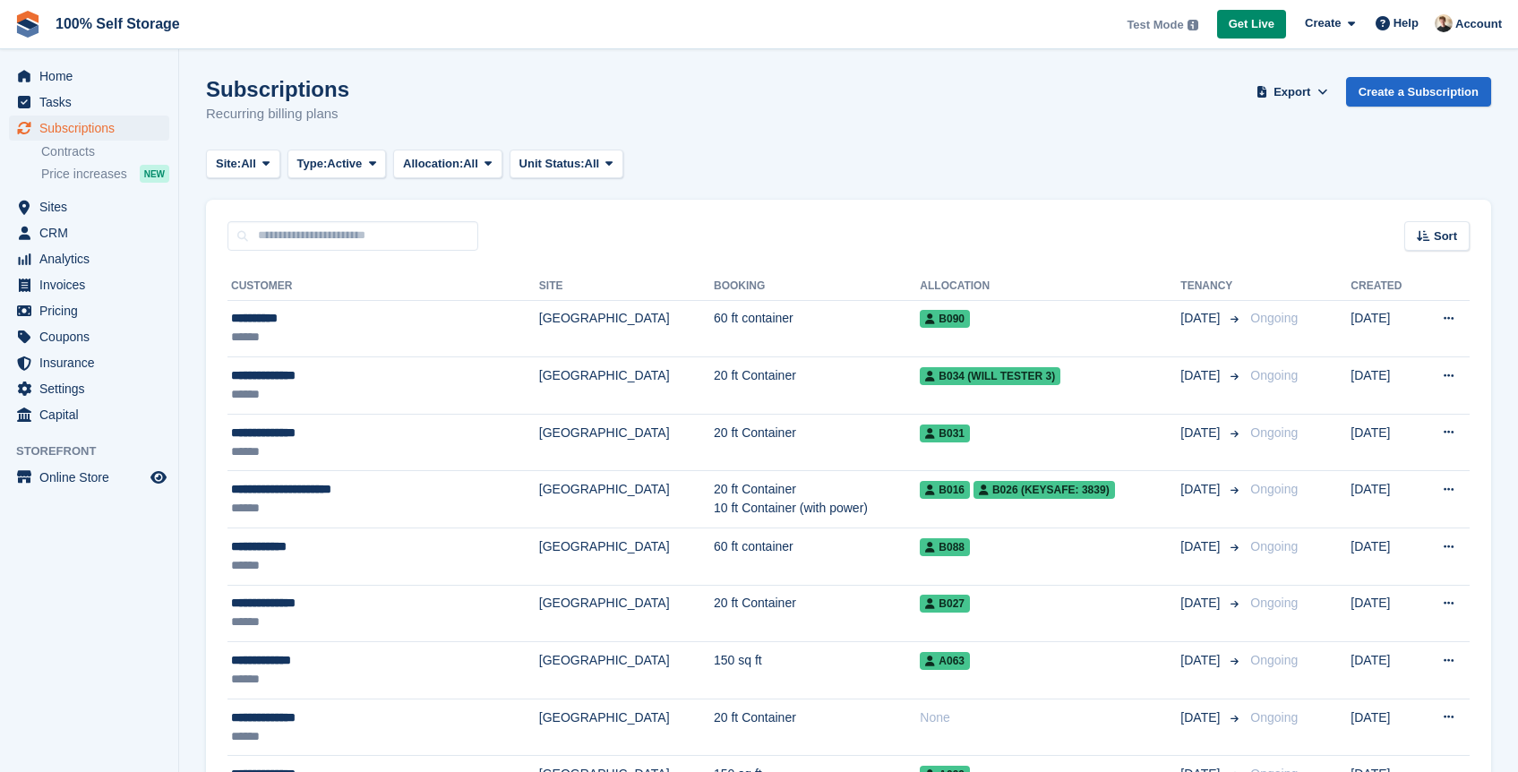
click at [1479, 107] on div "Subscriptions Recurring billing plans Export Export Subscriptions Export a CSV …" at bounding box center [848, 111] width 1285 height 69
